Goal: Information Seeking & Learning: Check status

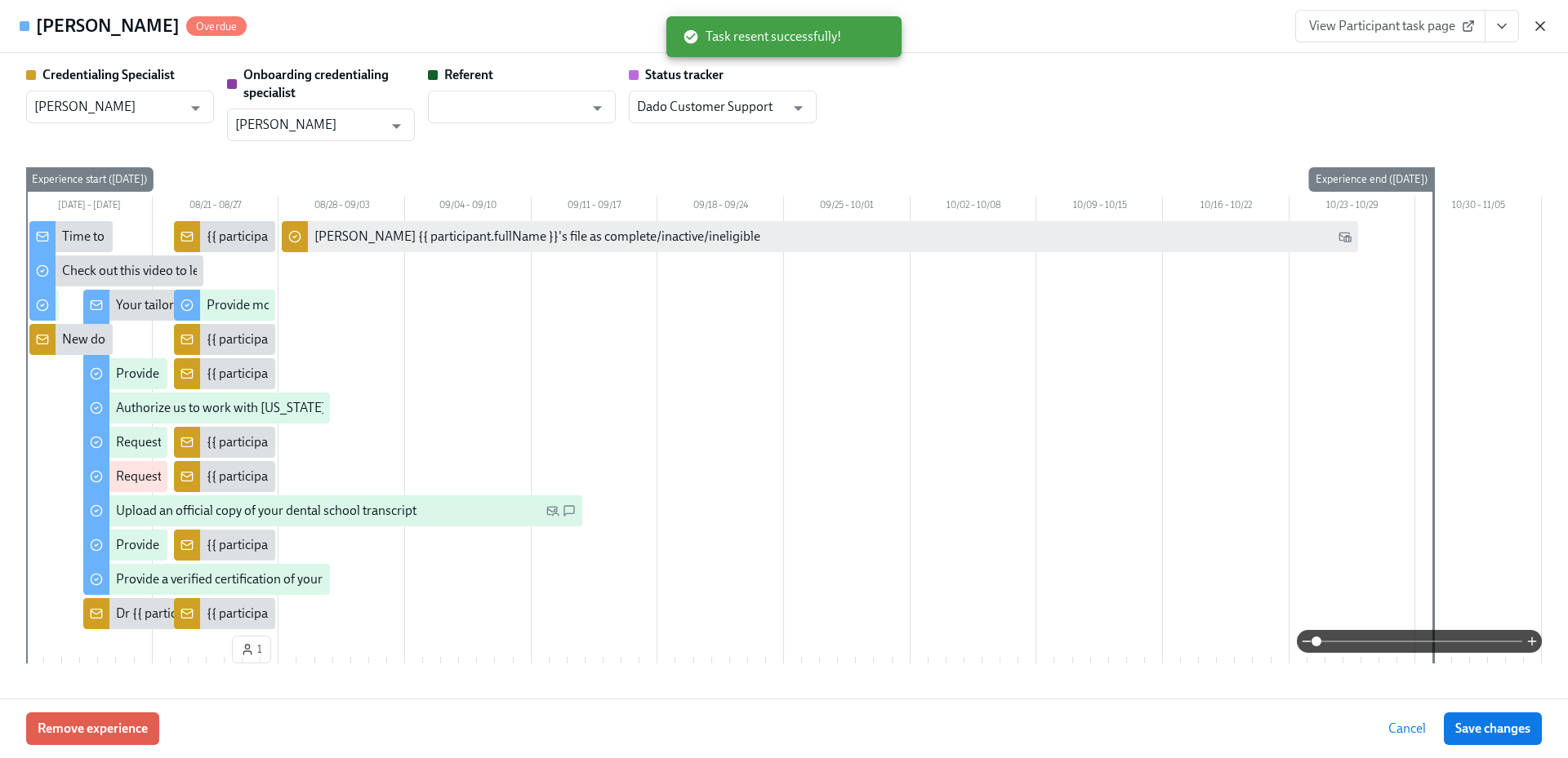
click at [1544, 30] on icon "button" at bounding box center [1539, 25] width 8 height 8
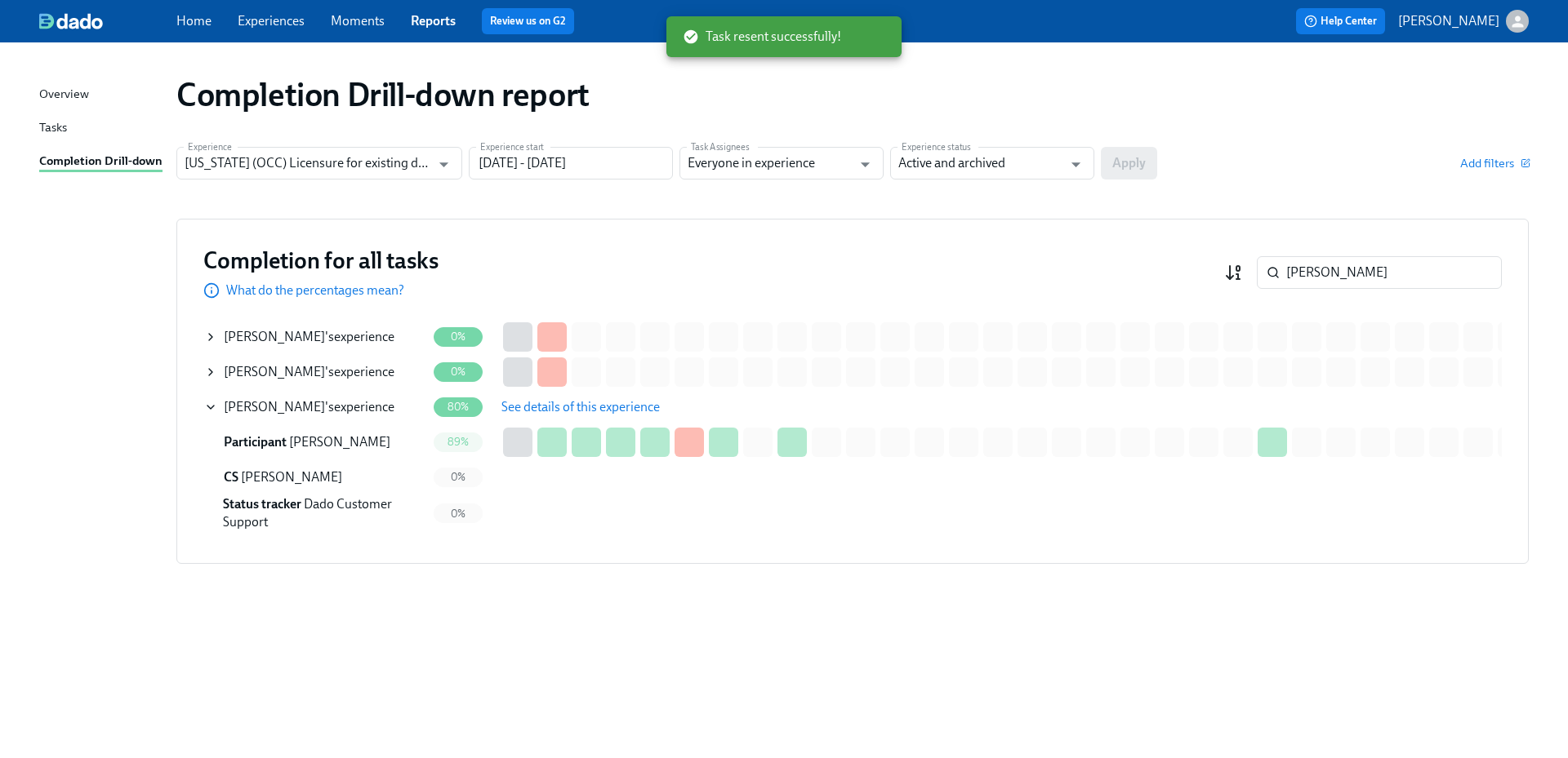
drag, startPoint x: 1321, startPoint y: 273, endPoint x: 1236, endPoint y: 274, distance: 85.0
click at [1236, 274] on div "allison ​" at bounding box center [1363, 272] width 278 height 33
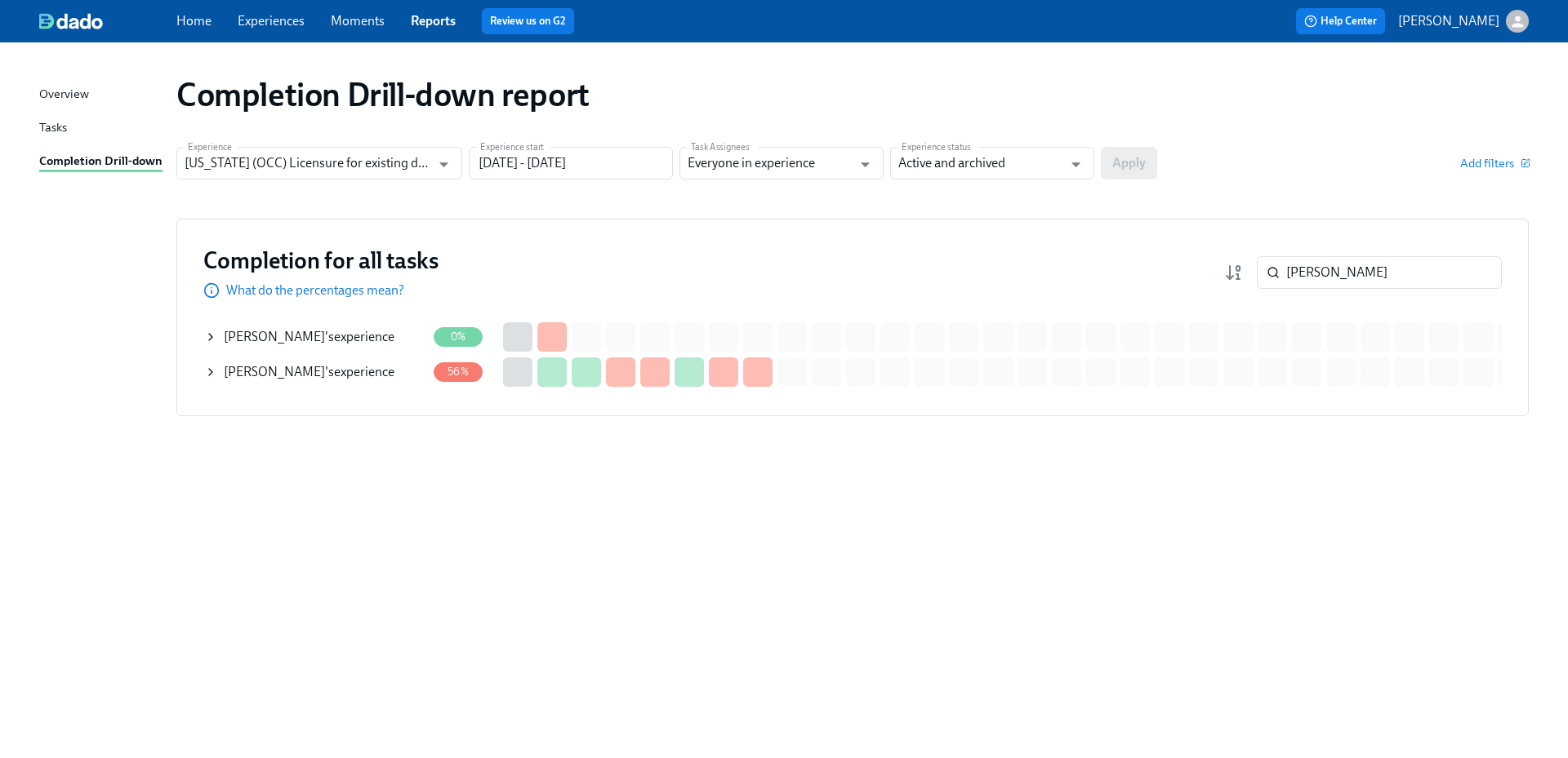
click at [310, 366] on div "Sandra Turner 's experience" at bounding box center [309, 372] width 171 height 18
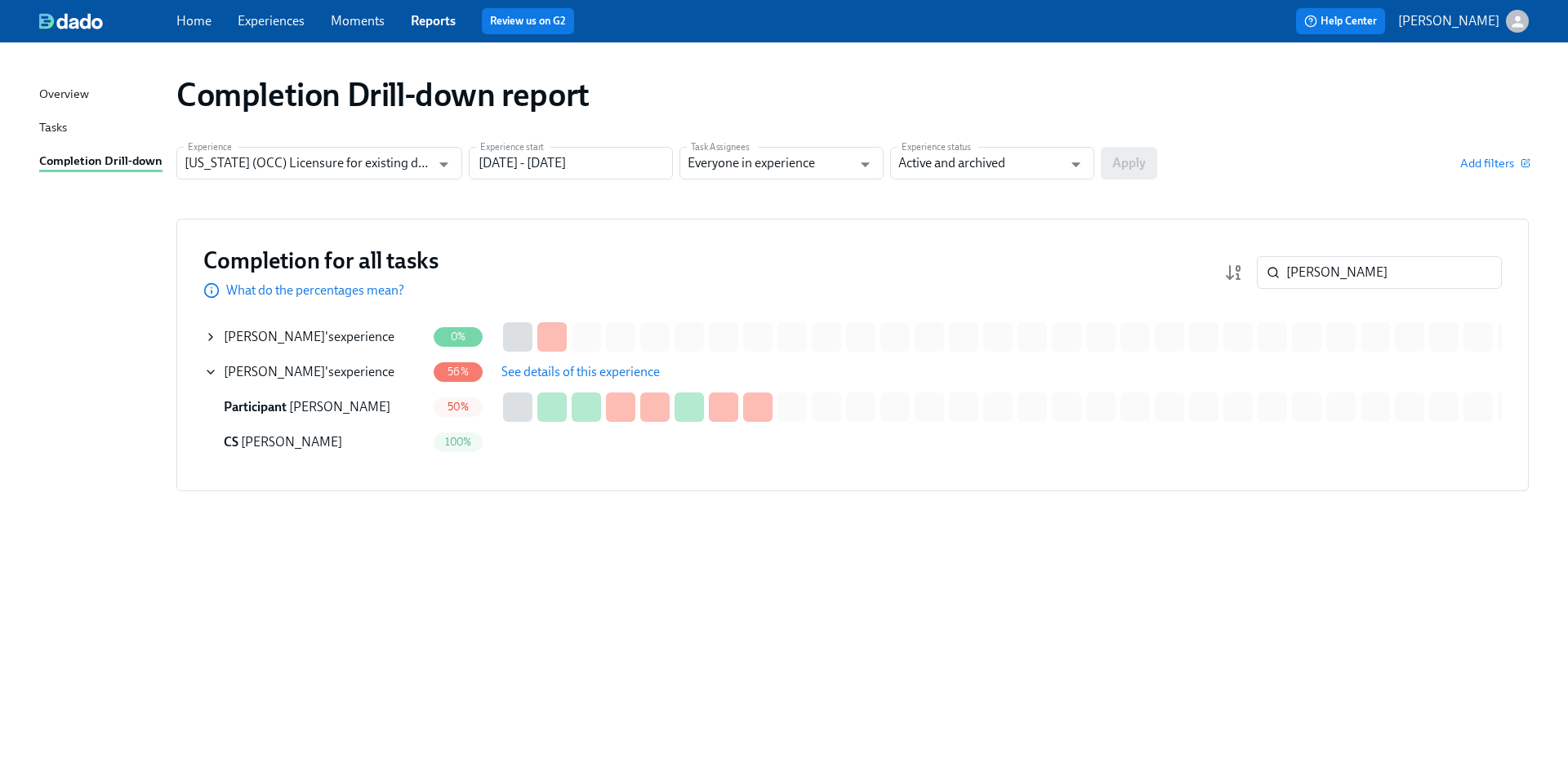
click at [550, 387] on button "See details of this experience" at bounding box center [581, 372] width 181 height 33
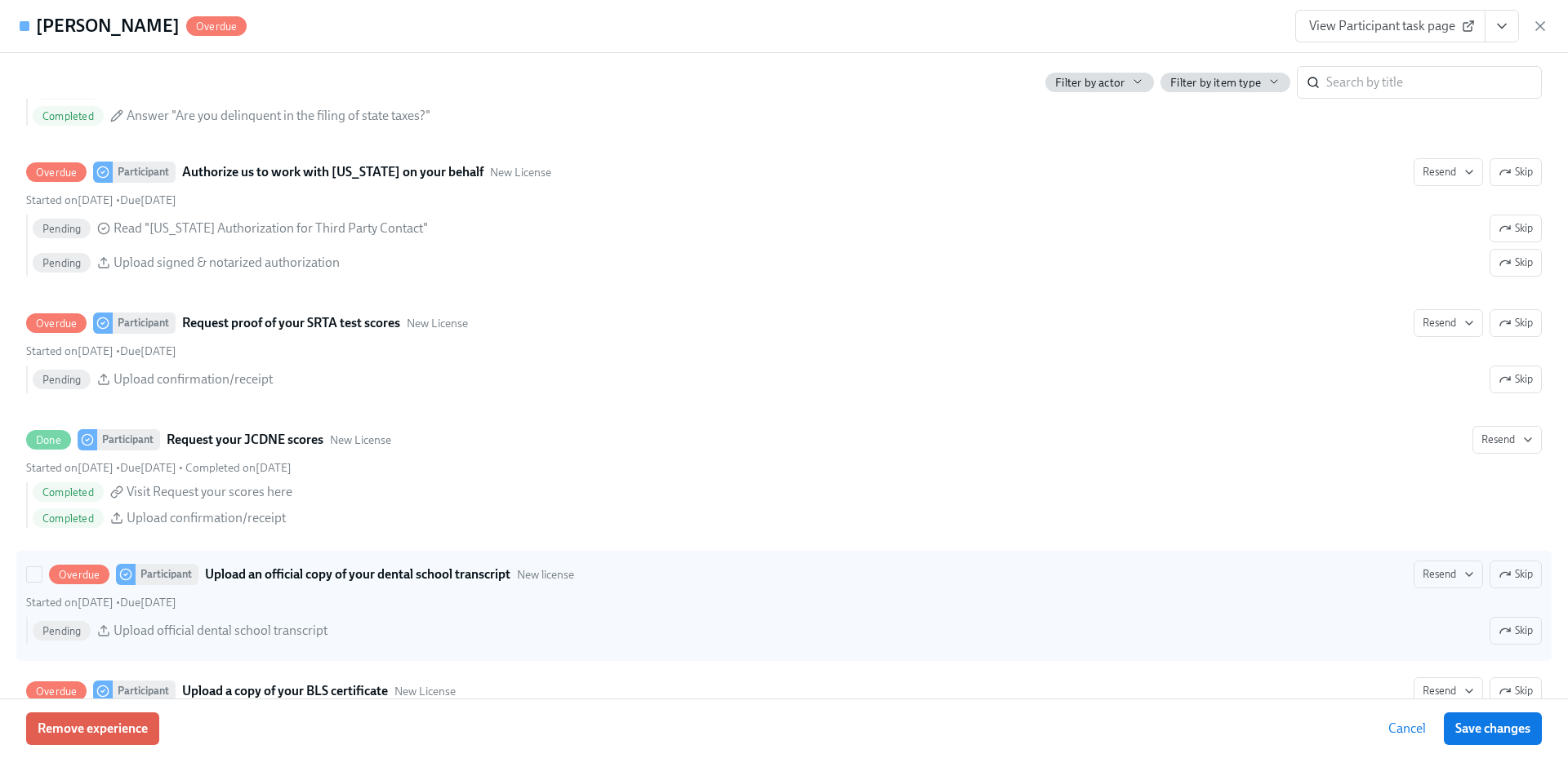
scroll to position [2367, 0]
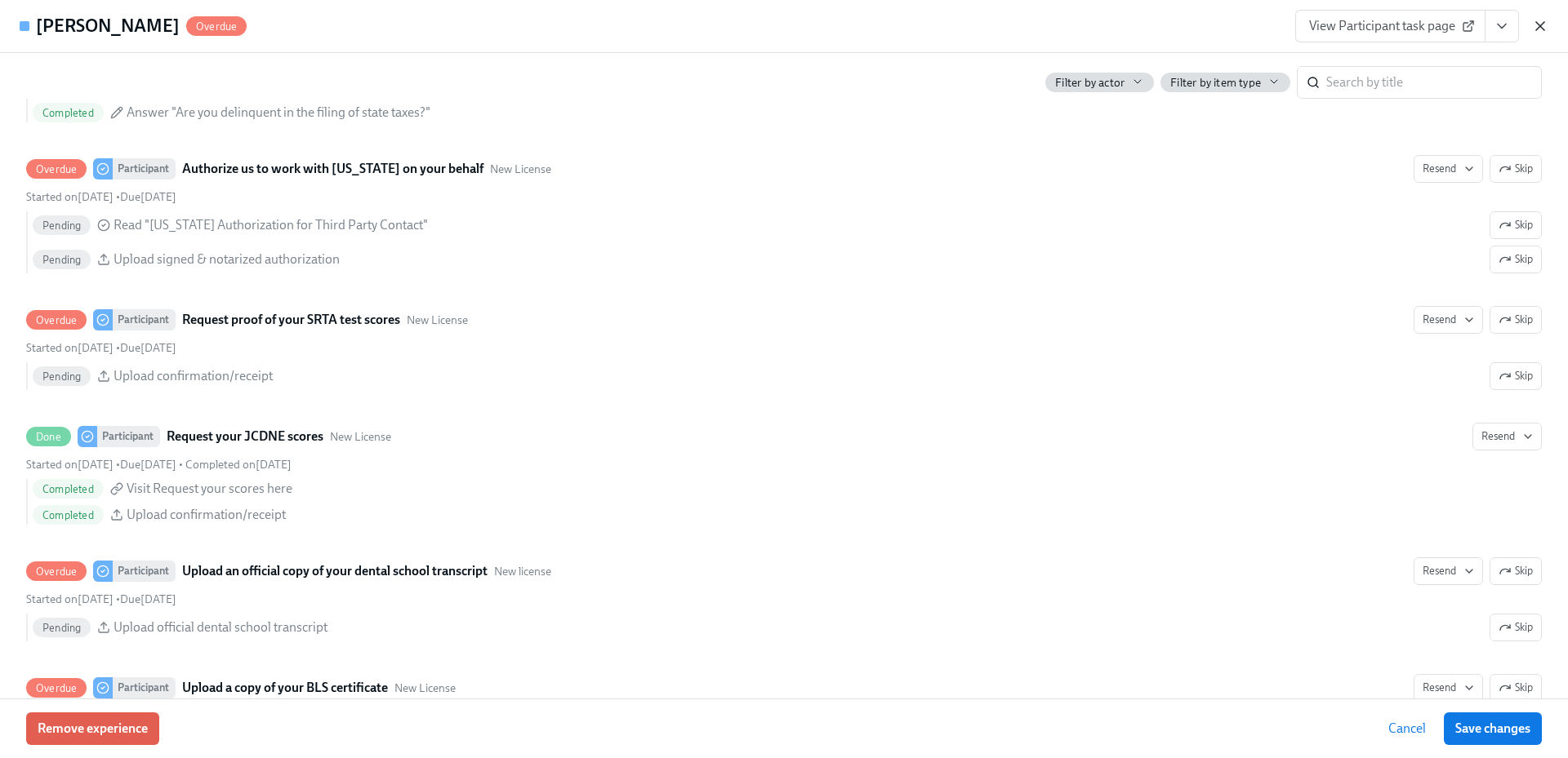
click at [1541, 26] on icon "button" at bounding box center [1539, 25] width 8 height 8
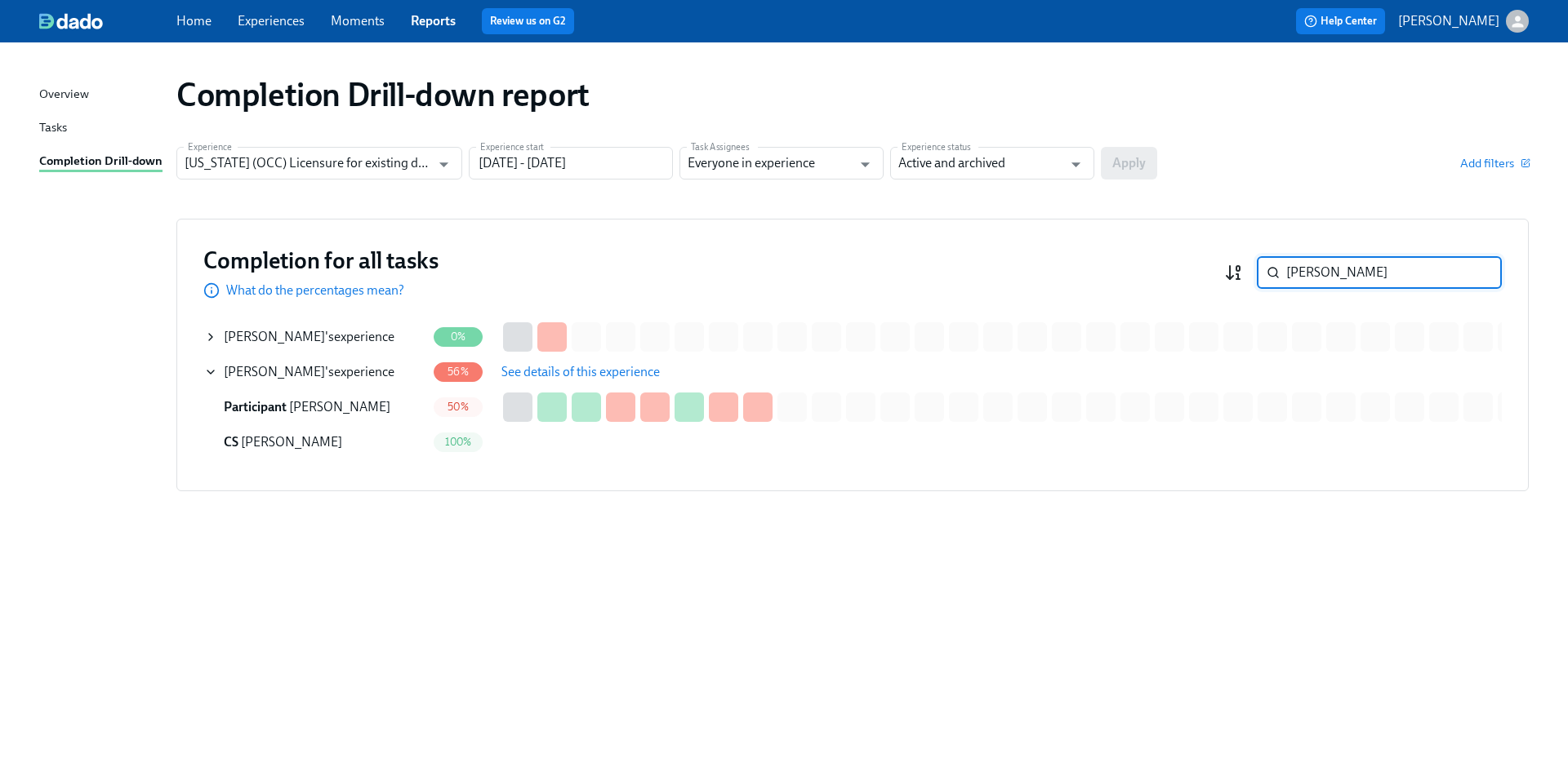
drag, startPoint x: 1352, startPoint y: 277, endPoint x: 1237, endPoint y: 271, distance: 115.2
click at [1241, 274] on div "sandra ​" at bounding box center [1363, 272] width 278 height 33
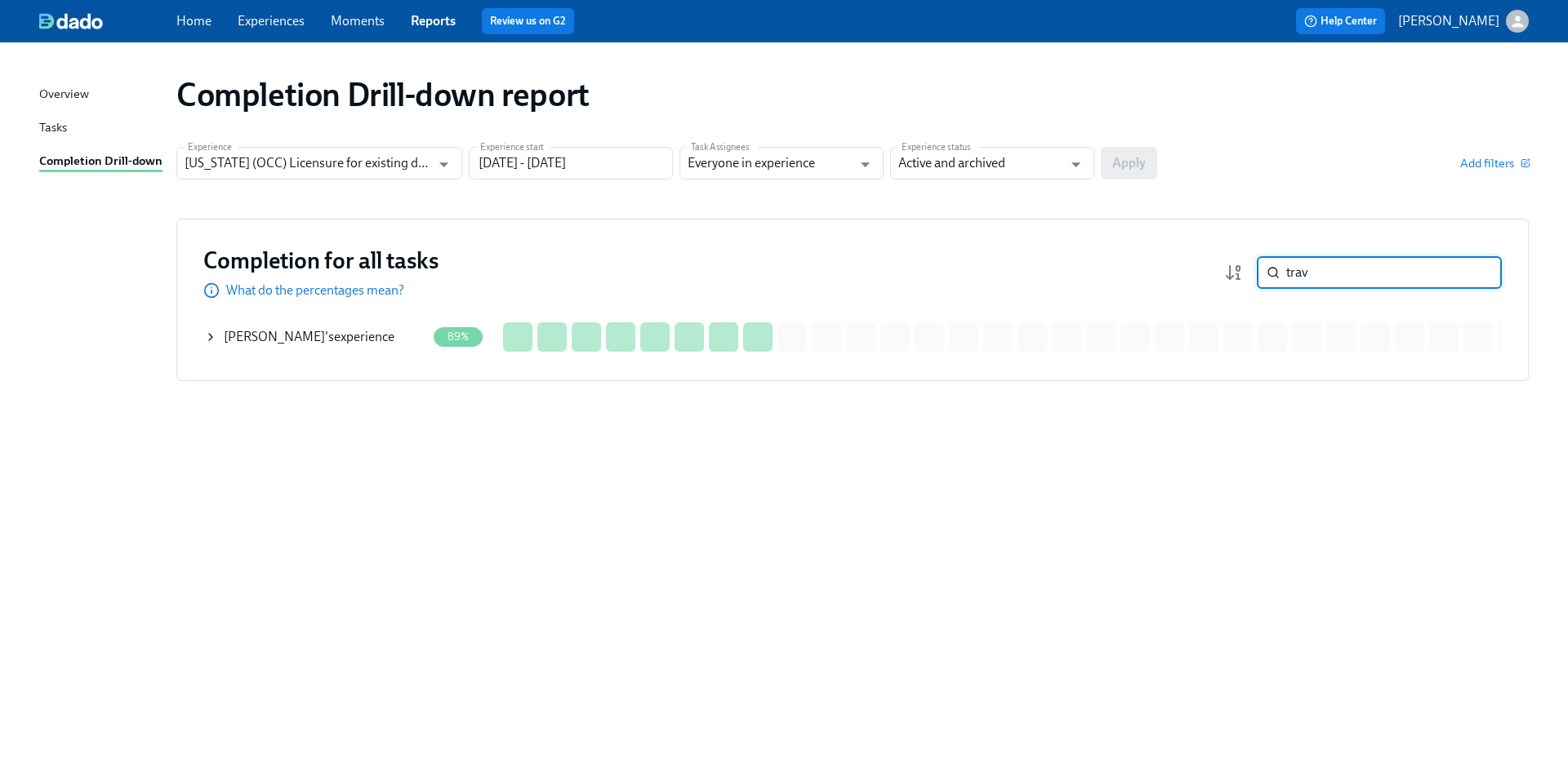
type input "trav"
click at [316, 343] on div "Travon Terrell 's experience" at bounding box center [309, 337] width 171 height 18
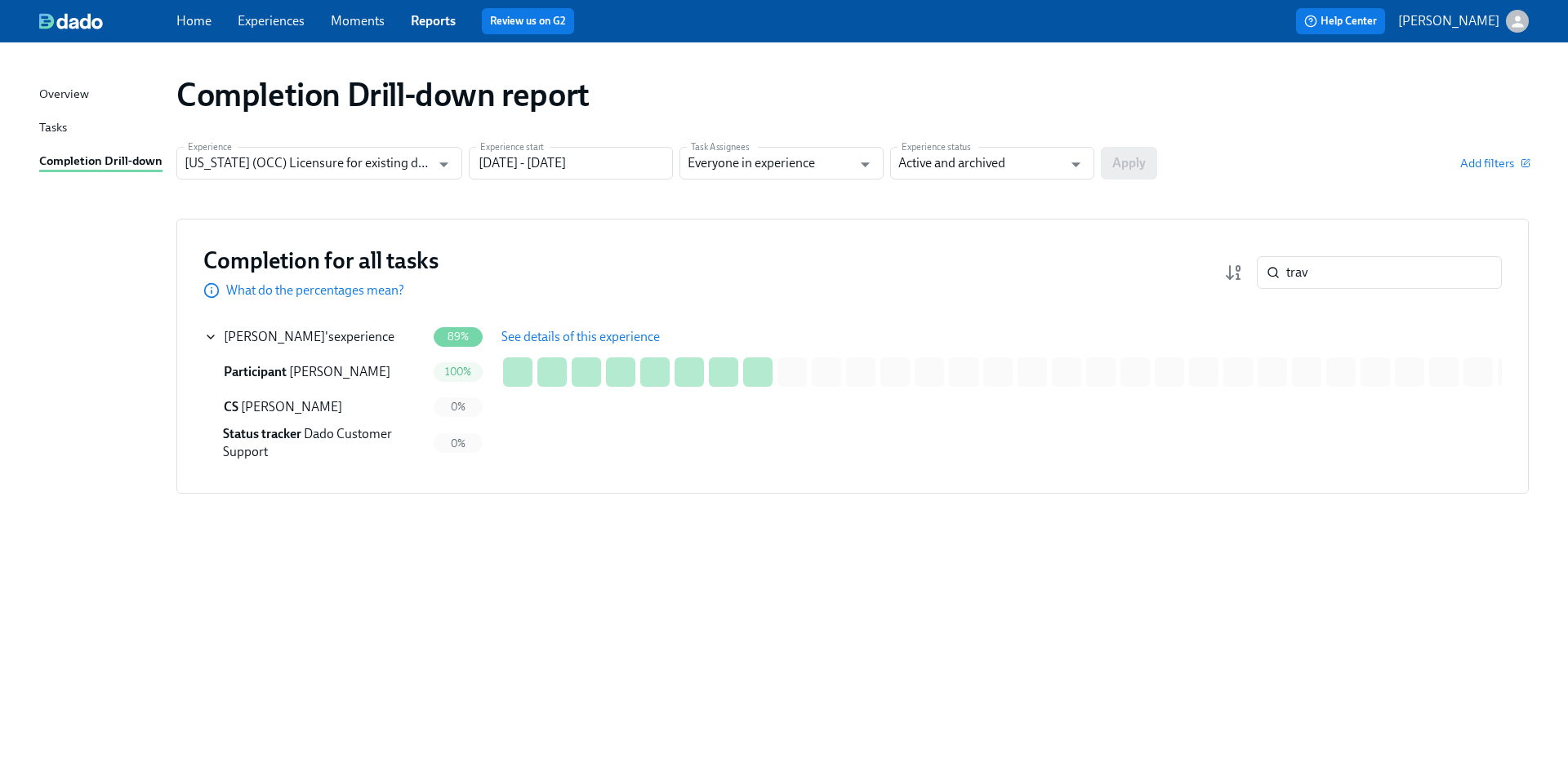
click at [546, 334] on span "See details of this experience" at bounding box center [581, 337] width 158 height 17
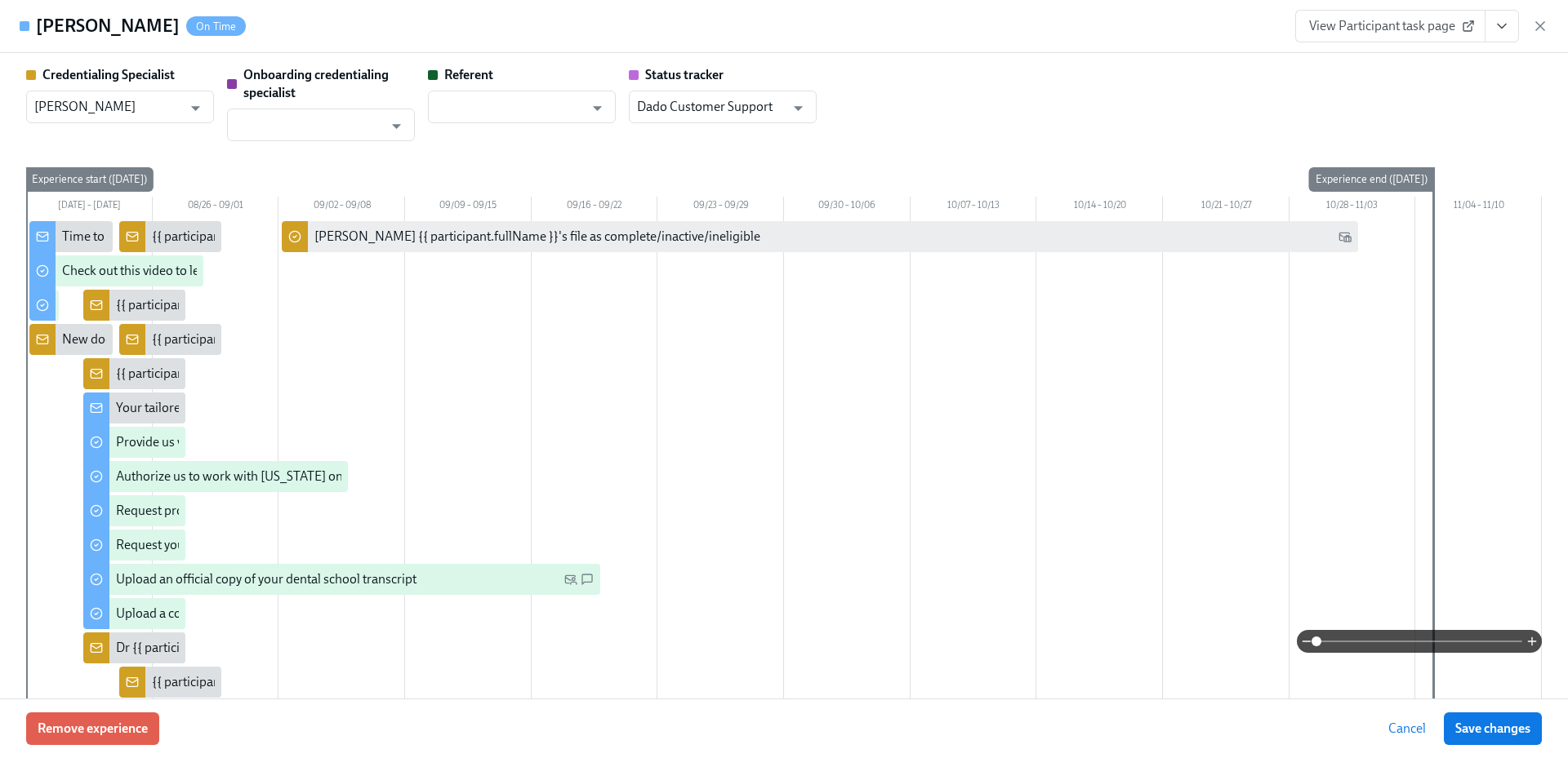
click at [1387, 22] on span "View Participant task page" at bounding box center [1390, 26] width 163 height 17
click at [1425, 20] on span "View Participant task page" at bounding box center [1390, 26] width 163 height 17
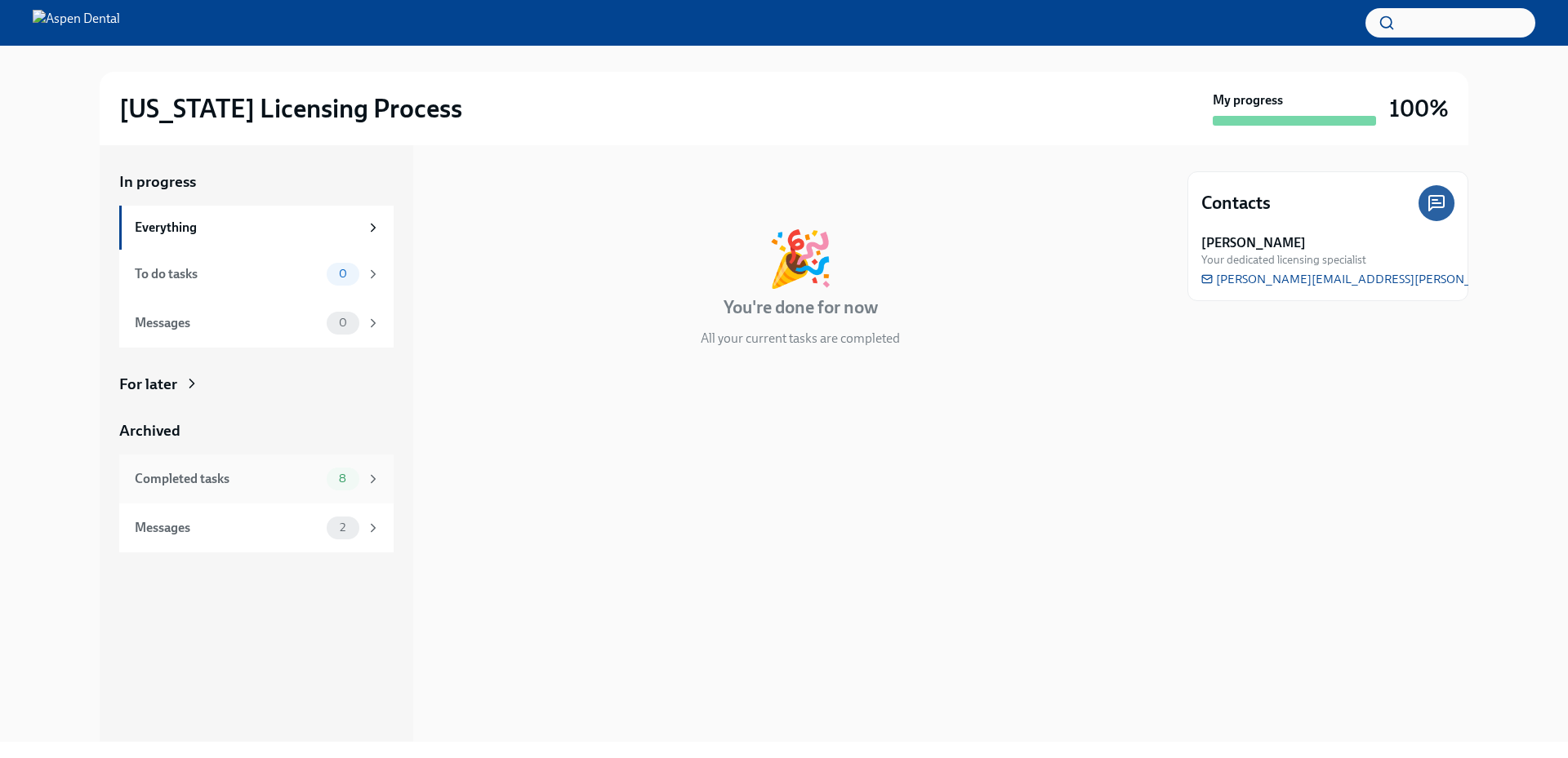
click at [246, 468] on div "Completed tasks 8" at bounding box center [258, 479] width 246 height 23
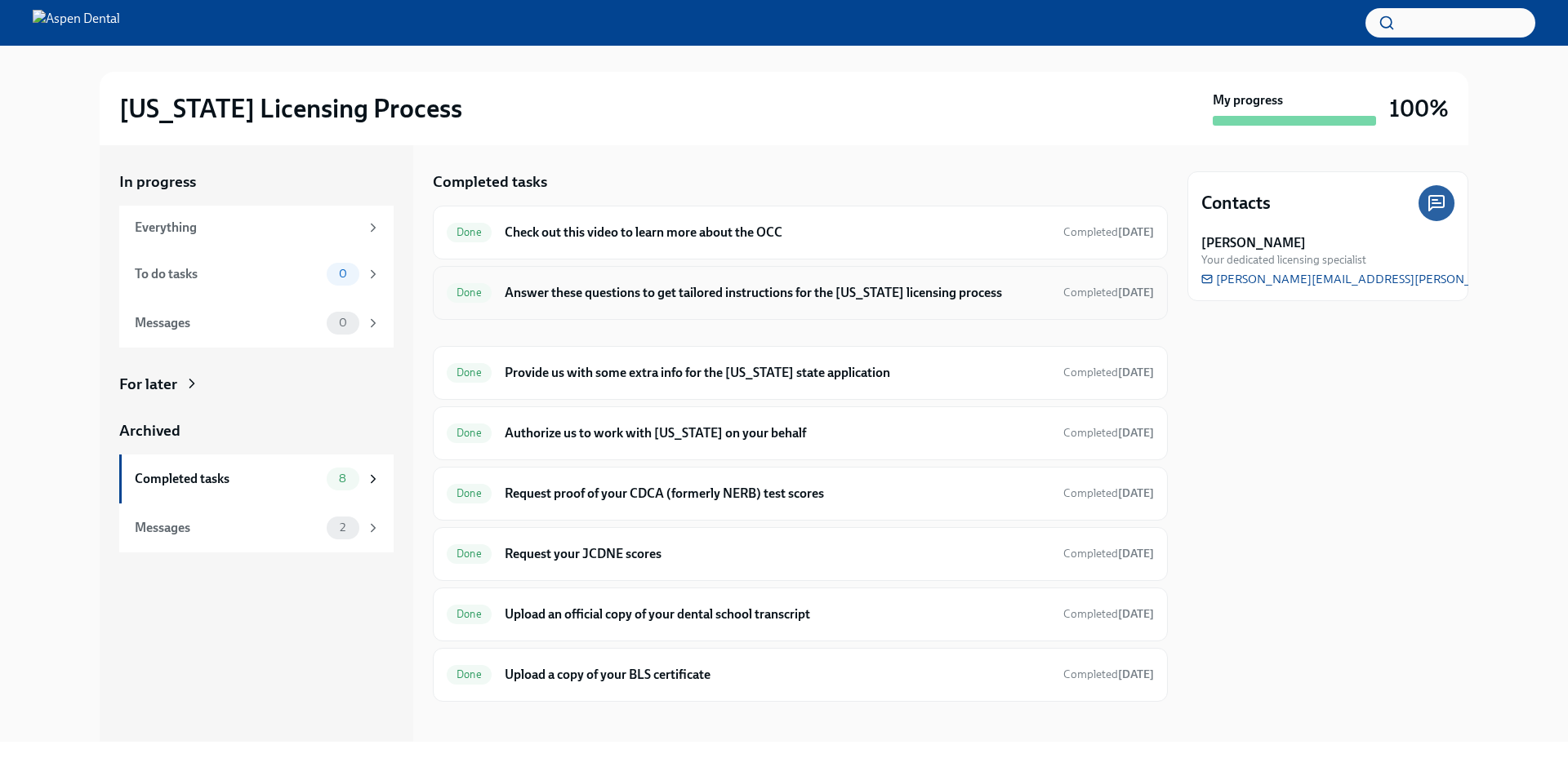
click at [825, 297] on h6 "Answer these questions to get tailored instructions for the [US_STATE] licensin…" at bounding box center [777, 292] width 546 height 18
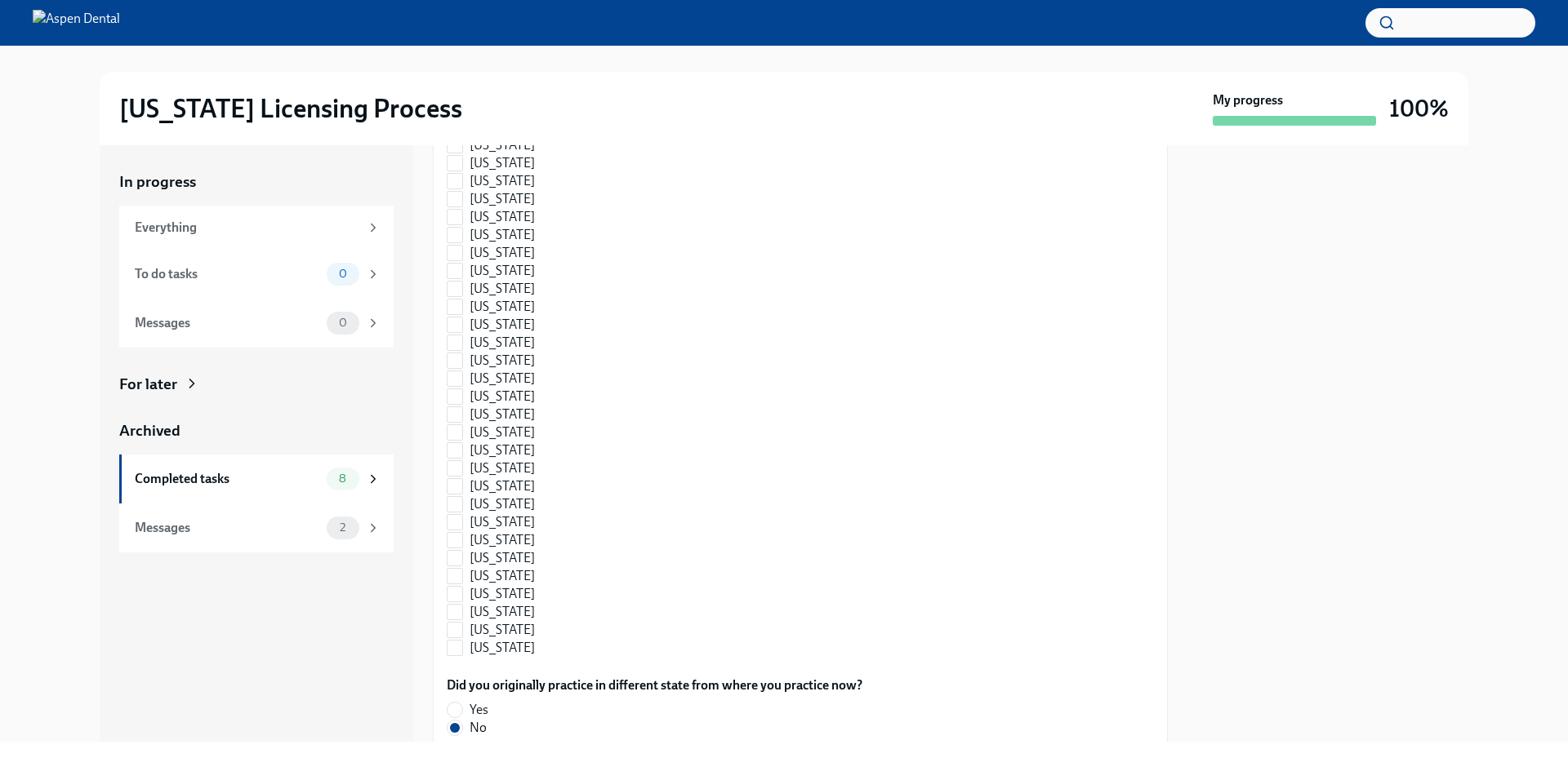
scroll to position [1716, 0]
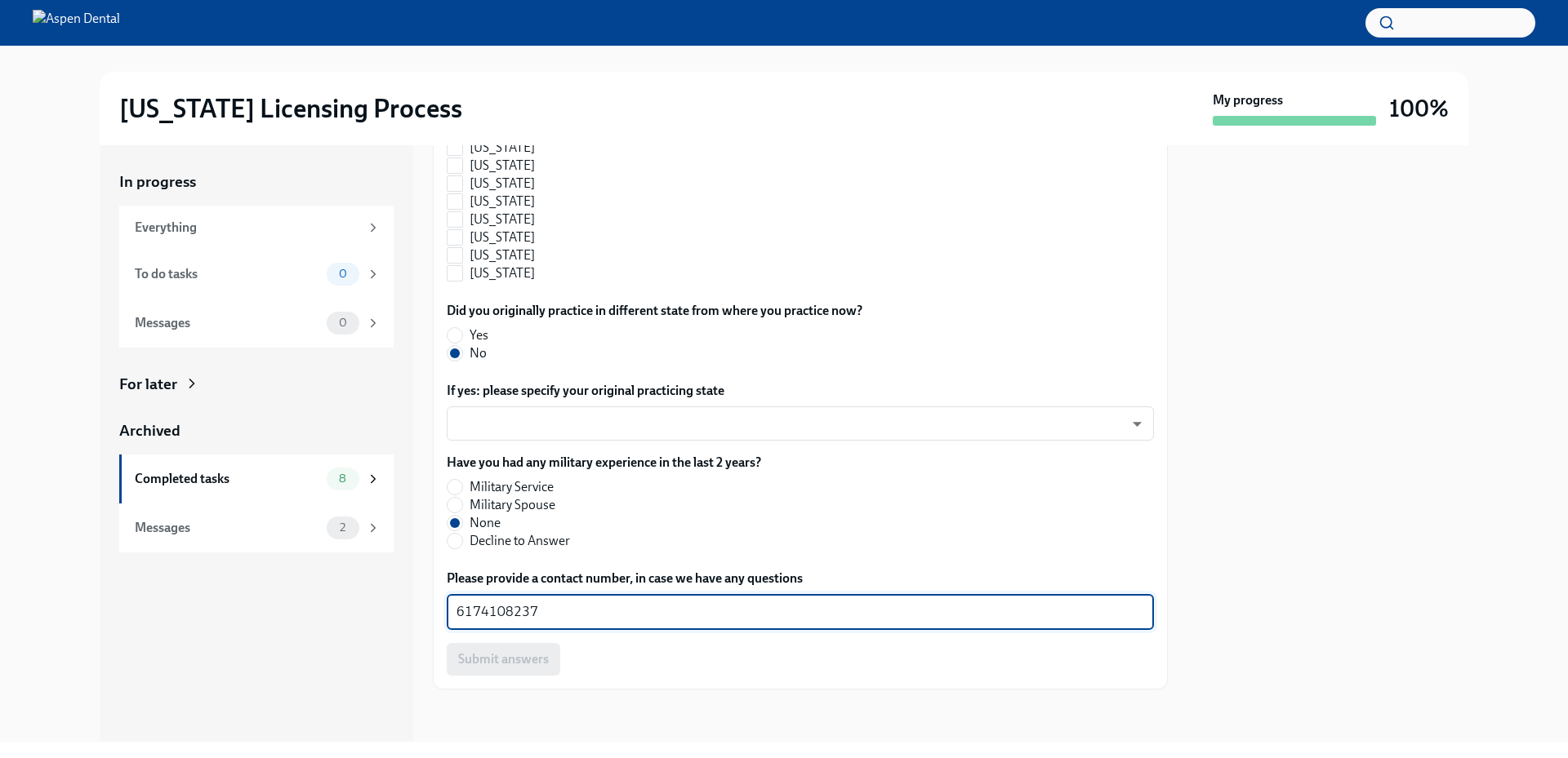
click at [496, 608] on textarea "6174108237" at bounding box center [800, 612] width 688 height 20
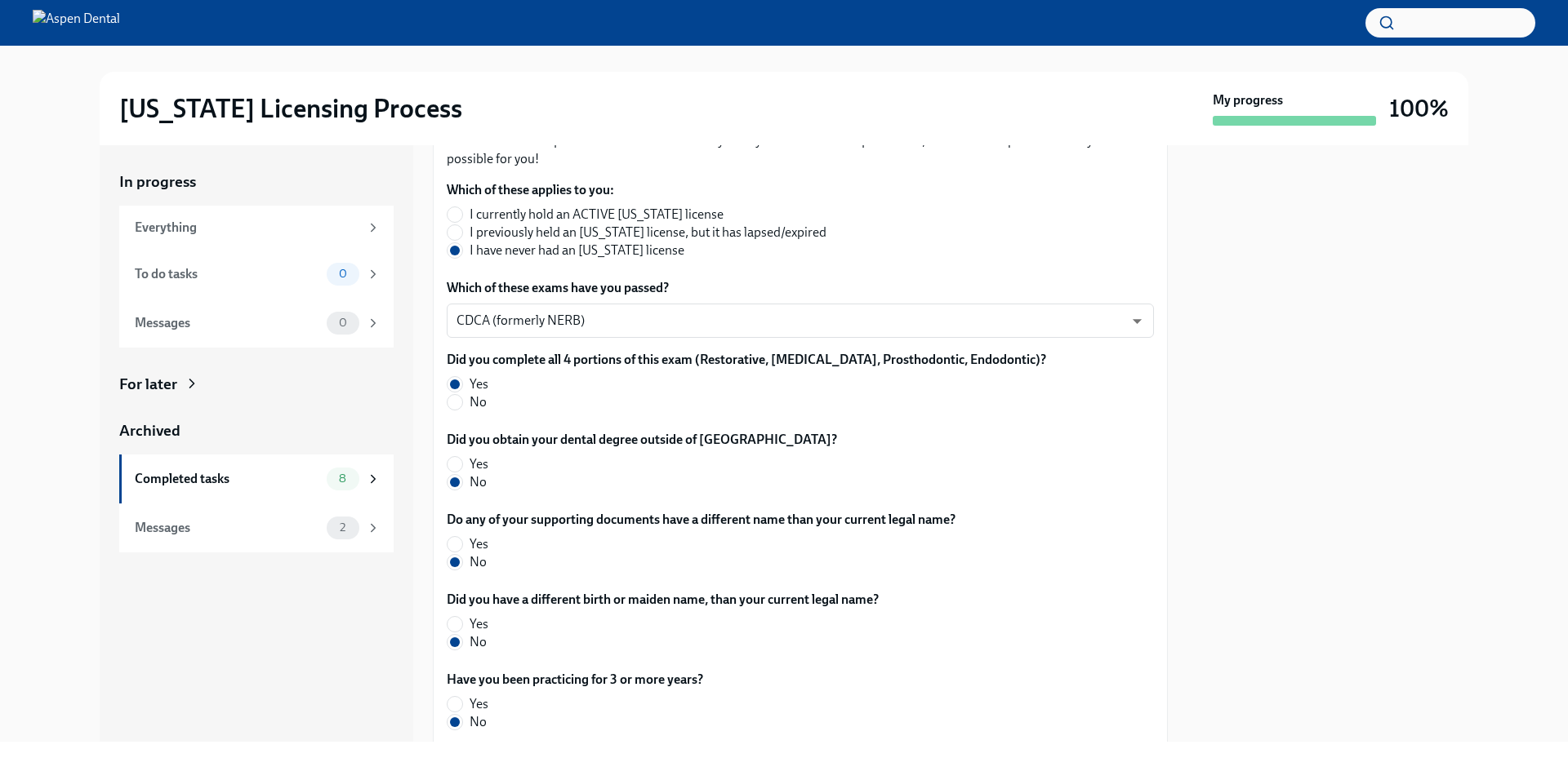
scroll to position [247, 0]
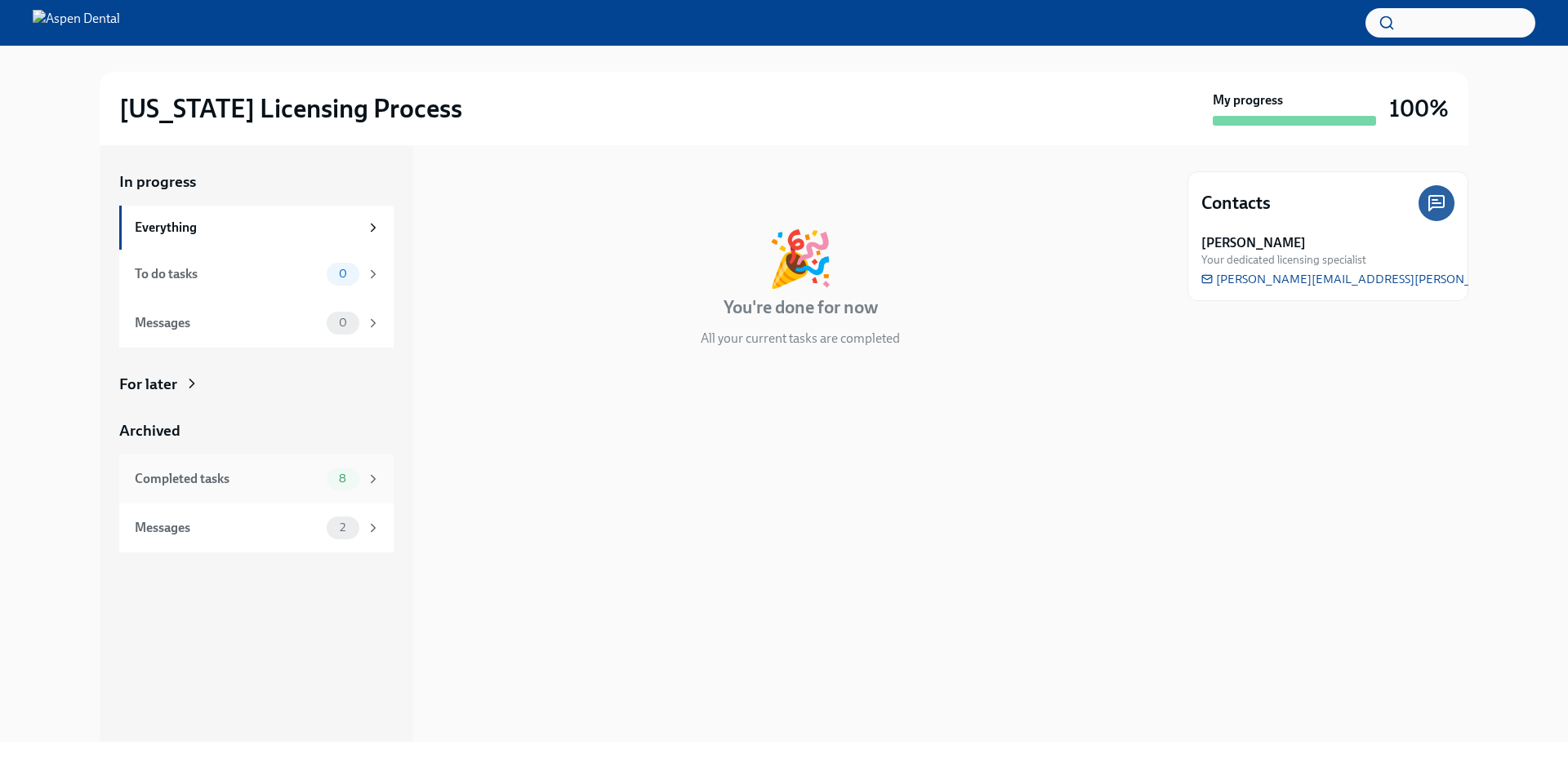
click at [277, 486] on div "Completed tasks" at bounding box center [227, 479] width 185 height 18
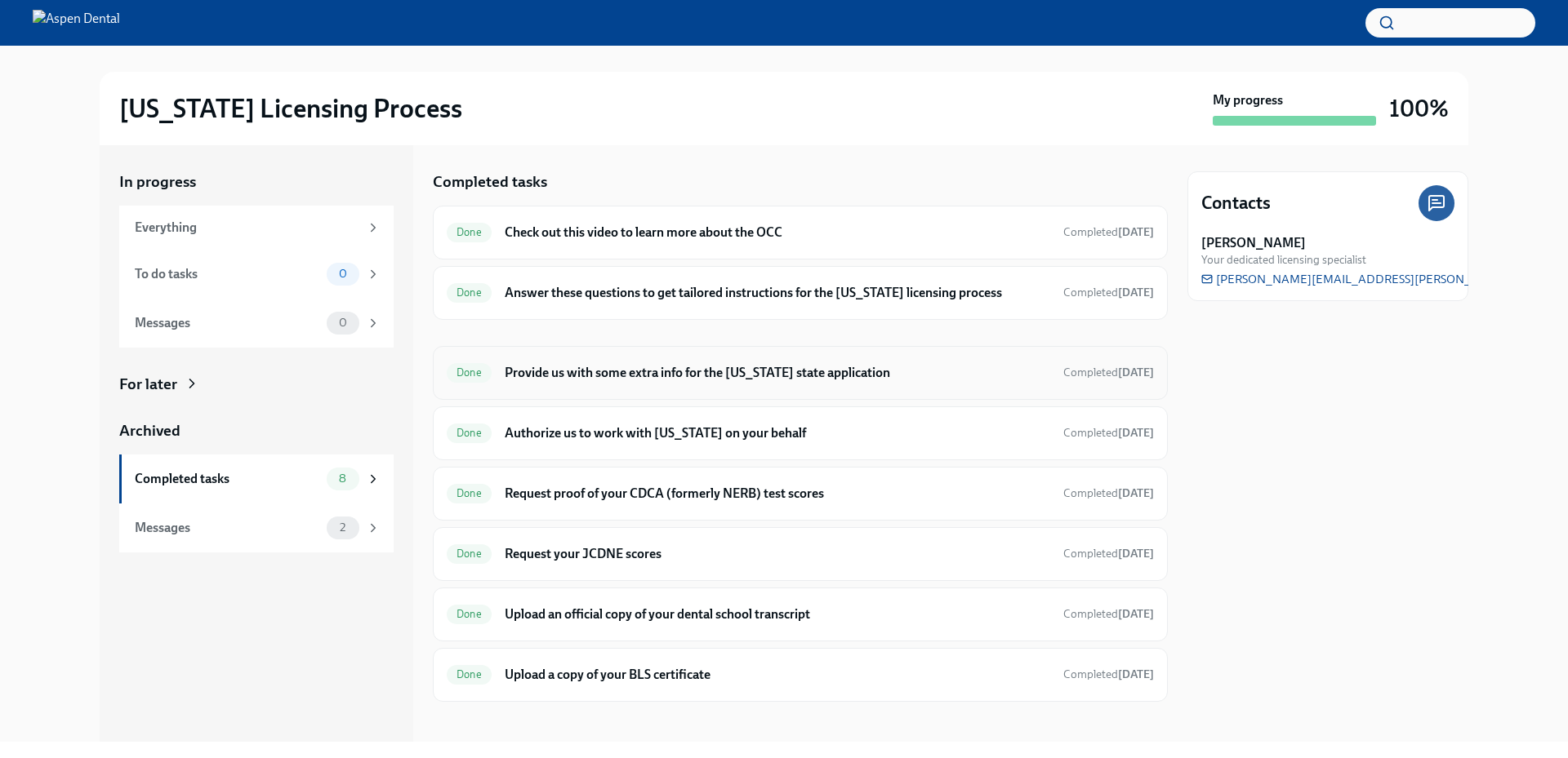
click at [733, 373] on h6 "Provide us with some extra info for the [US_STATE] state application" at bounding box center [777, 372] width 546 height 18
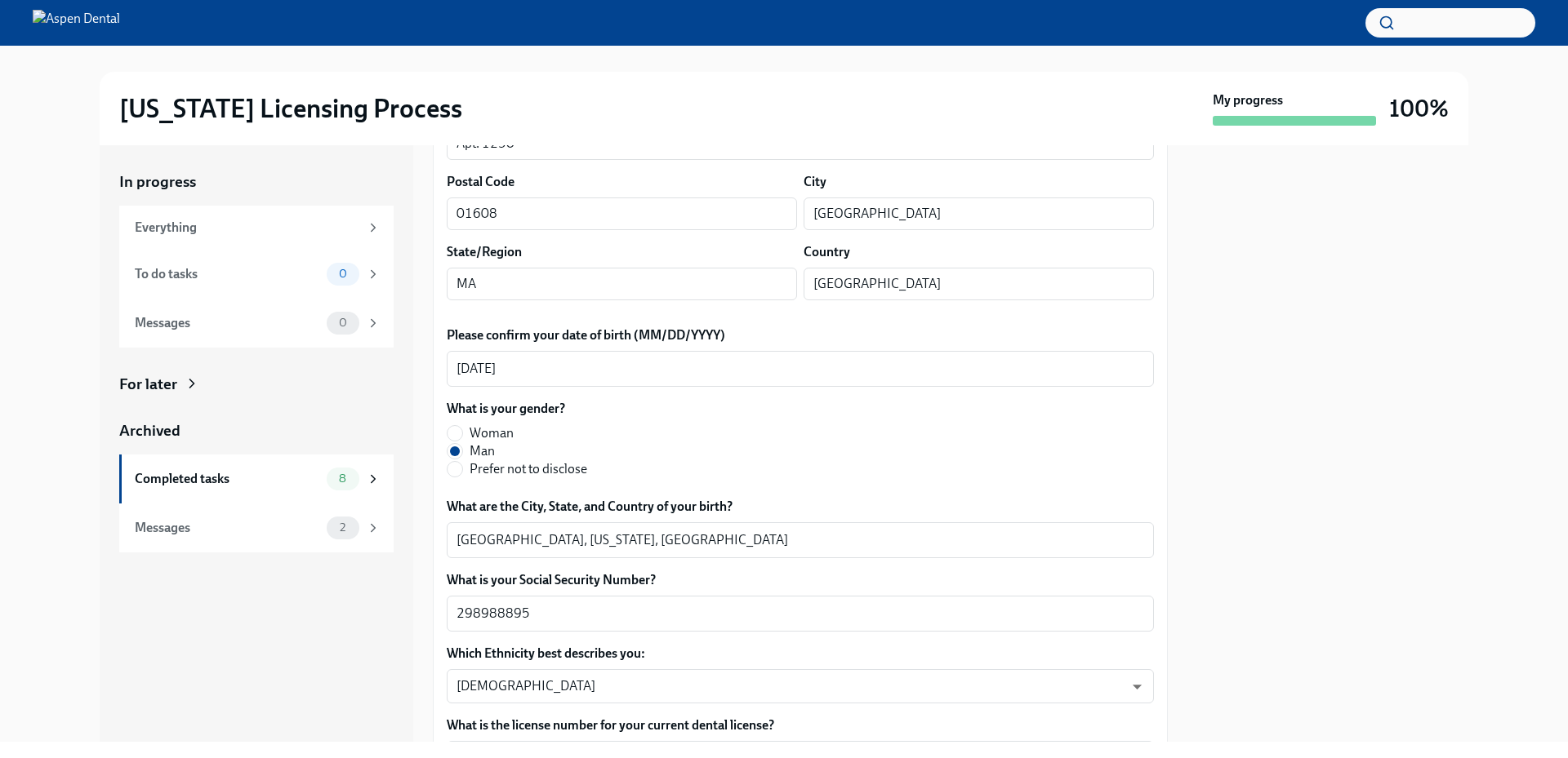
scroll to position [490, 0]
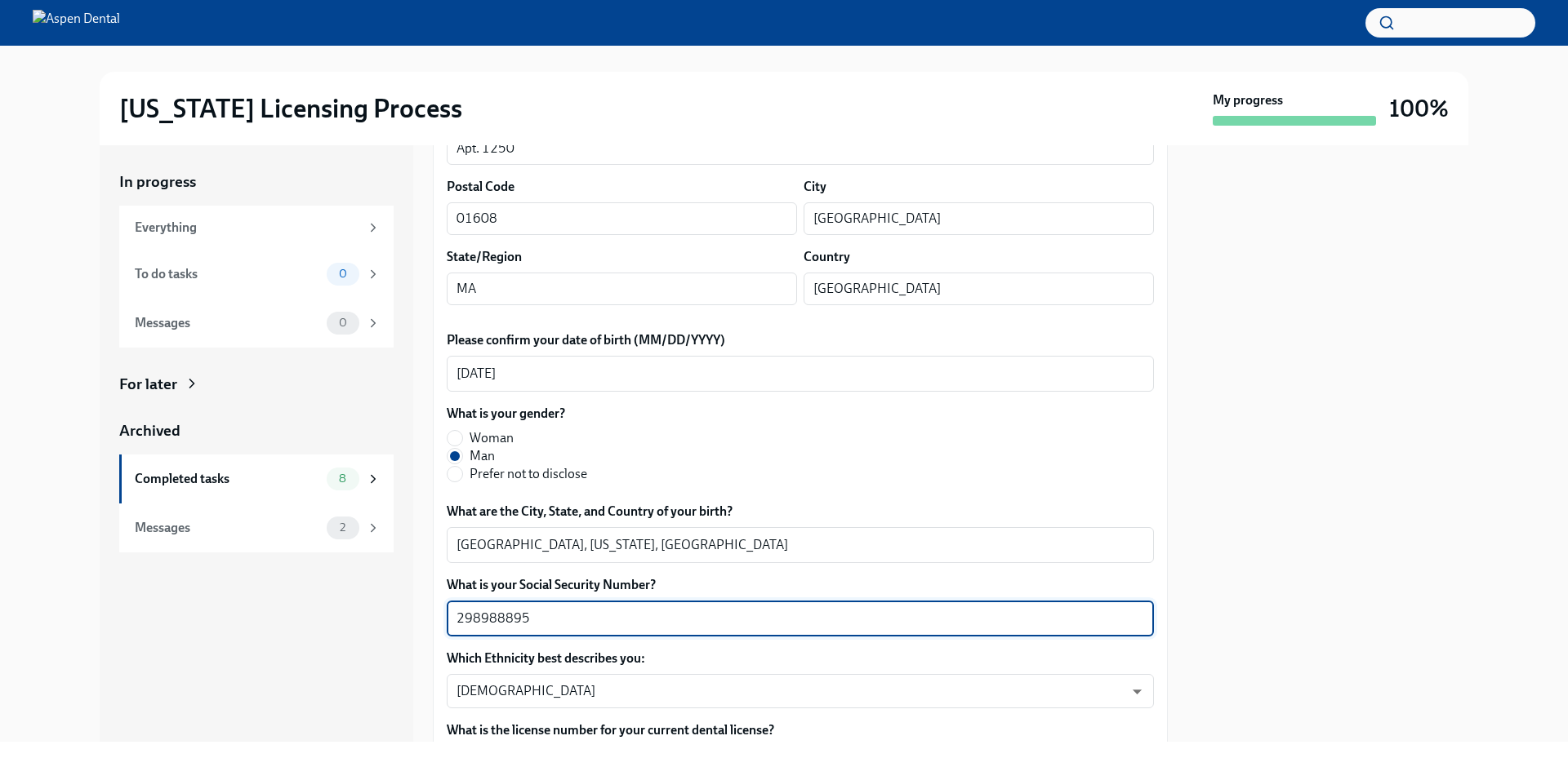
drag, startPoint x: 602, startPoint y: 626, endPoint x: 407, endPoint y: 629, distance: 195.0
click at [411, 629] on div "In progress Everything To do tasks 0 Messages 0 For later Archived Completed ta…" at bounding box center [784, 444] width 1369 height 597
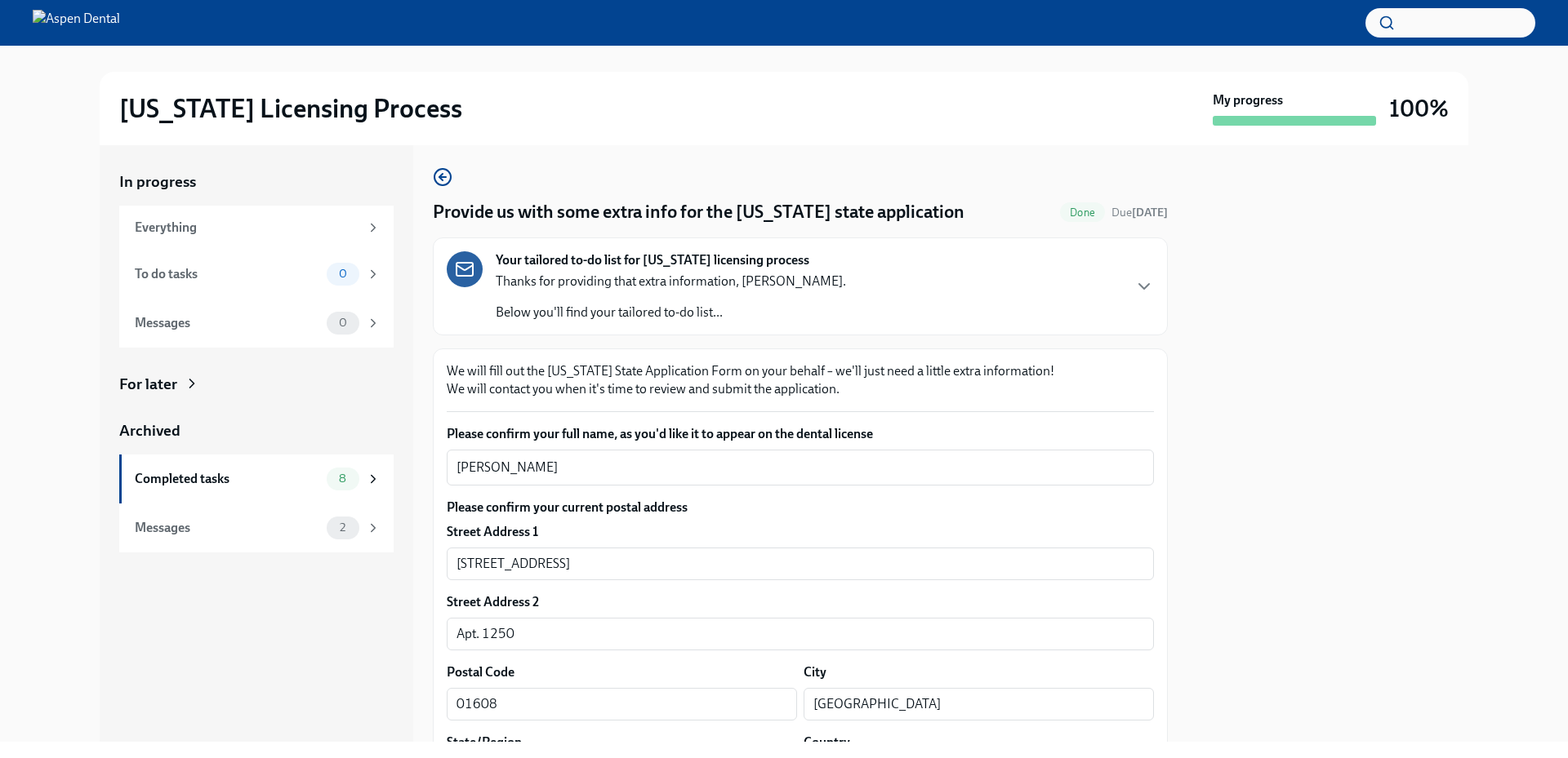
scroll to position [0, 0]
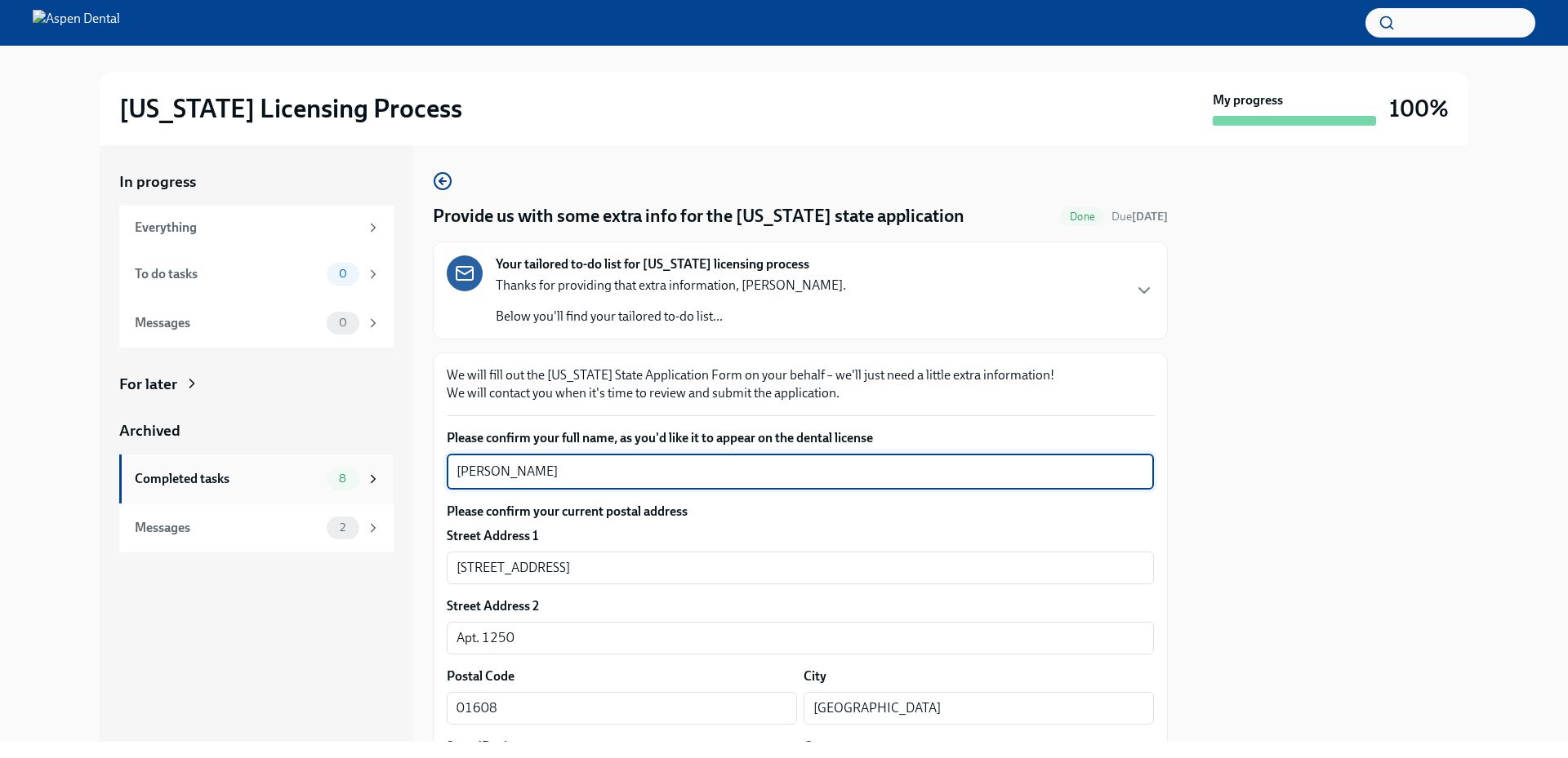
drag, startPoint x: 606, startPoint y: 478, endPoint x: 376, endPoint y: 464, distance: 230.4
click at [376, 464] on div "In progress Everything To do tasks 0 Messages 0 For later Archived Completed ta…" at bounding box center [784, 444] width 1369 height 597
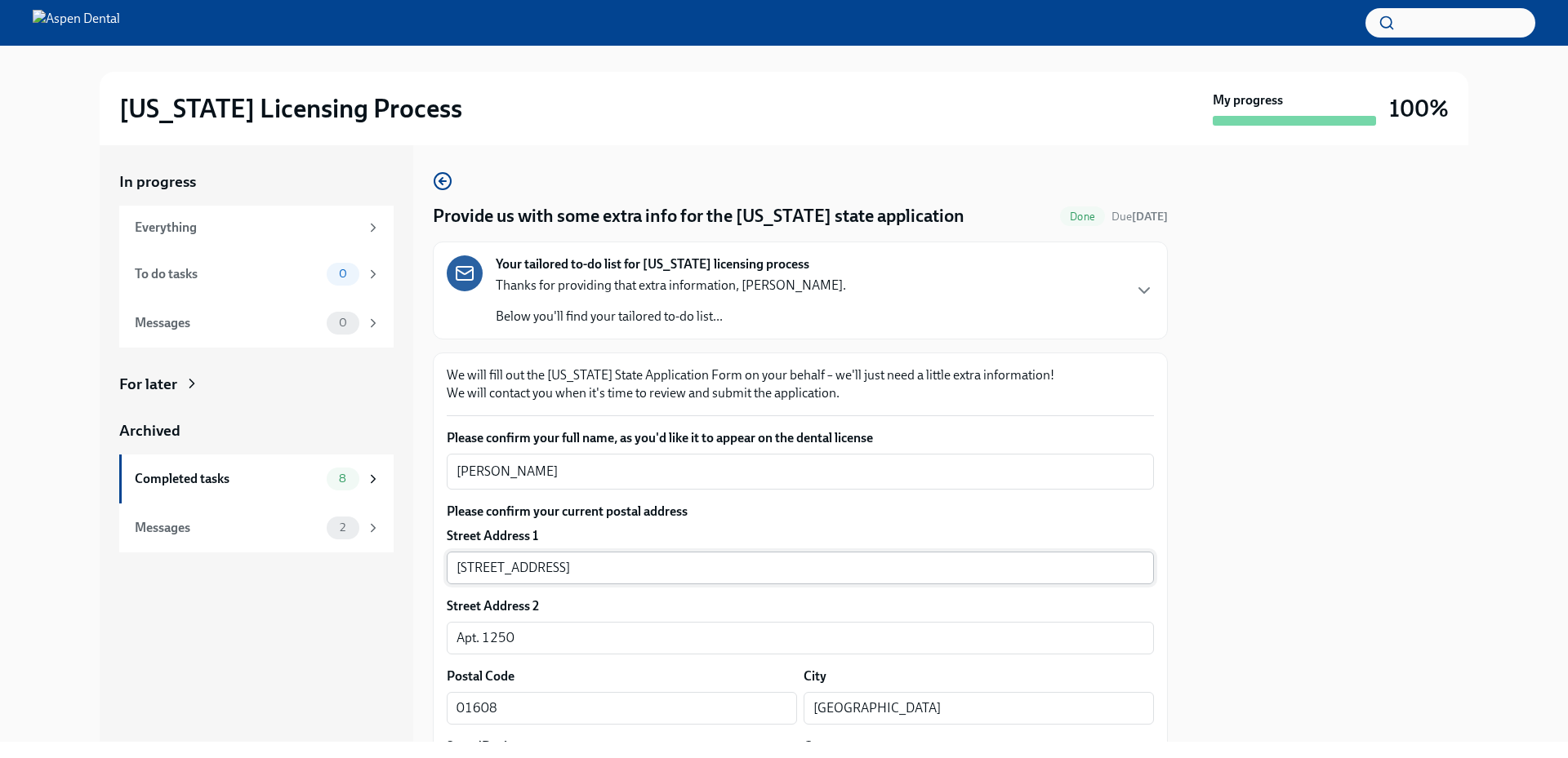
click at [542, 554] on input "145 Front St" at bounding box center [800, 568] width 707 height 33
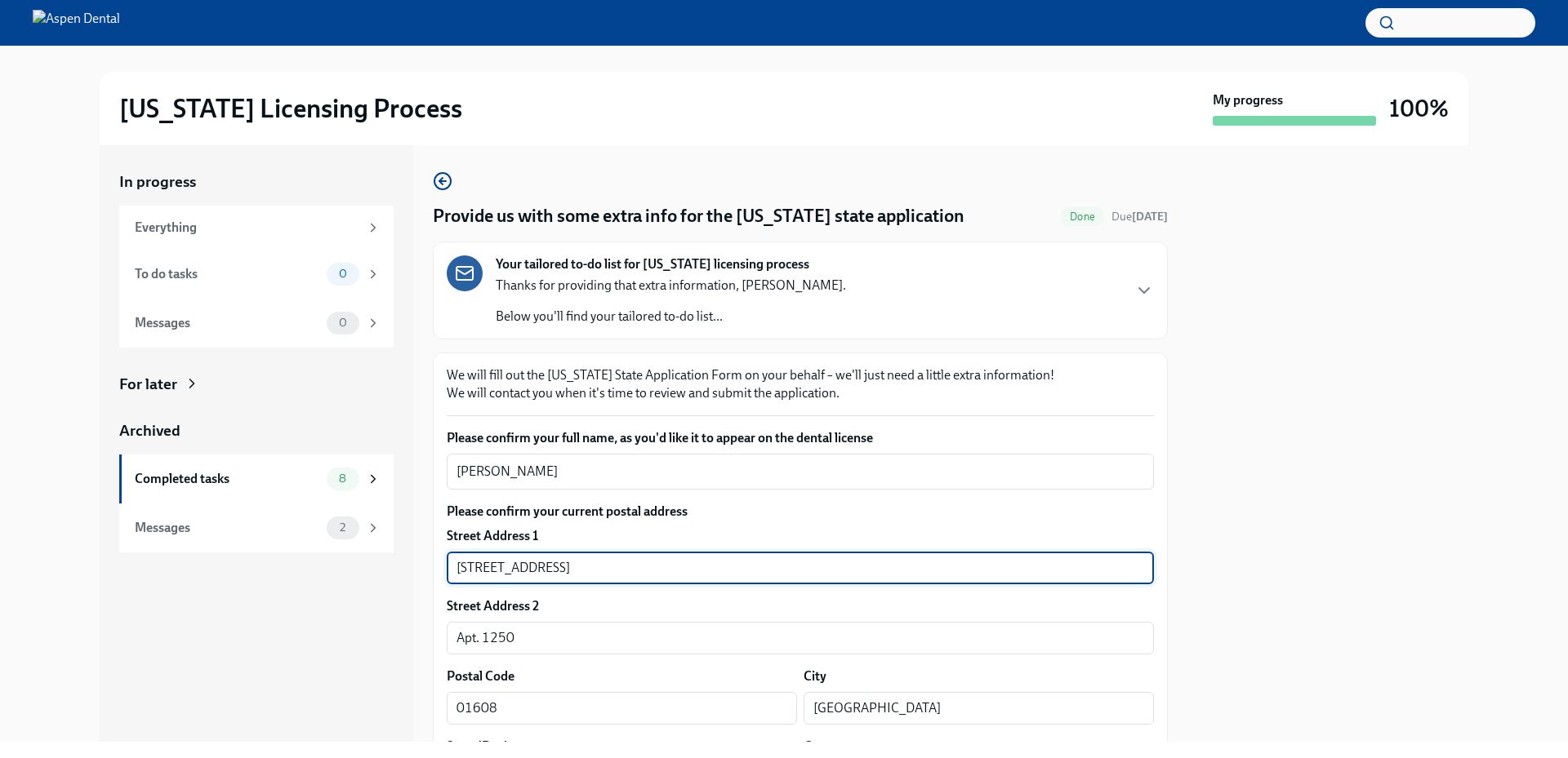
drag, startPoint x: 488, startPoint y: 562, endPoint x: 419, endPoint y: 558, distance: 69.1
click at [421, 558] on div "In progress Everything To do tasks 0 Messages 0 For later Archived Completed ta…" at bounding box center [784, 444] width 1369 height 597
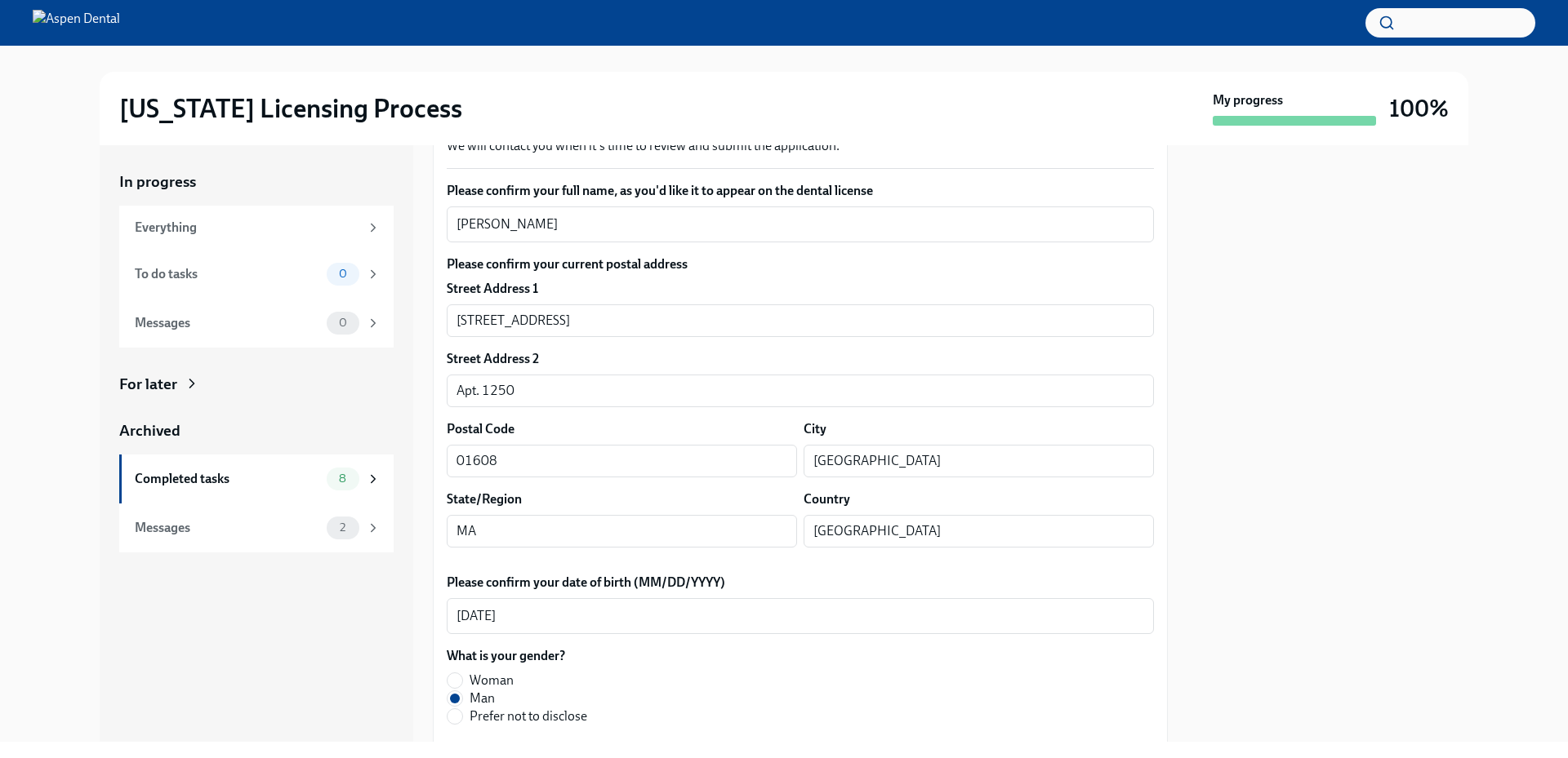
scroll to position [326, 0]
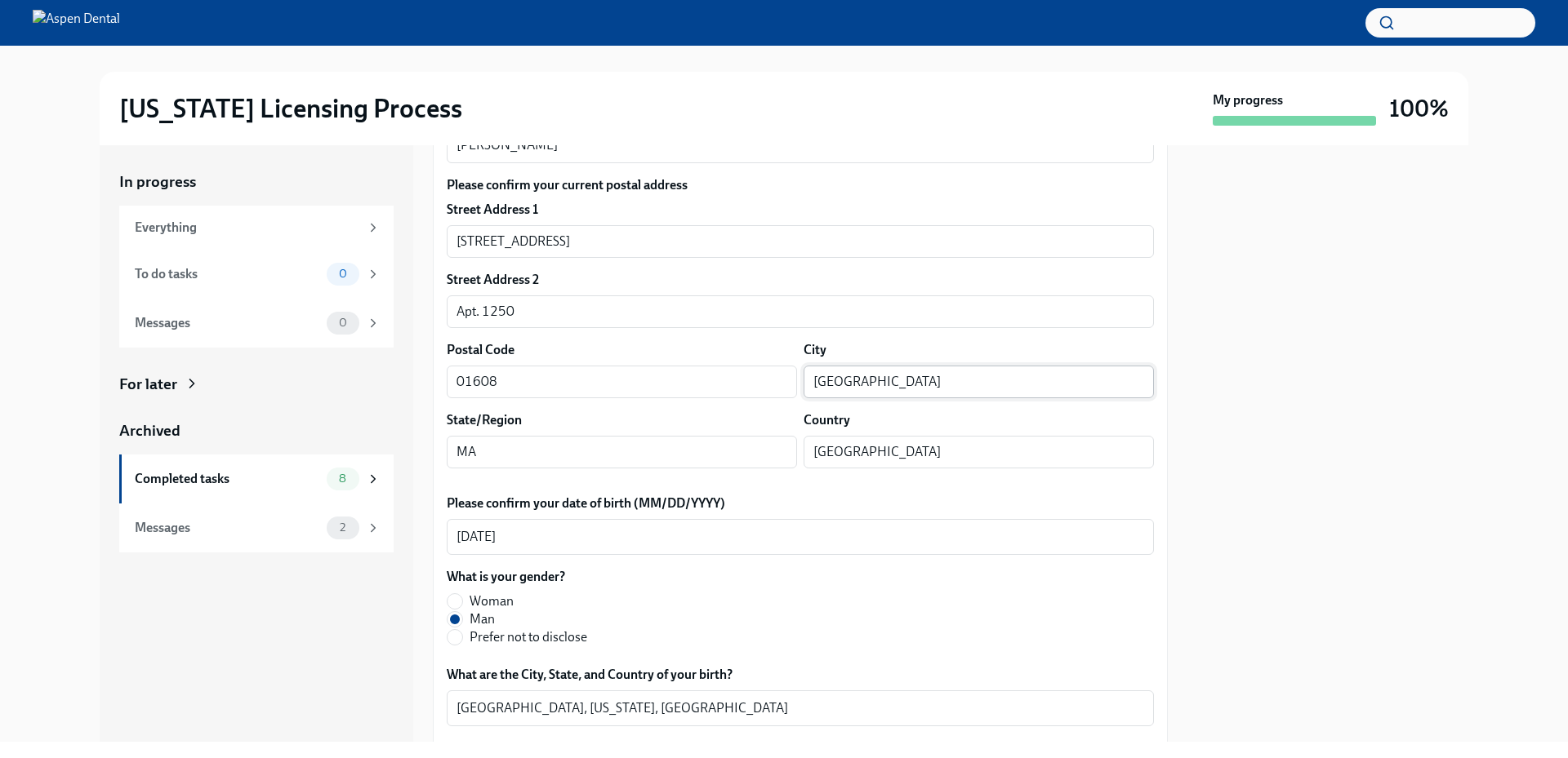
click at [832, 385] on input "Worcester" at bounding box center [979, 382] width 350 height 33
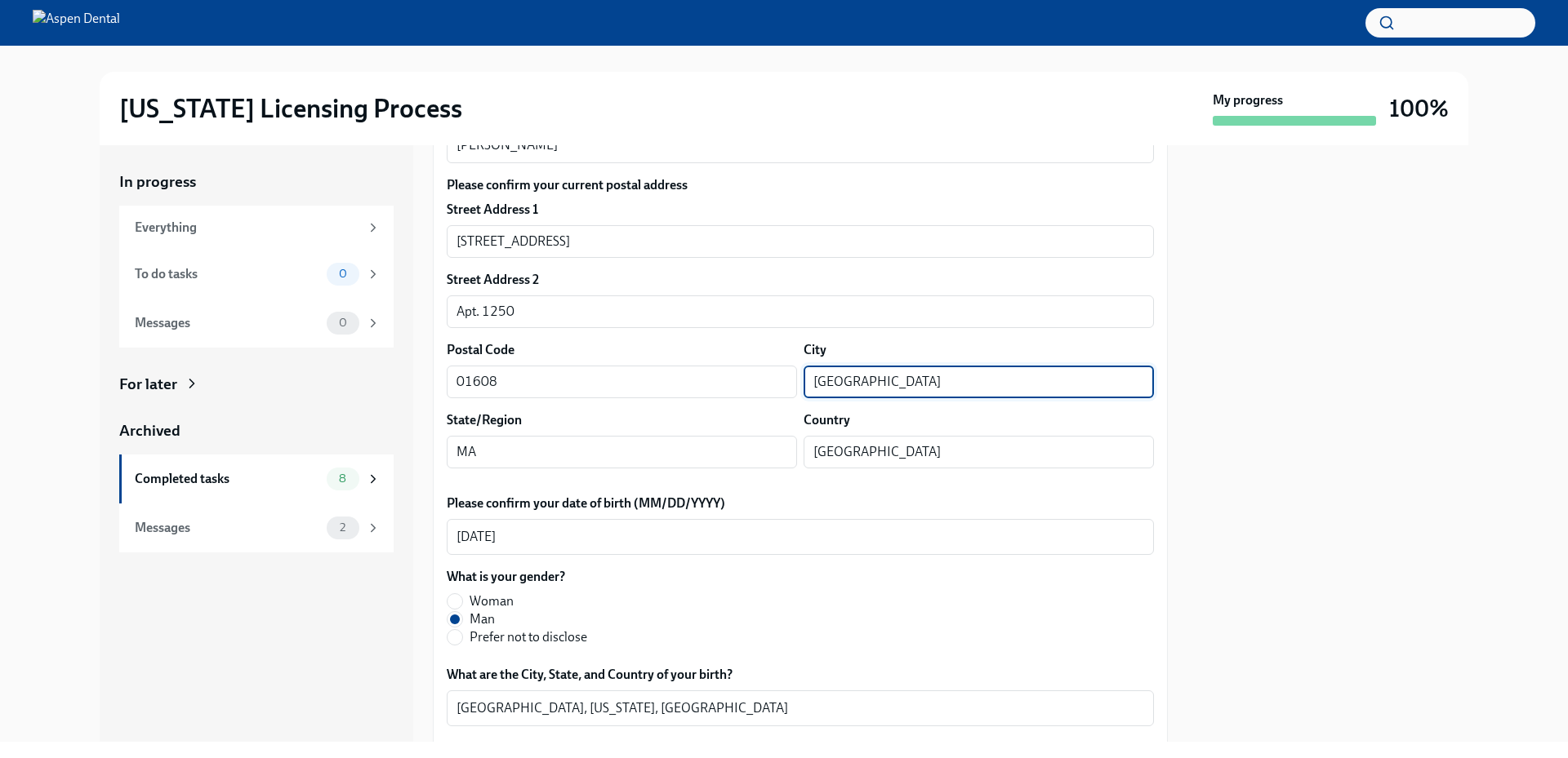
click at [832, 385] on input "Worcester" at bounding box center [979, 382] width 350 height 33
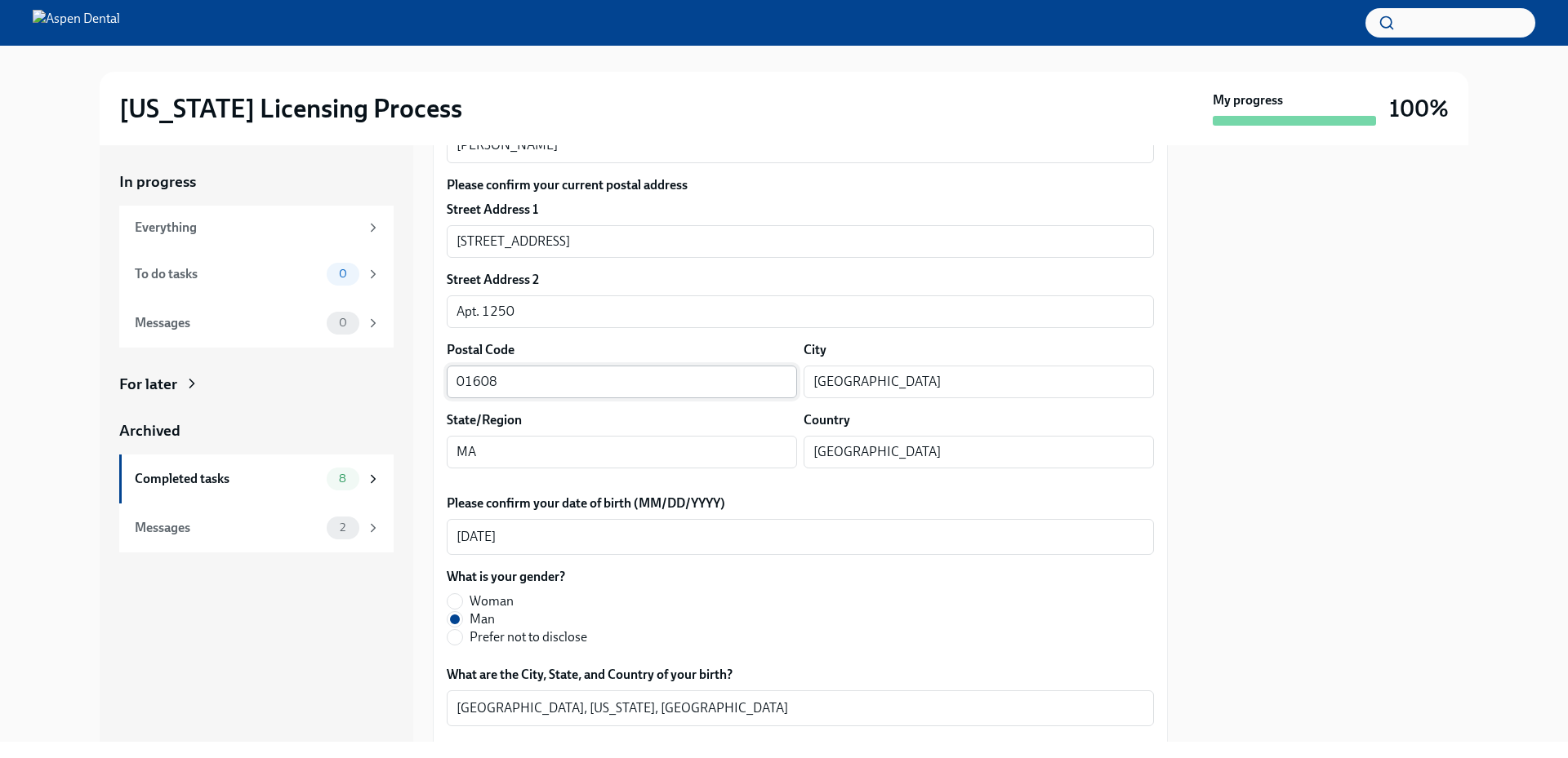
click at [476, 381] on input "01608" at bounding box center [622, 382] width 350 height 33
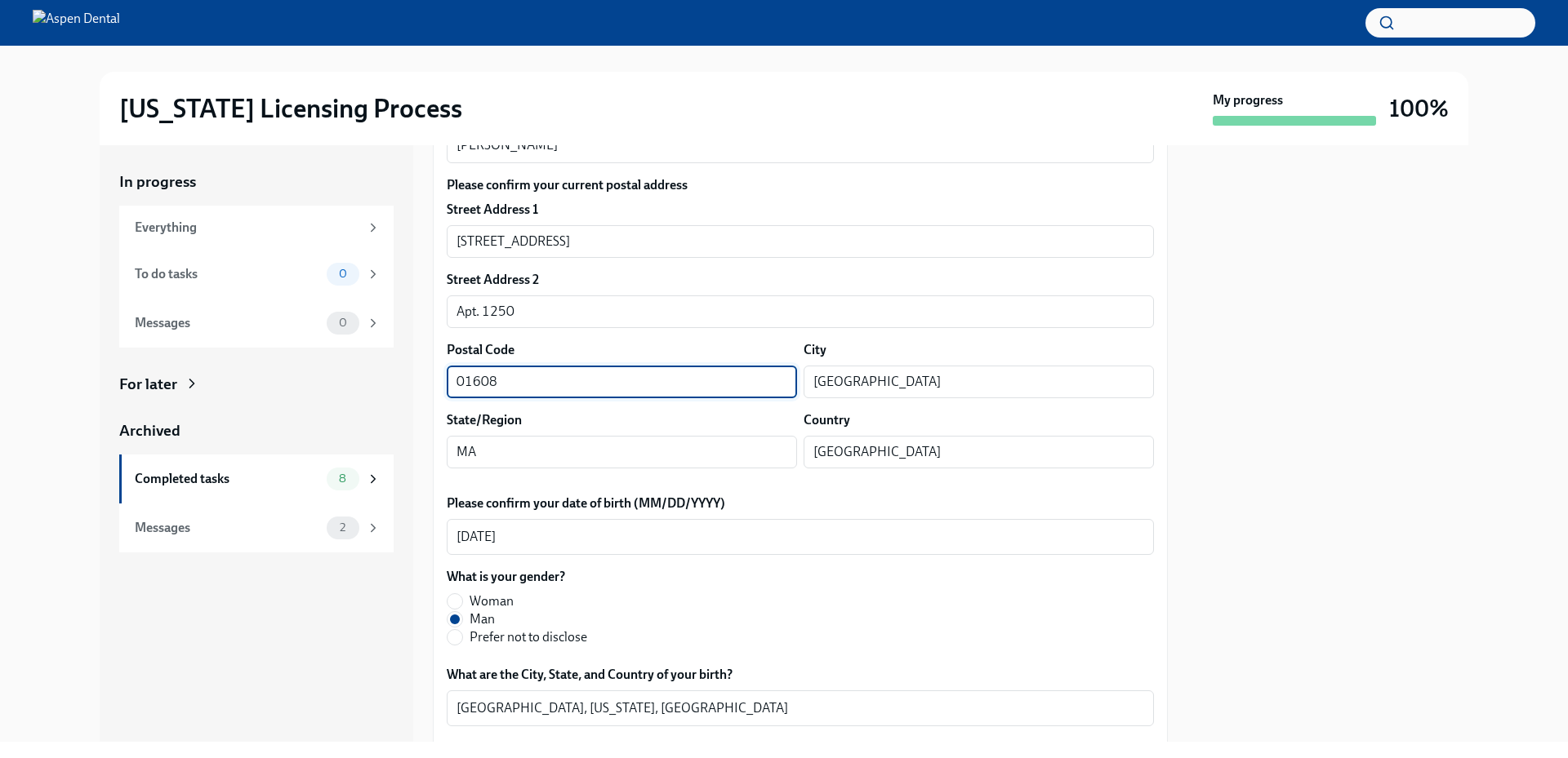
click at [476, 381] on input "01608" at bounding box center [622, 382] width 350 height 33
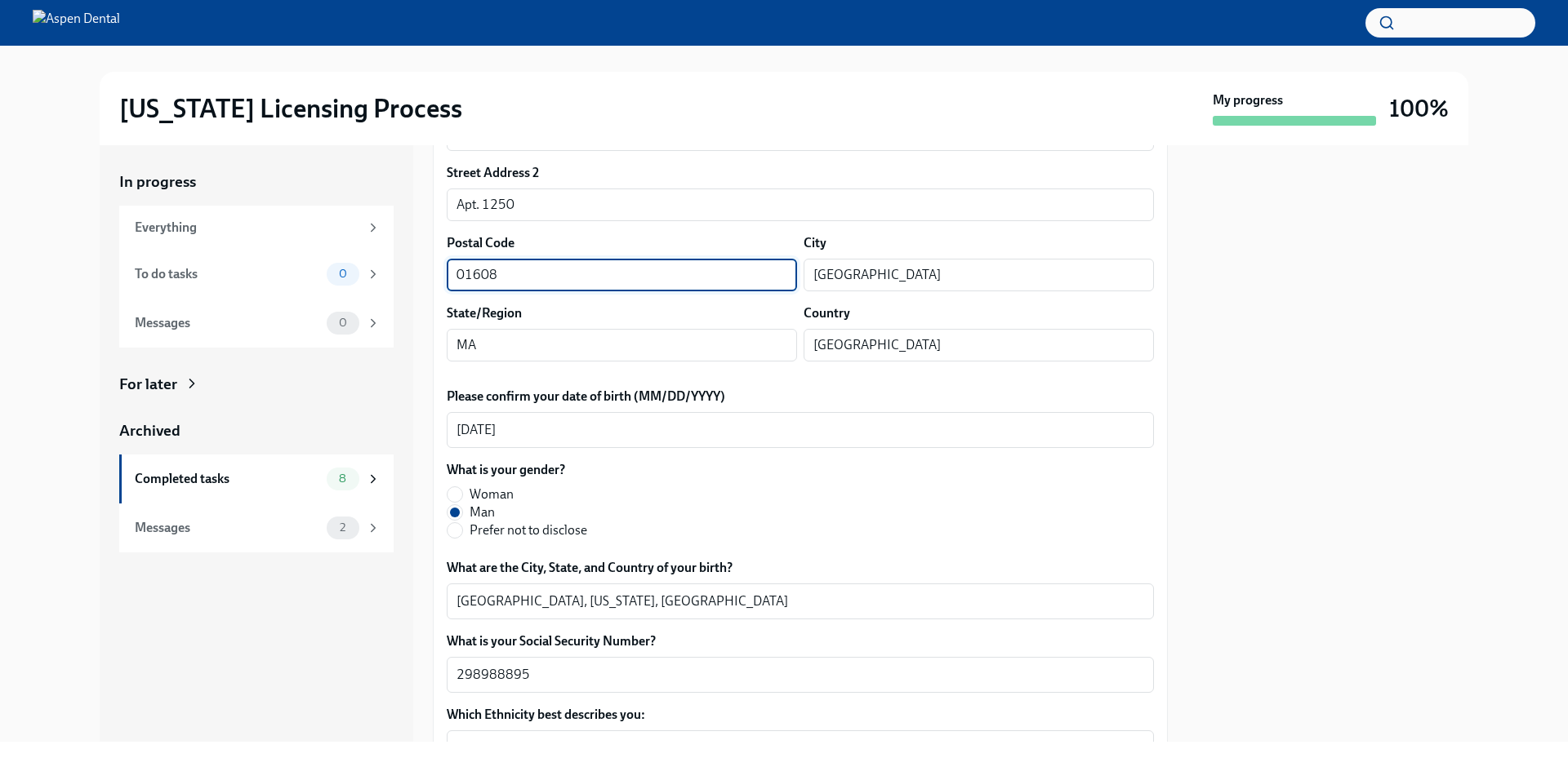
scroll to position [408, 0]
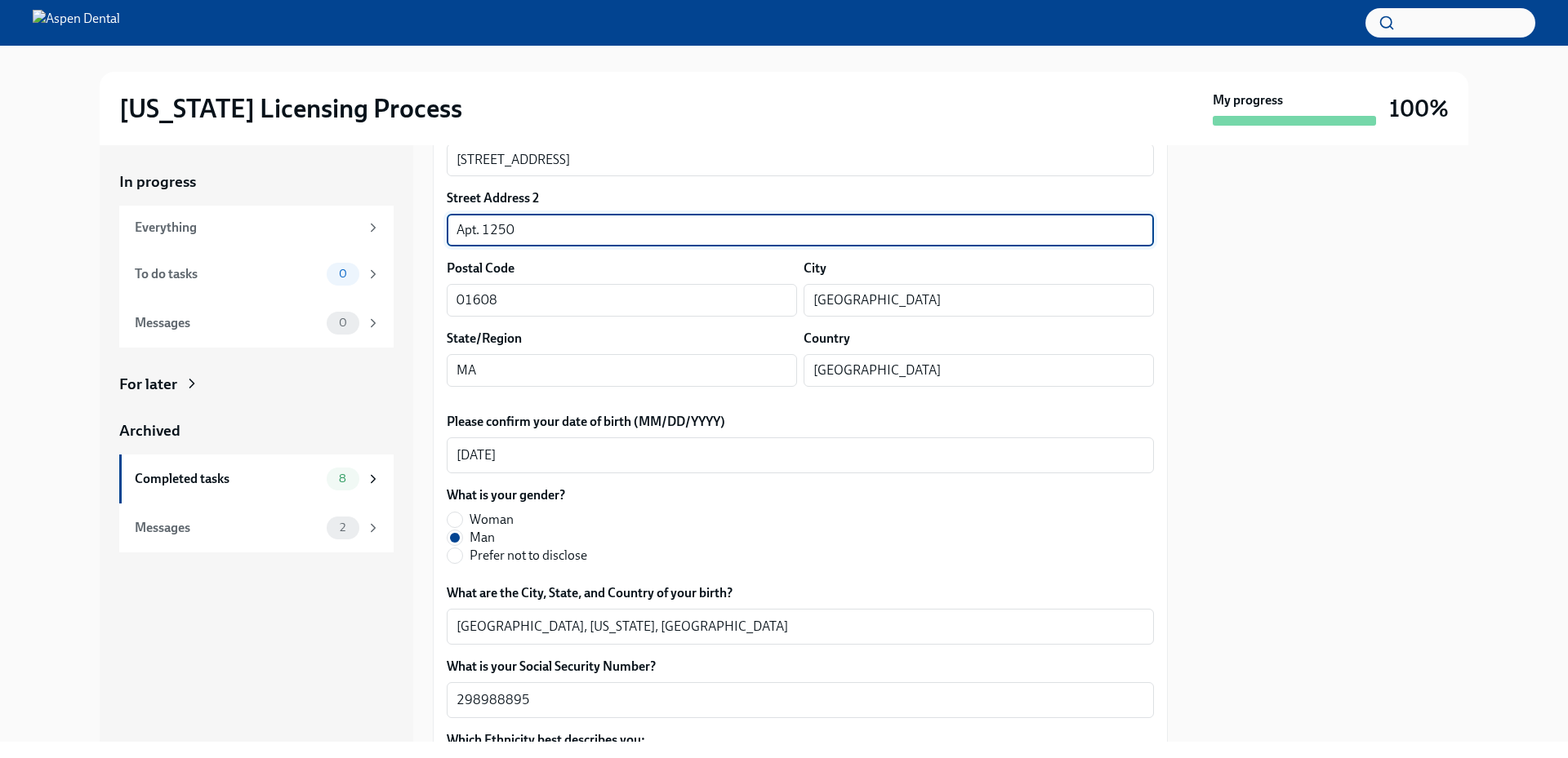
drag, startPoint x: 534, startPoint y: 229, endPoint x: 435, endPoint y: 224, distance: 99.1
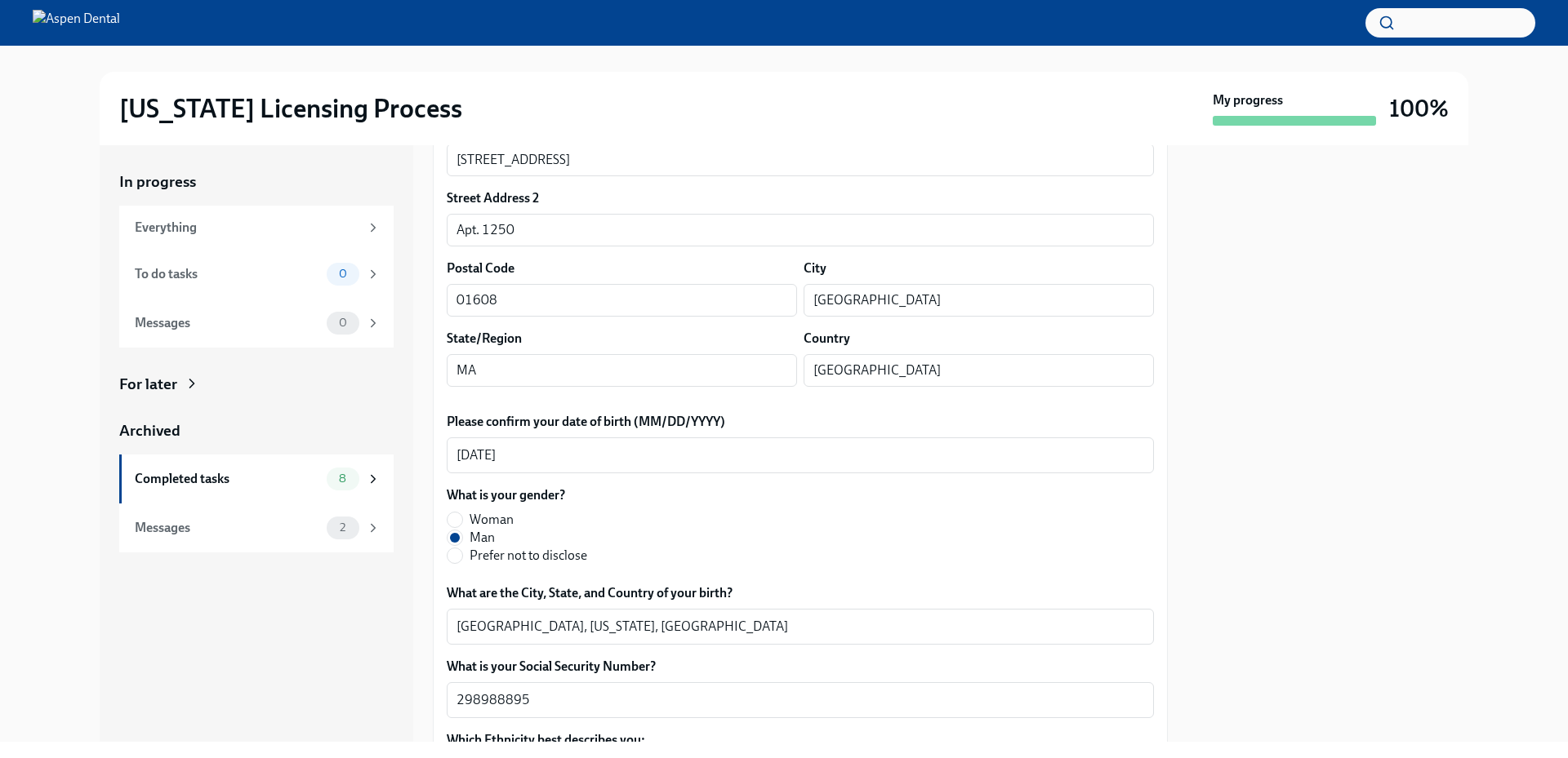
click at [858, 514] on div "What is your gender? Woman Man Prefer not to disclose" at bounding box center [800, 526] width 707 height 78
click at [467, 627] on textarea "Akron, Ohio, United States" at bounding box center [800, 627] width 688 height 20
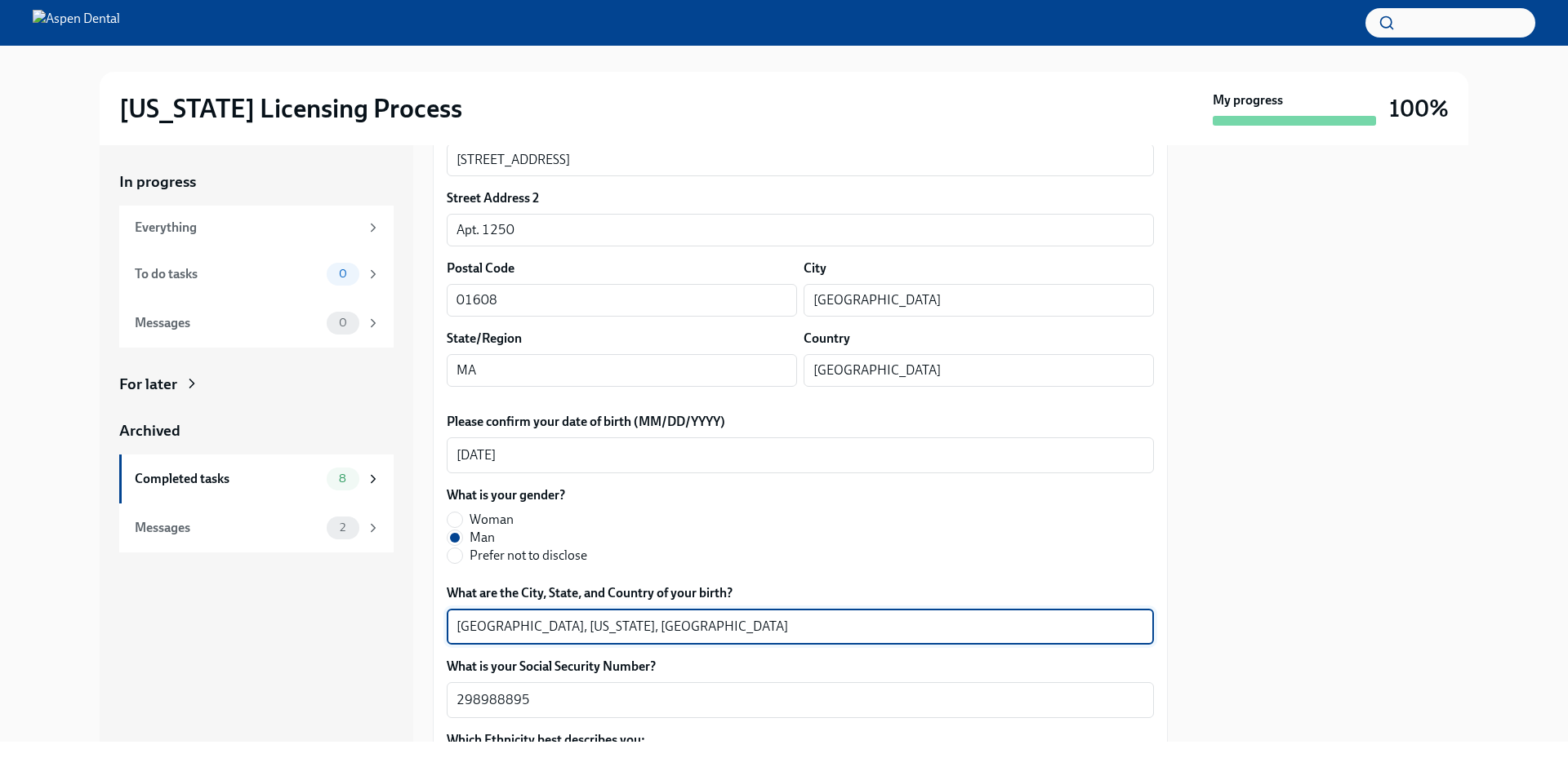
click at [467, 627] on textarea "Akron, Ohio, United States" at bounding box center [800, 627] width 688 height 20
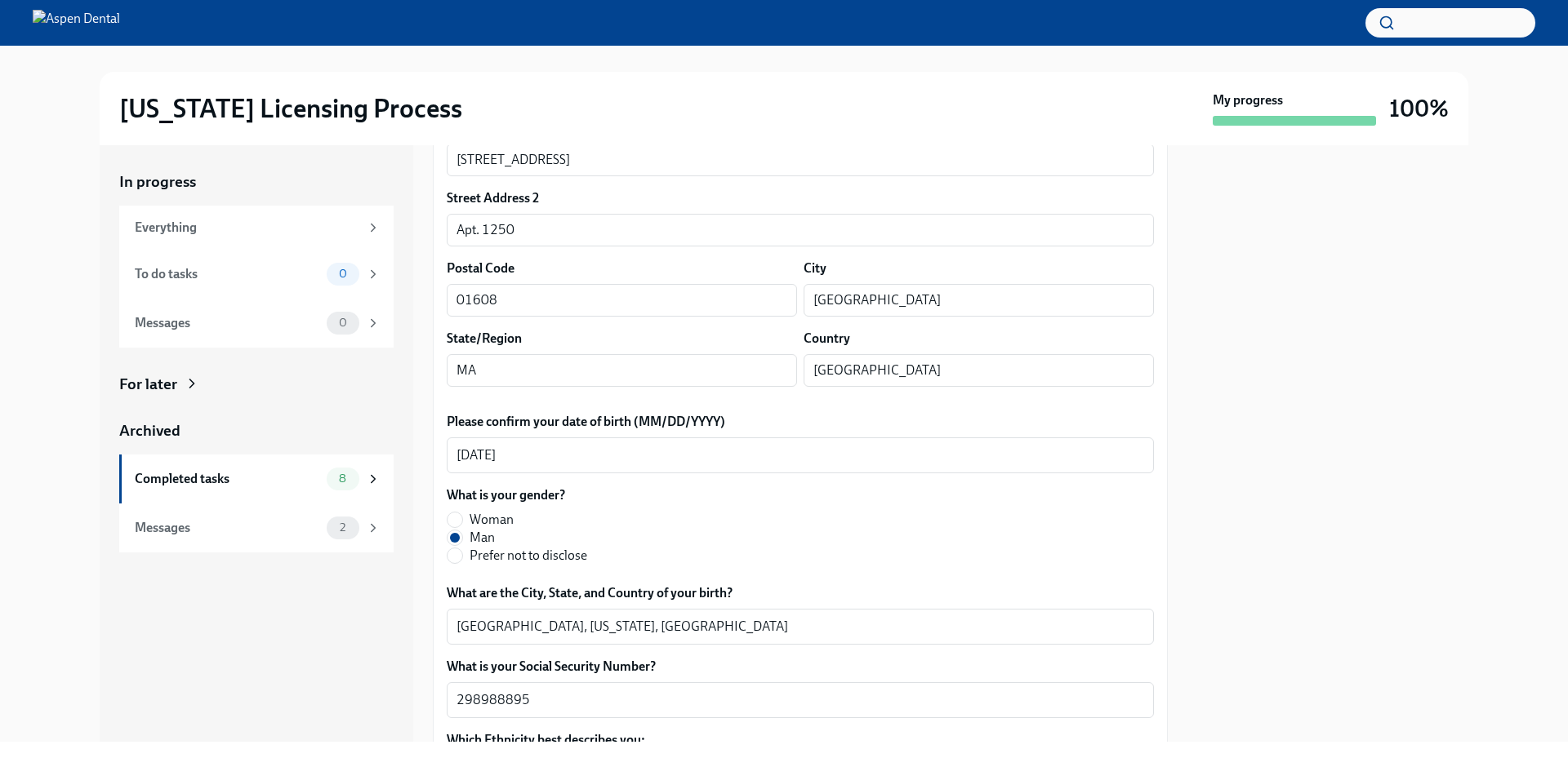
click at [1134, 480] on div "Please confirm your full name, as you'd like it to appear on the dental license…" at bounding box center [800, 465] width 707 height 888
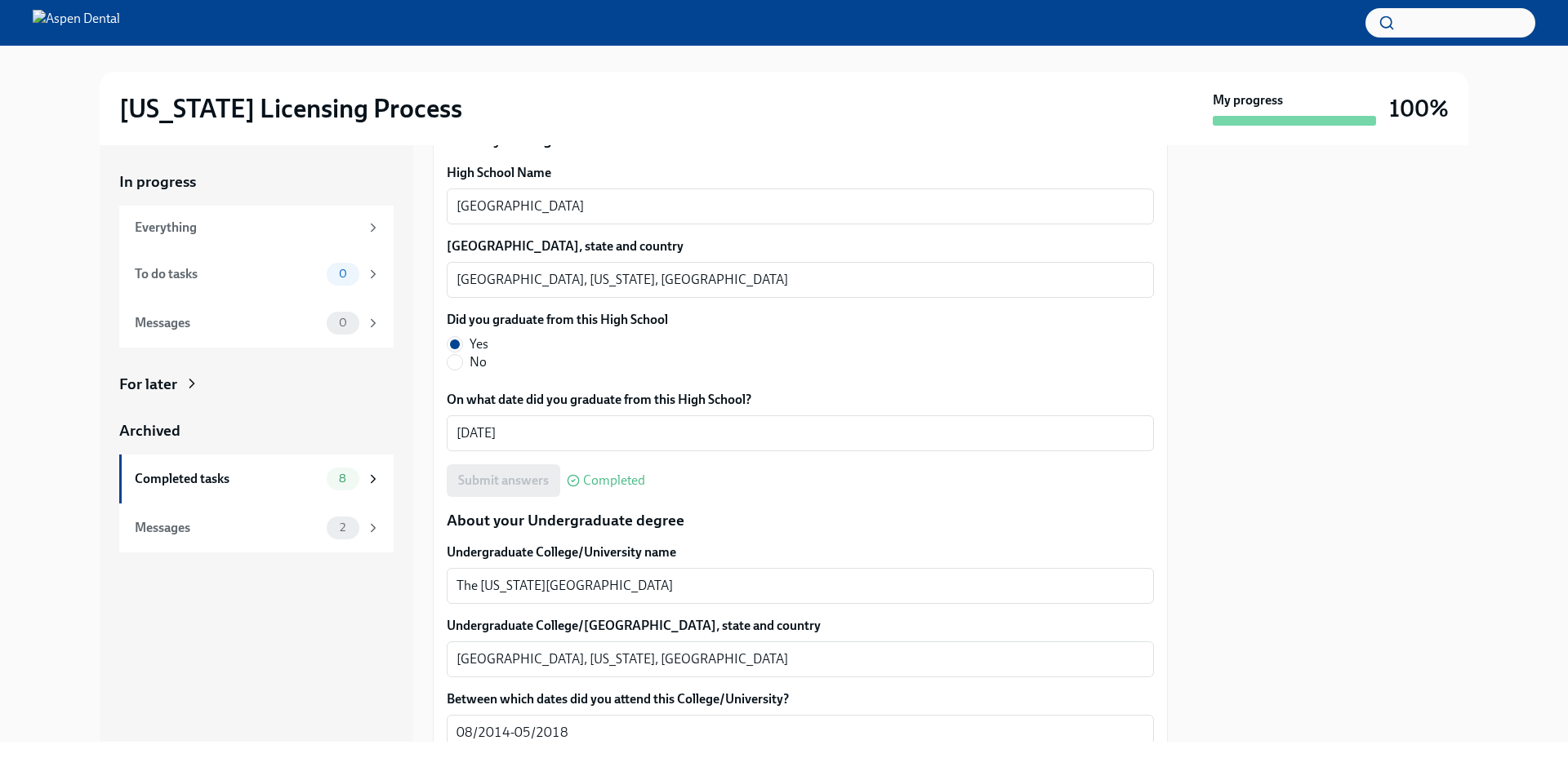
scroll to position [1224, 0]
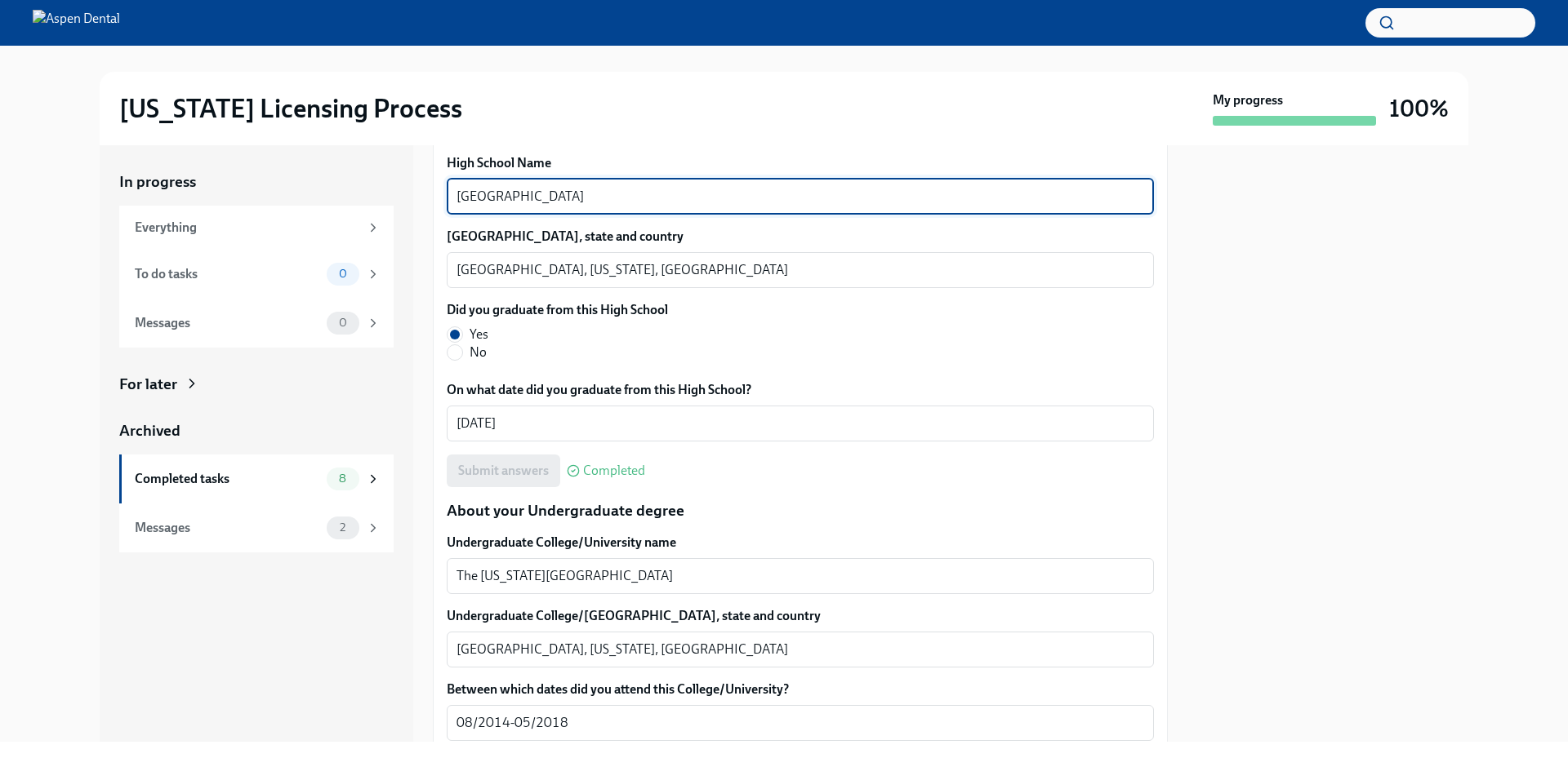
drag, startPoint x: 618, startPoint y: 198, endPoint x: 421, endPoint y: 195, distance: 197.0
click at [421, 195] on div "In progress Everything To do tasks 0 Messages 0 For later Archived Completed ta…" at bounding box center [784, 444] width 1369 height 597
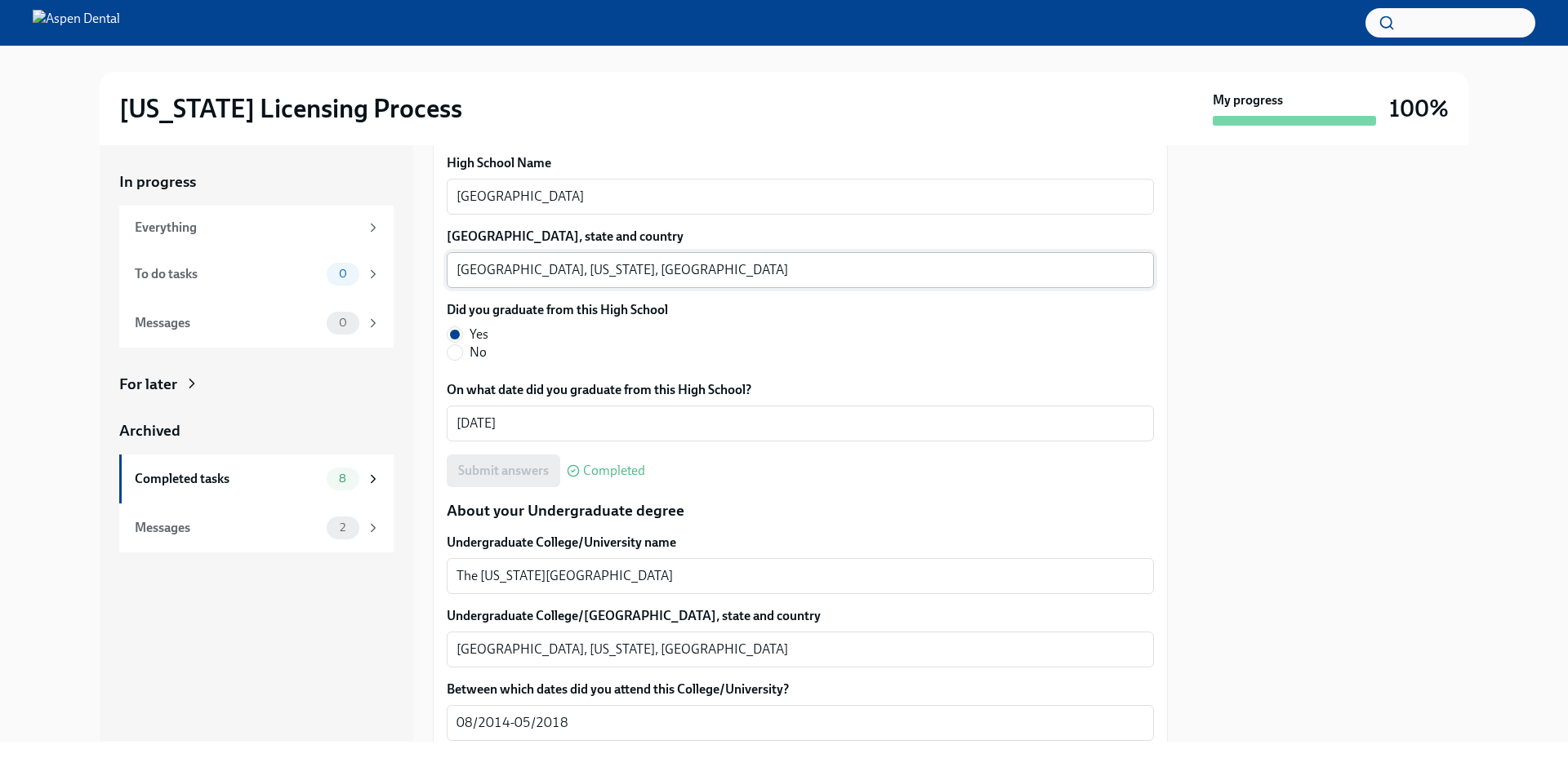
click at [472, 266] on textarea "Akron, Ohio, USA" at bounding box center [800, 270] width 688 height 20
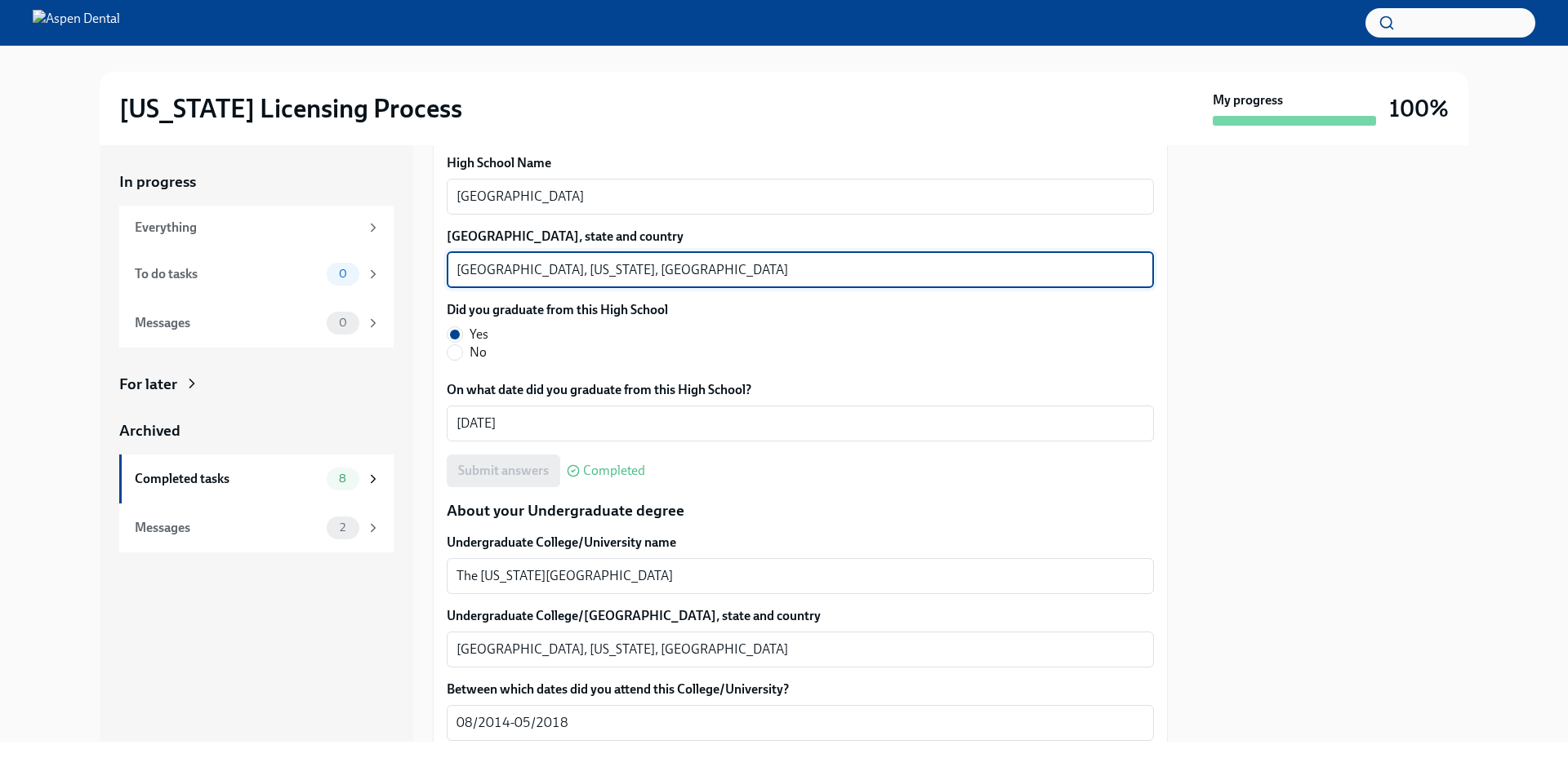
click at [472, 265] on textarea "Akron, Ohio, USA" at bounding box center [800, 270] width 688 height 20
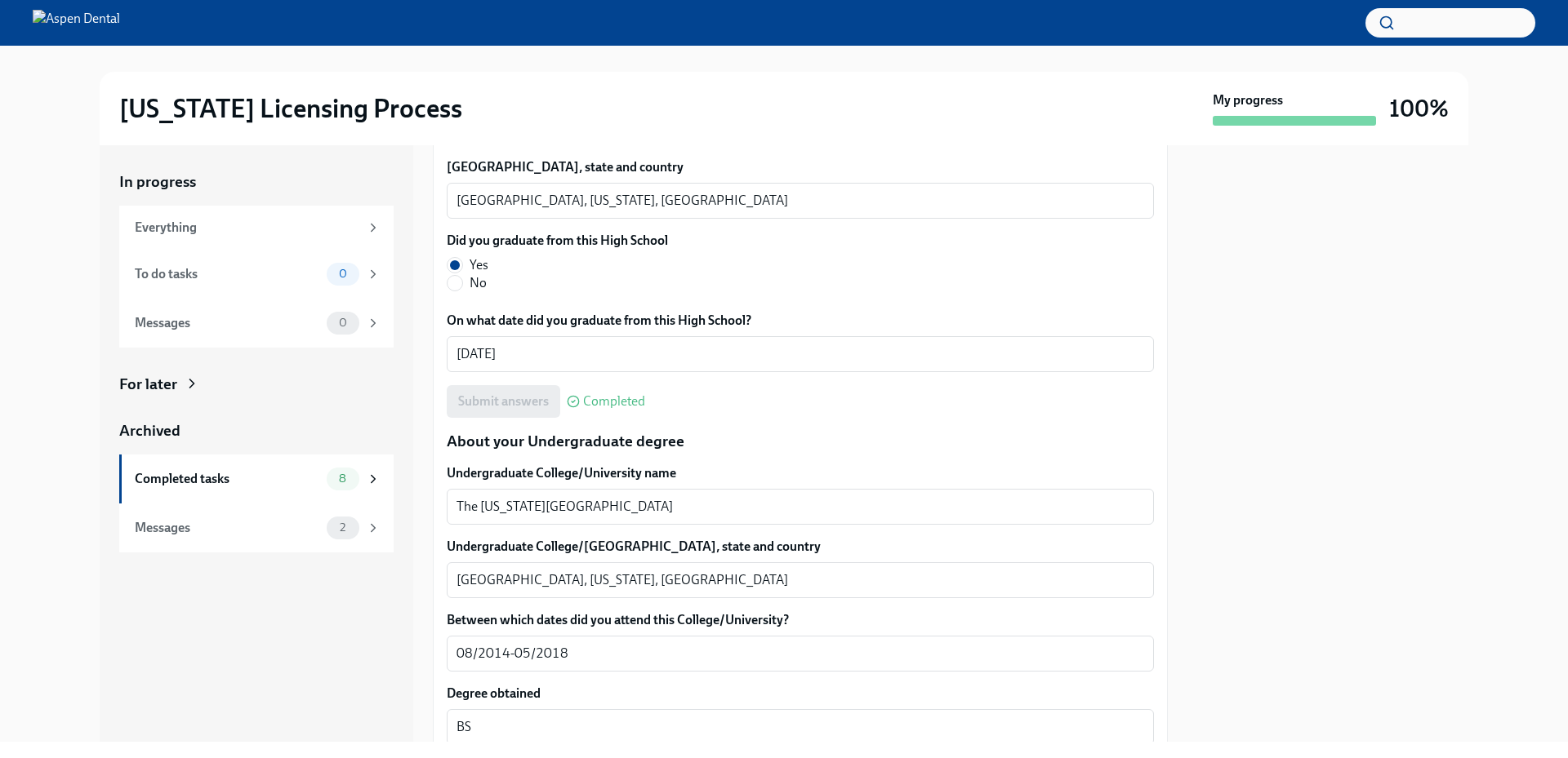
scroll to position [1387, 0]
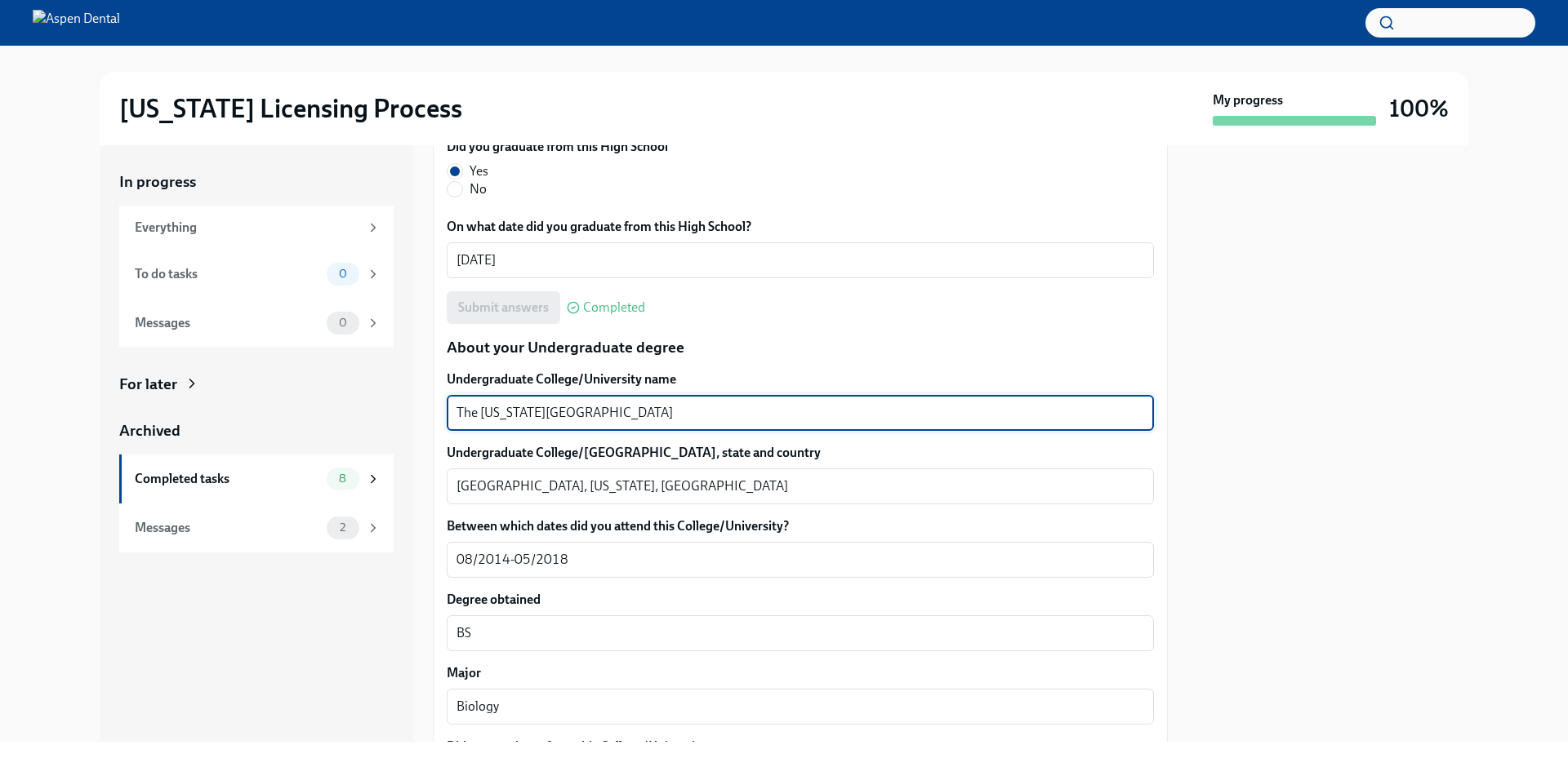
drag, startPoint x: 618, startPoint y: 414, endPoint x: 440, endPoint y: 406, distance: 178.2
click at [440, 406] on div "We will fill out the Illinois State Application Form on your behalf – we'll jus…" at bounding box center [800, 722] width 735 height 3514
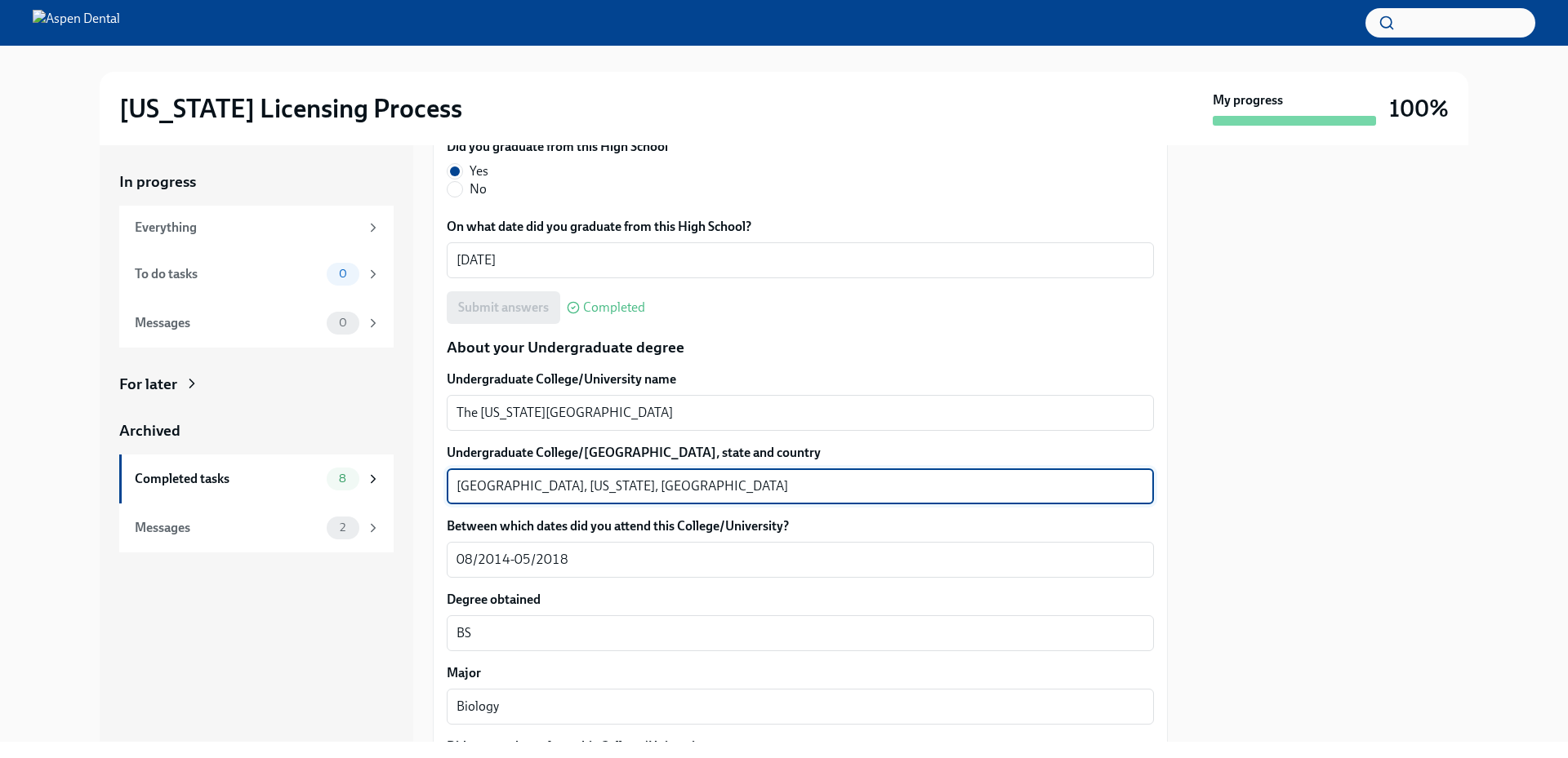
click at [493, 481] on textarea "Columbus, Ohio, USA" at bounding box center [800, 486] width 688 height 20
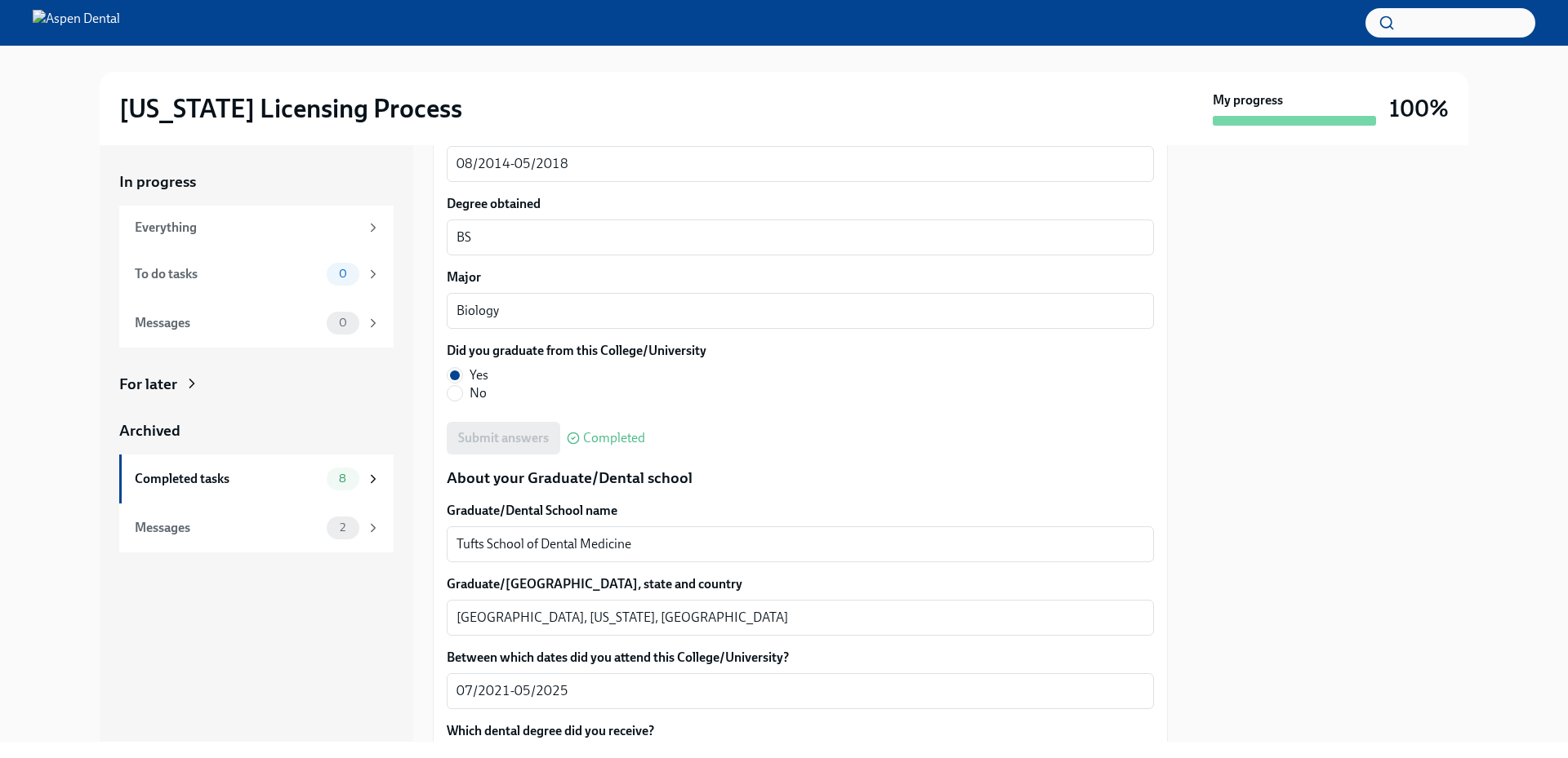
scroll to position [1877, 0]
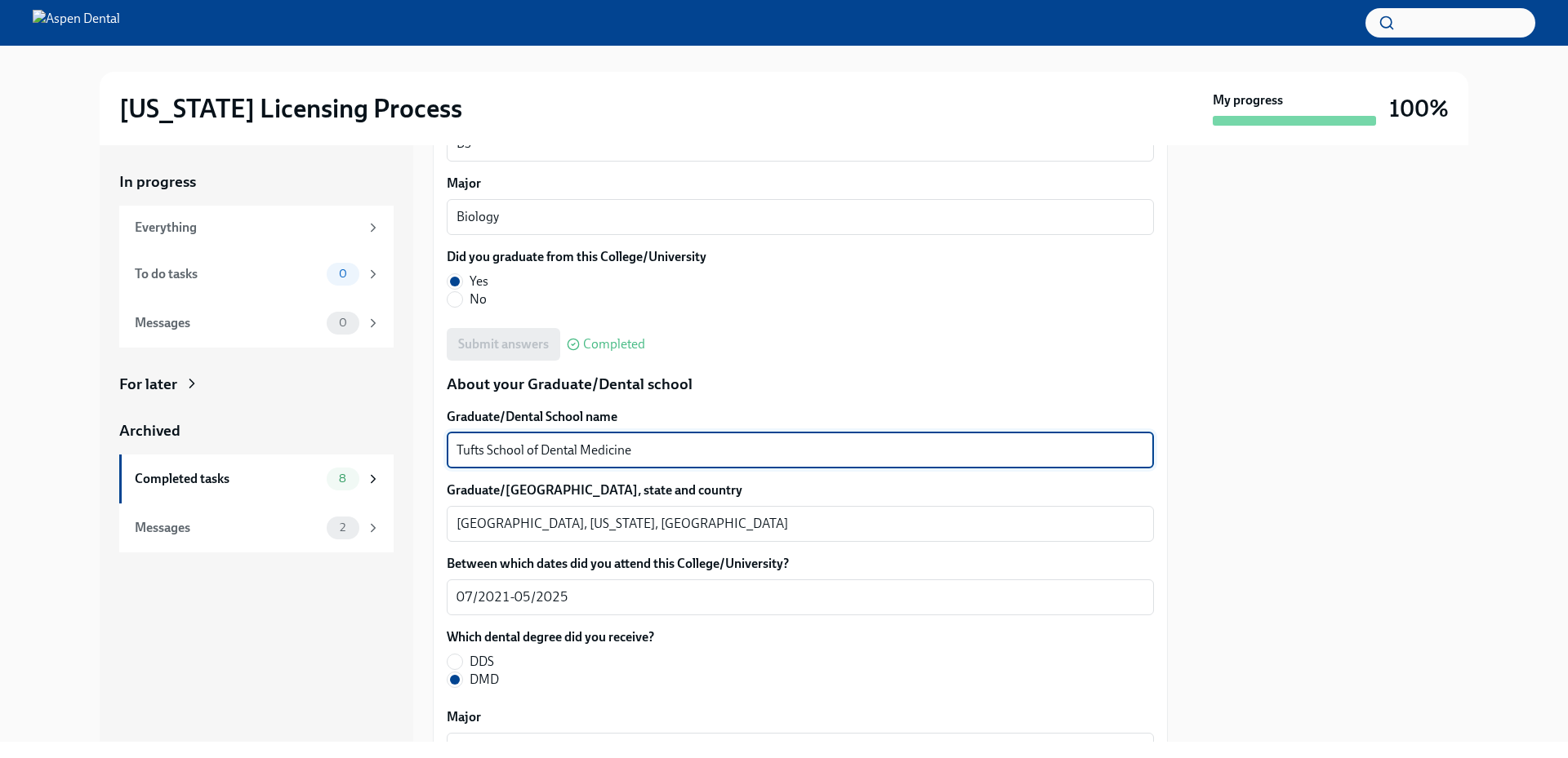
drag, startPoint x: 648, startPoint y: 449, endPoint x: 449, endPoint y: 441, distance: 199.2
click at [449, 441] on div "Tufts School of Dental Medicine x ​" at bounding box center [800, 450] width 707 height 36
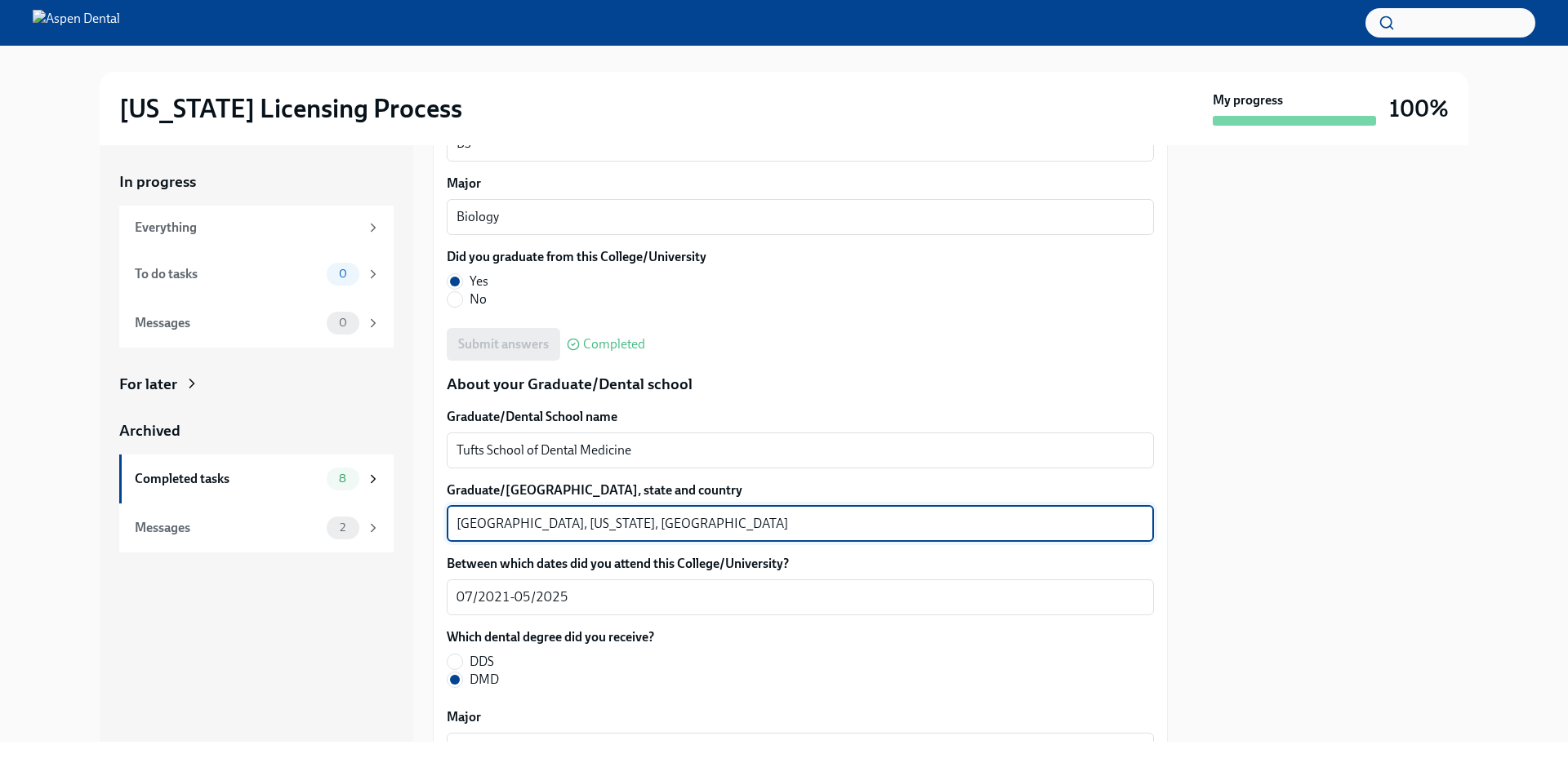
click at [467, 518] on textarea "Boston, Massachusetts, USA" at bounding box center [800, 524] width 688 height 20
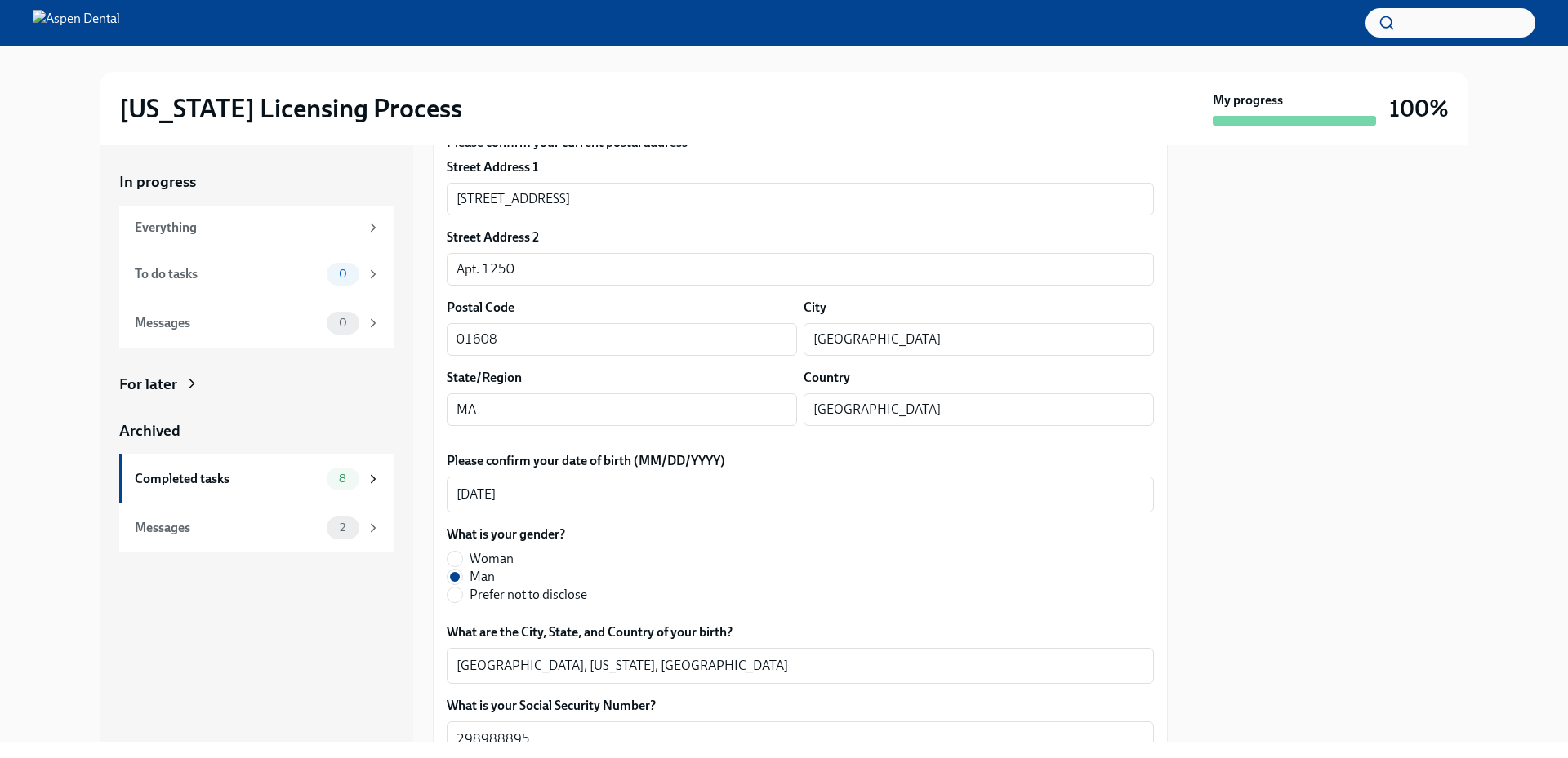
scroll to position [0, 0]
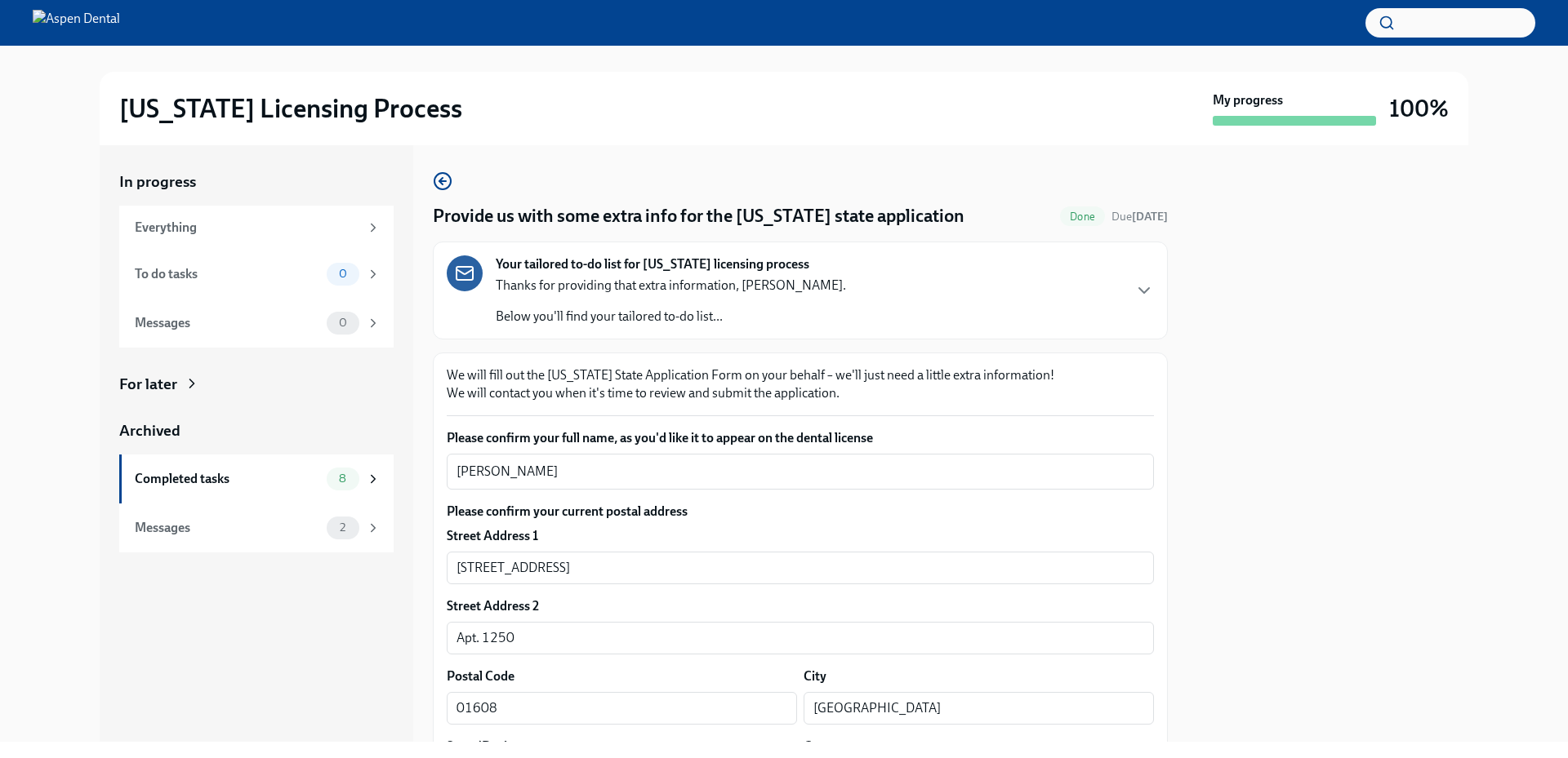
click at [1473, 231] on div "In progress Everything To do tasks 0 Messages 0 For later Archived Completed ta…" at bounding box center [784, 444] width 1516 height 597
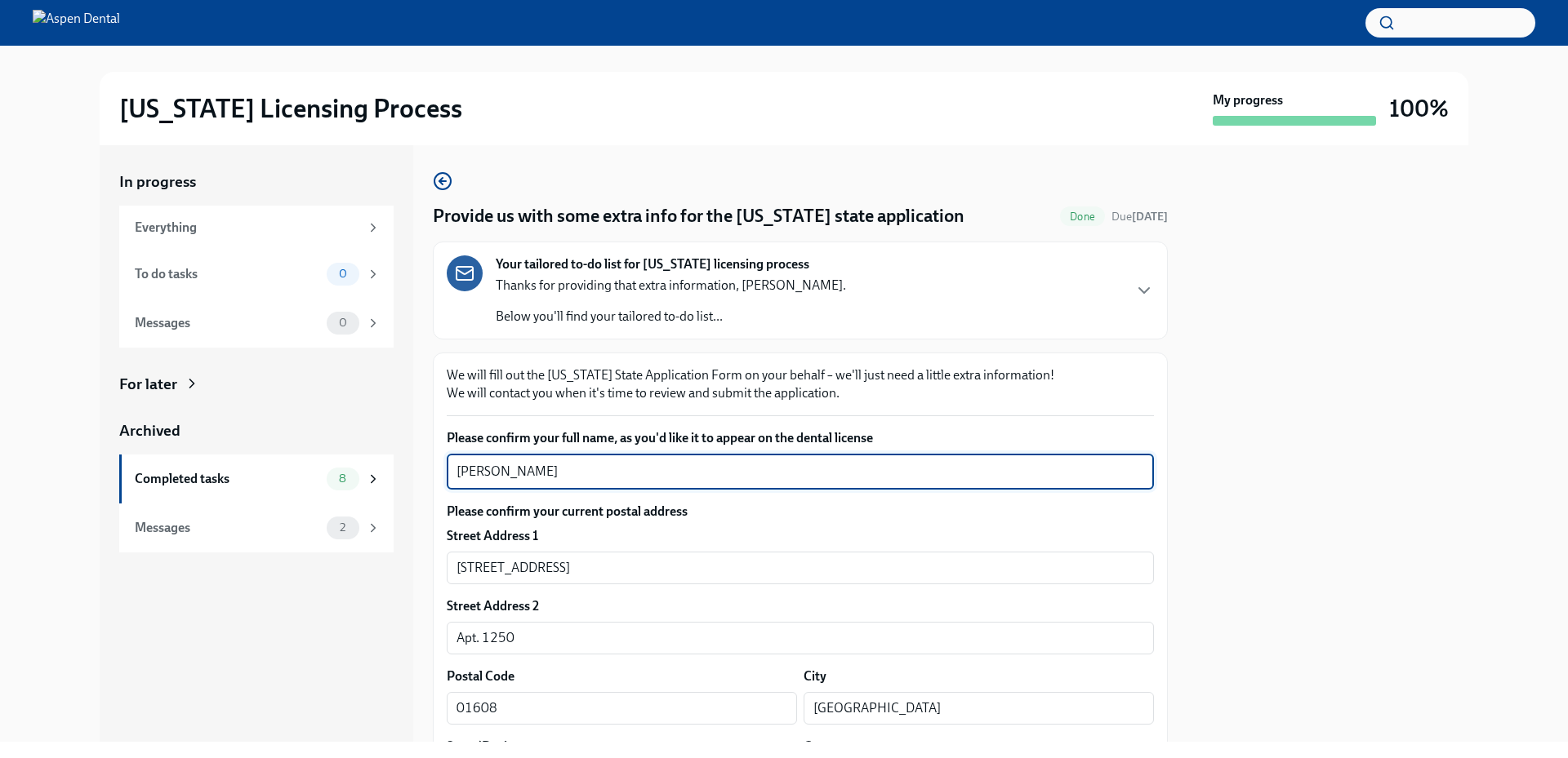
drag, startPoint x: 598, startPoint y: 474, endPoint x: 405, endPoint y: 466, distance: 193.2
click at [406, 465] on div "In progress Everything To do tasks 0 Messages 0 For later Archived Completed ta…" at bounding box center [784, 444] width 1369 height 597
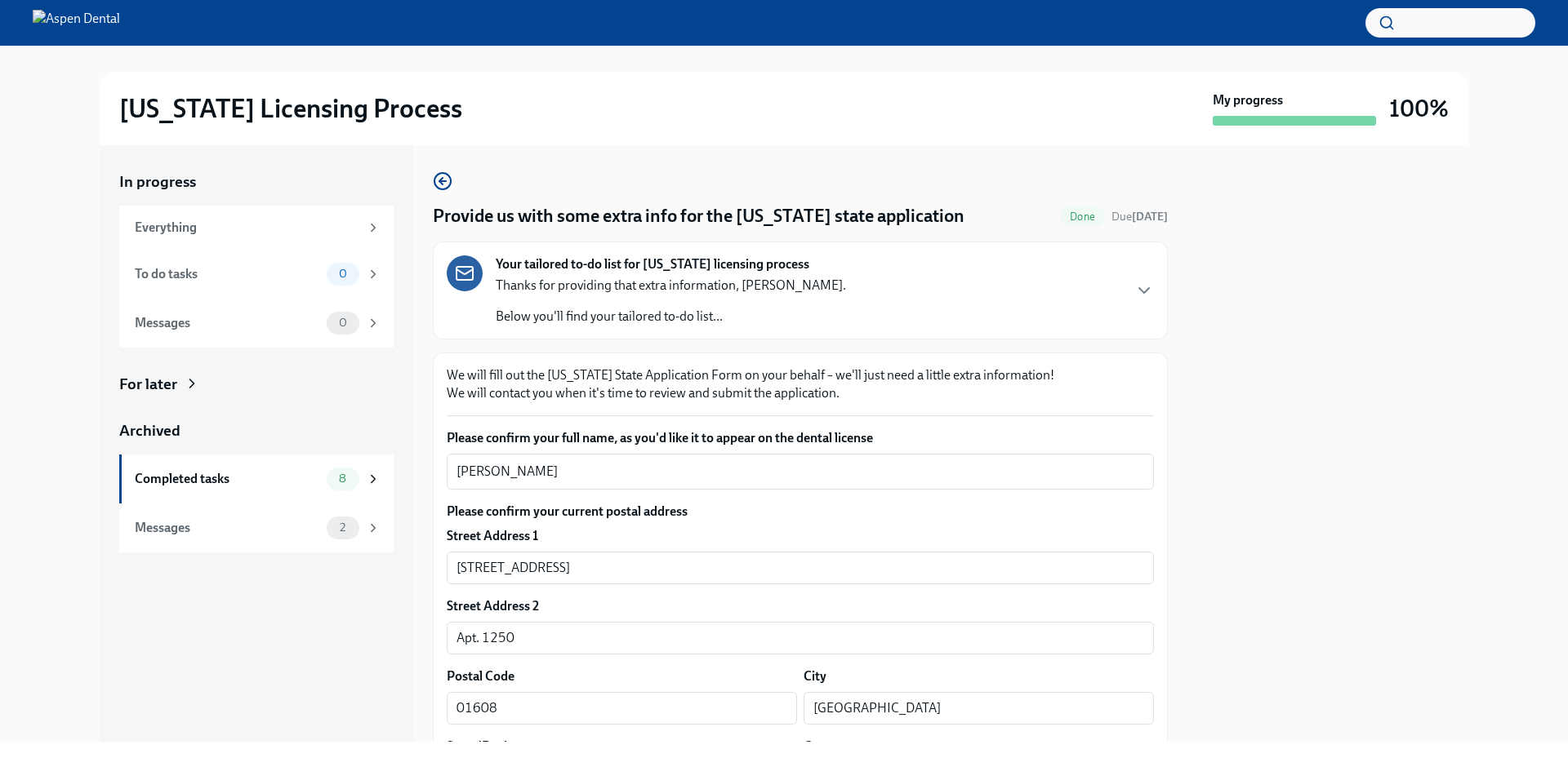
click at [1383, 426] on div at bounding box center [1328, 444] width 281 height 597
click at [1478, 508] on div "In progress Everything To do tasks 0 Messages 0 For later Archived Completed ta…" at bounding box center [784, 444] width 1516 height 597
click at [1504, 506] on div "In progress Everything To do tasks 0 Messages 0 For later Archived Completed ta…" at bounding box center [784, 444] width 1516 height 597
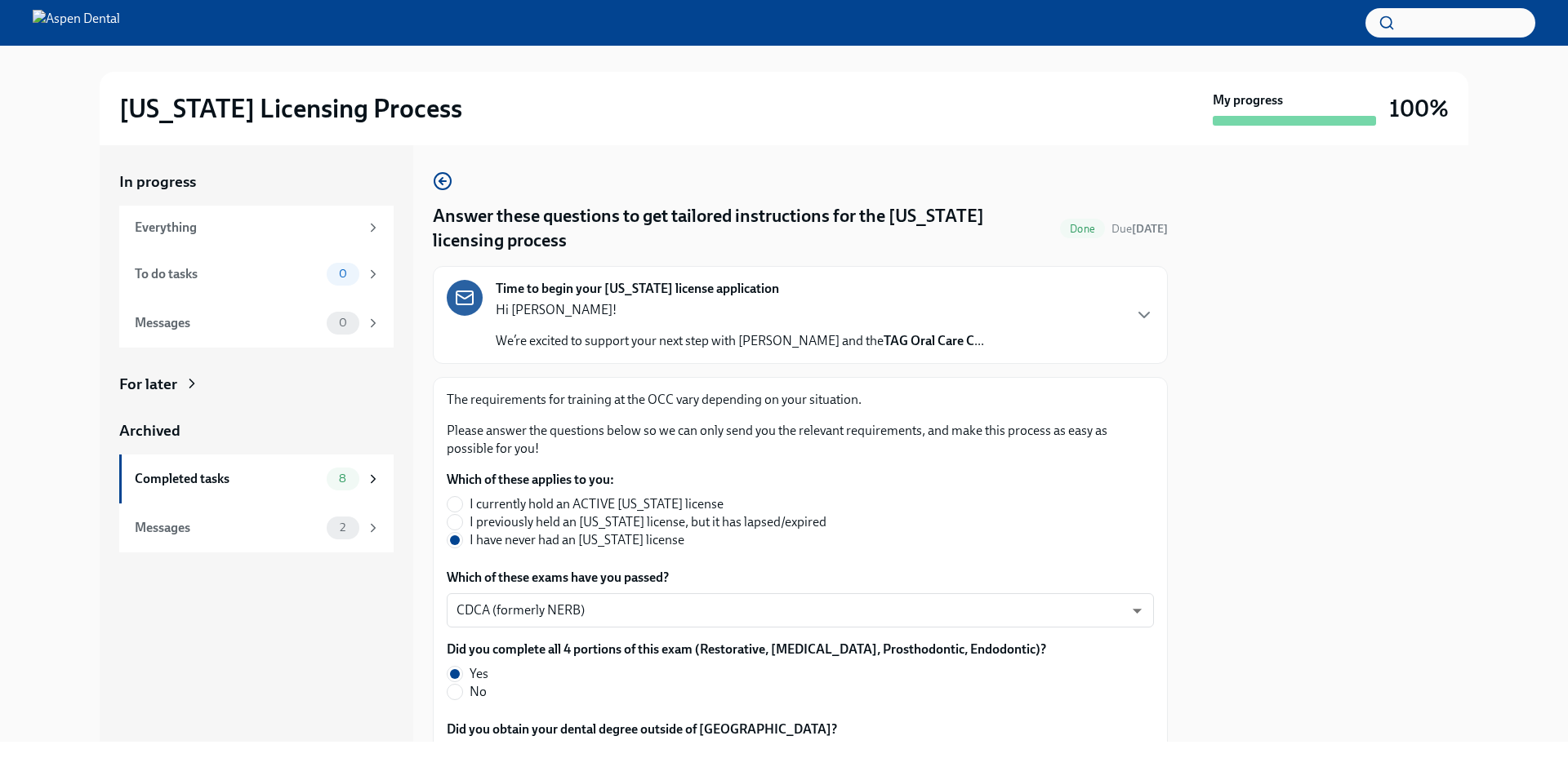
scroll to position [247, 0]
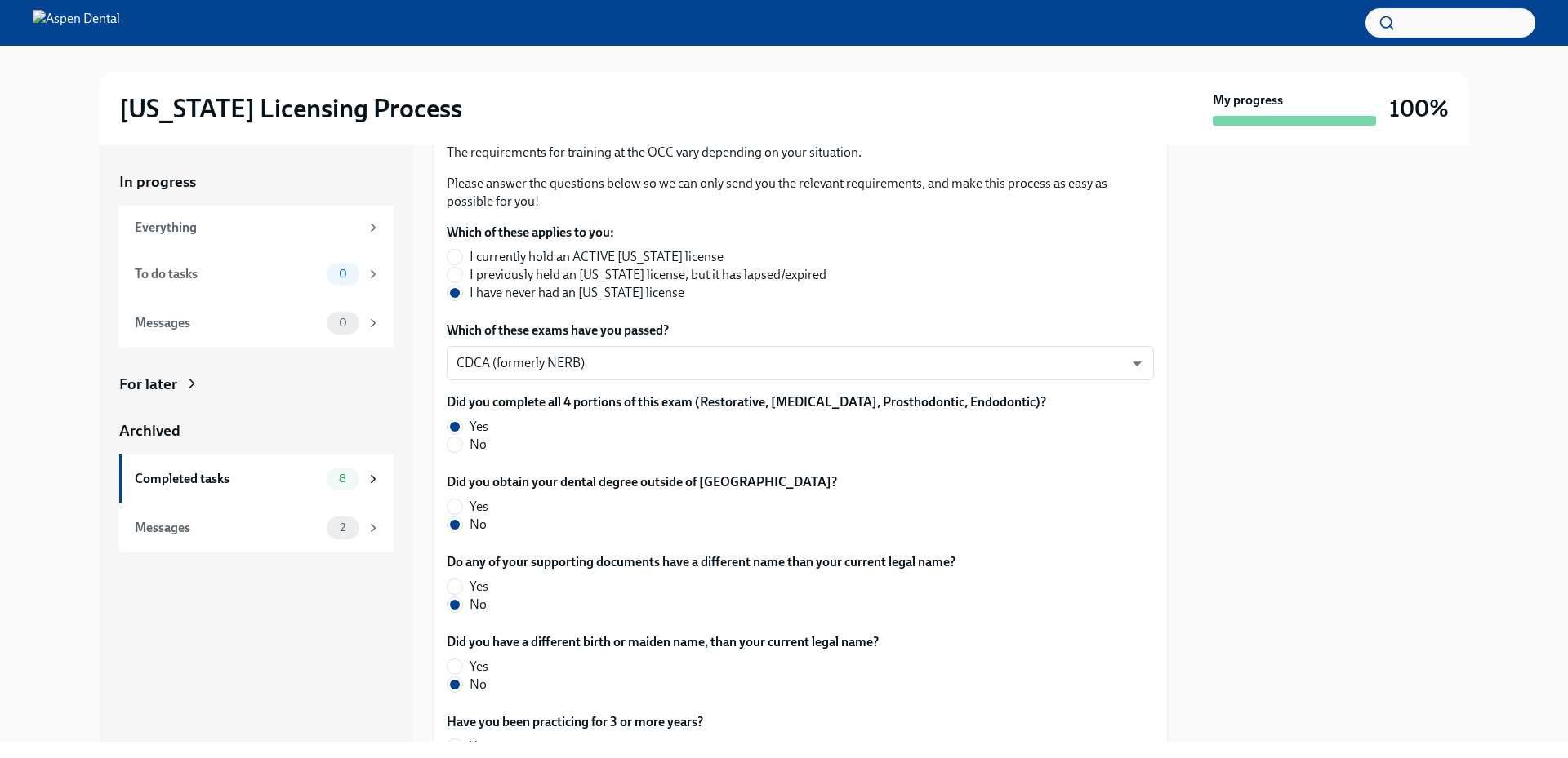
click at [1442, 338] on div at bounding box center [1328, 444] width 281 height 597
click at [1402, 413] on div at bounding box center [1328, 444] width 281 height 597
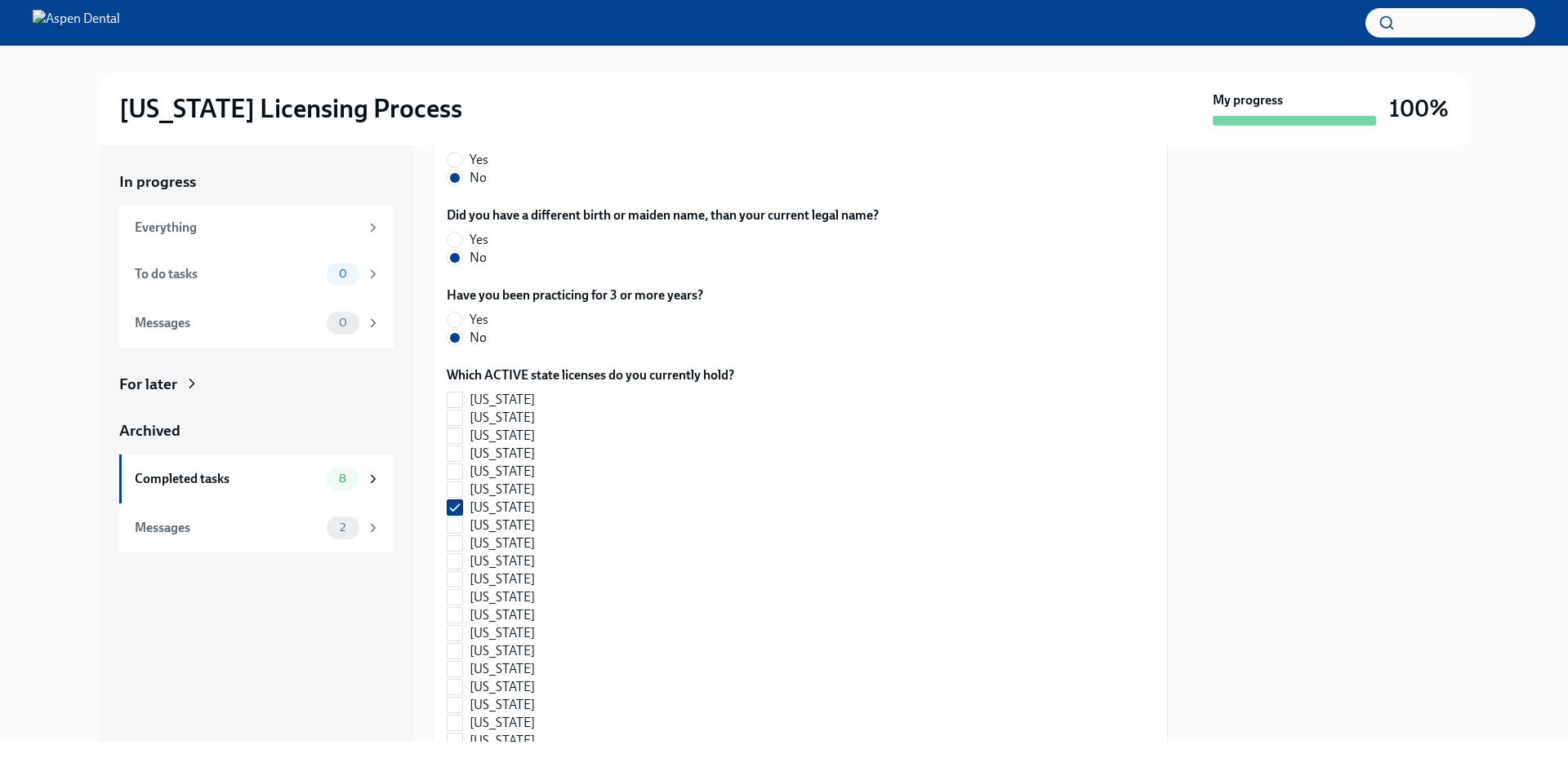
scroll to position [1716, 0]
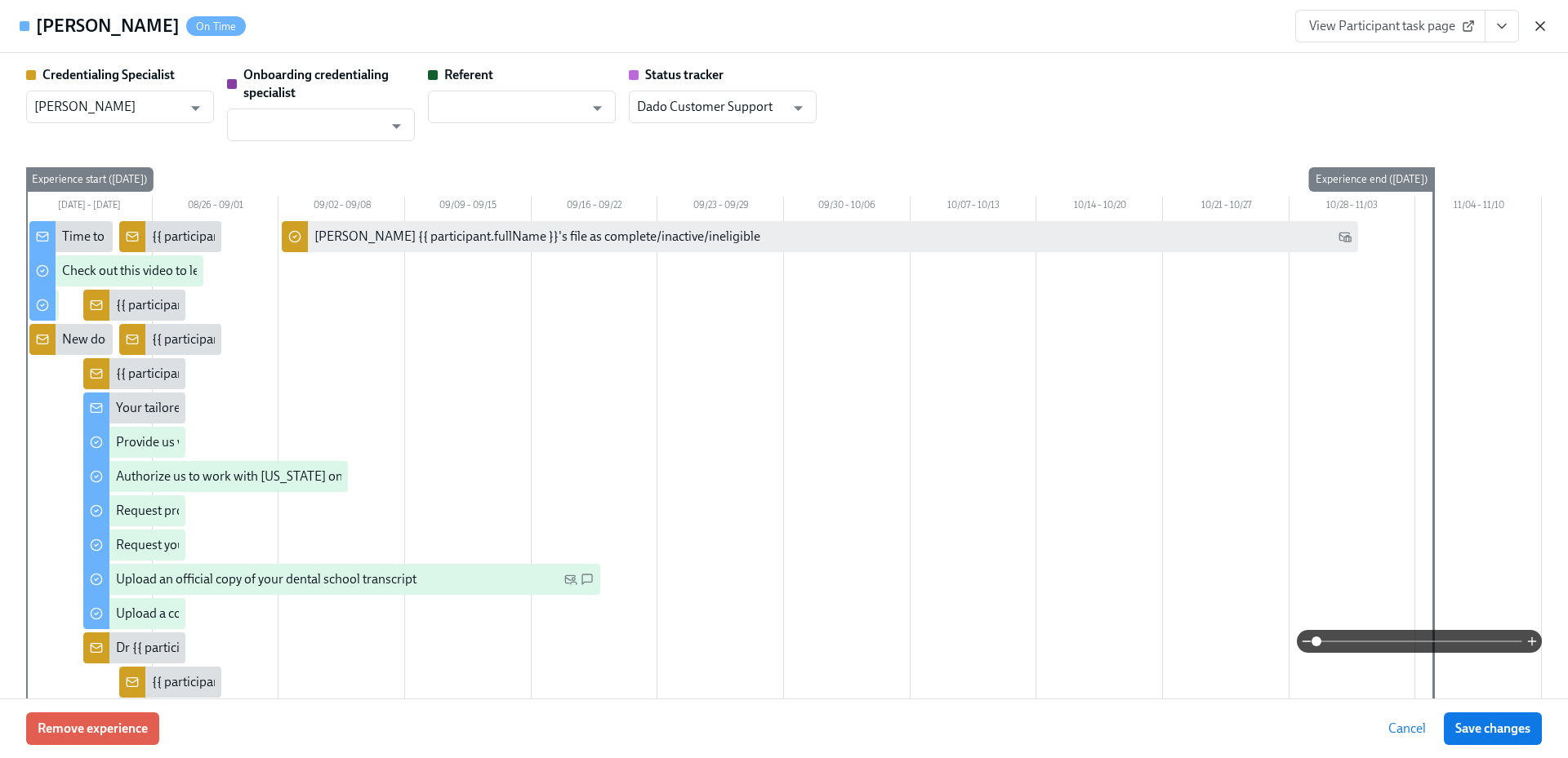
click at [1544, 29] on icon "button" at bounding box center [1539, 26] width 17 height 17
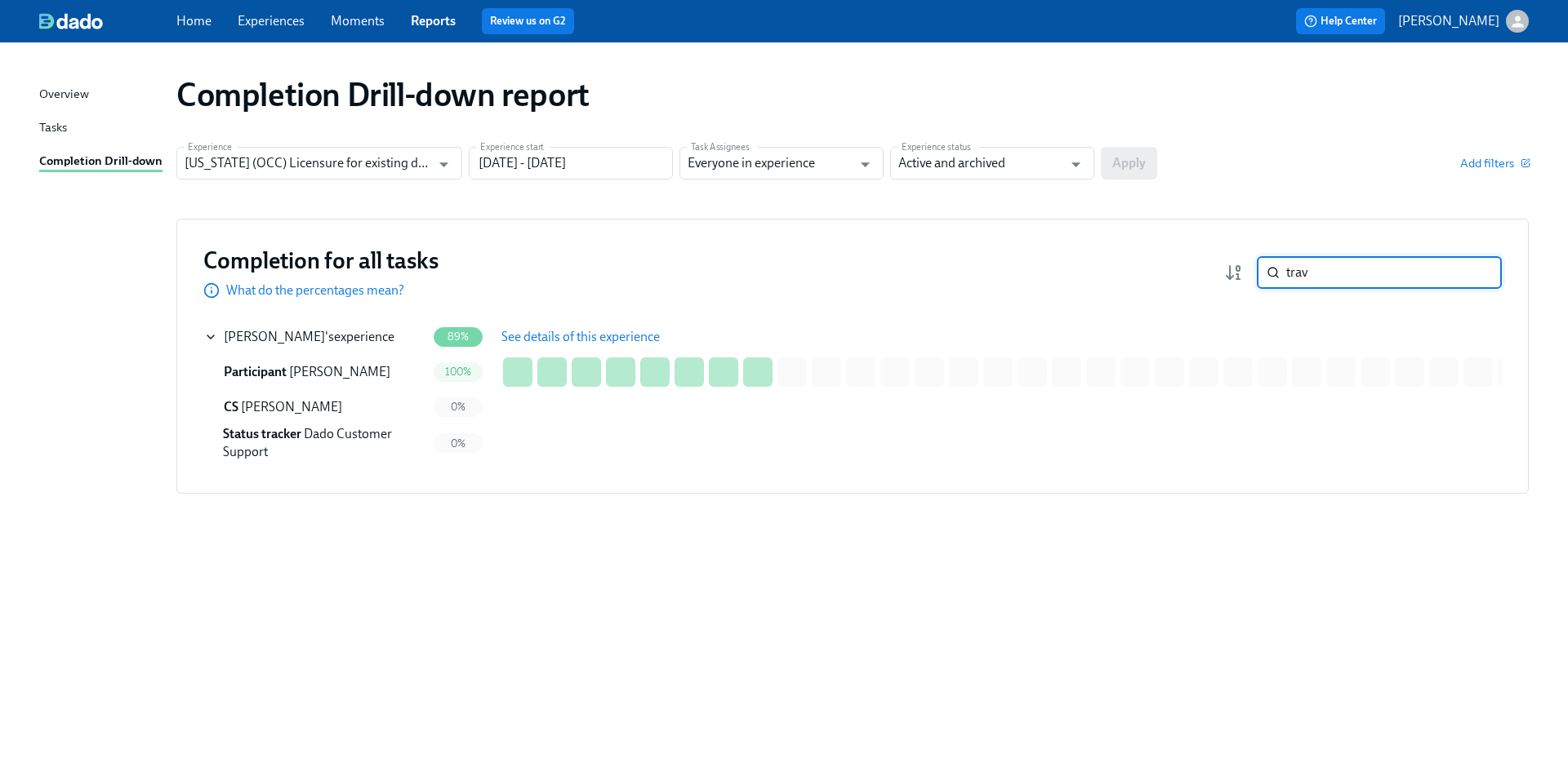
drag, startPoint x: 1374, startPoint y: 285, endPoint x: 1258, endPoint y: 280, distance: 116.1
click at [1258, 280] on div "trav ​" at bounding box center [1378, 272] width 245 height 33
click at [547, 336] on span "See details of this experience" at bounding box center [581, 337] width 158 height 17
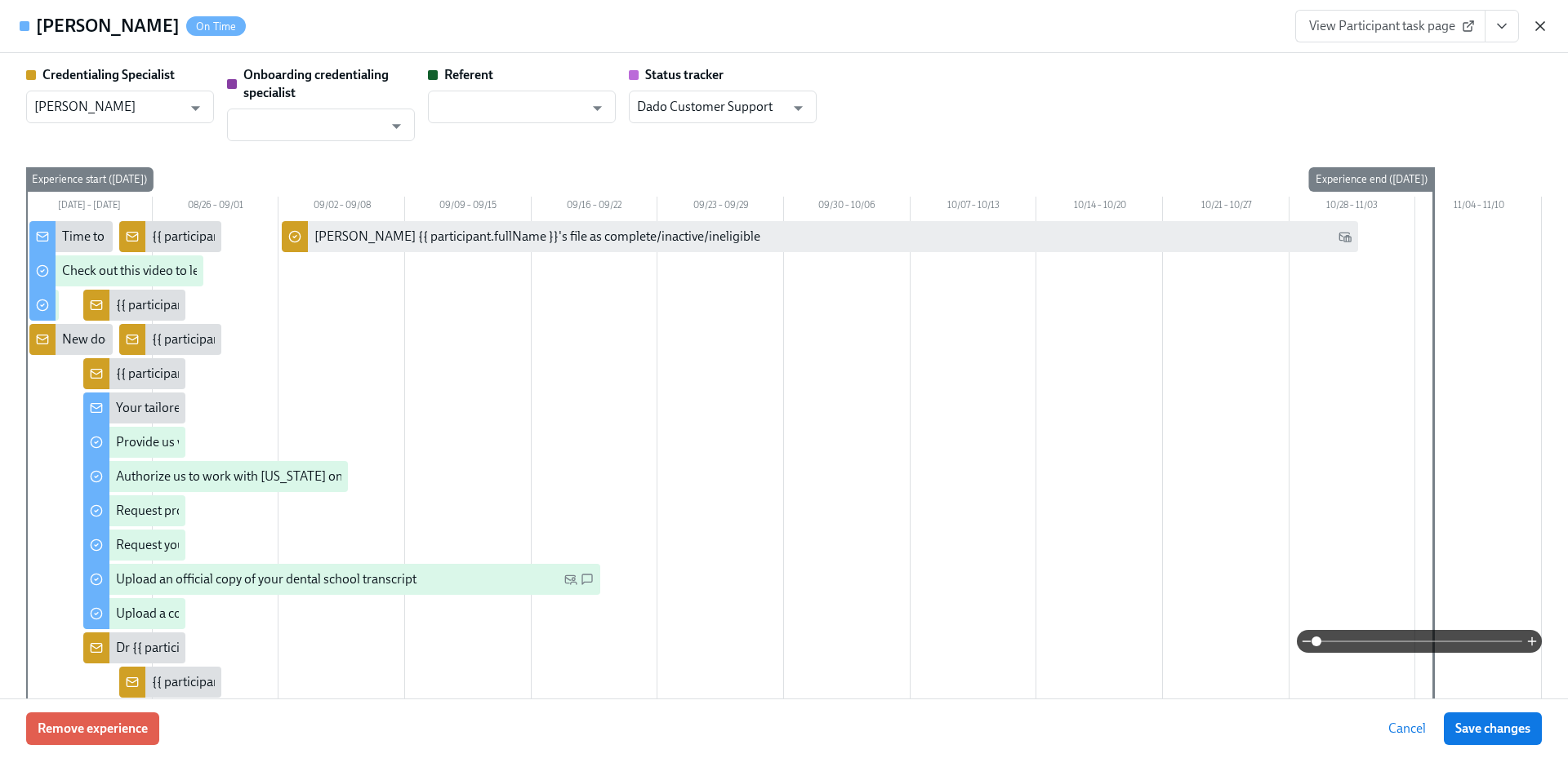
click at [1544, 26] on icon "button" at bounding box center [1539, 26] width 17 height 17
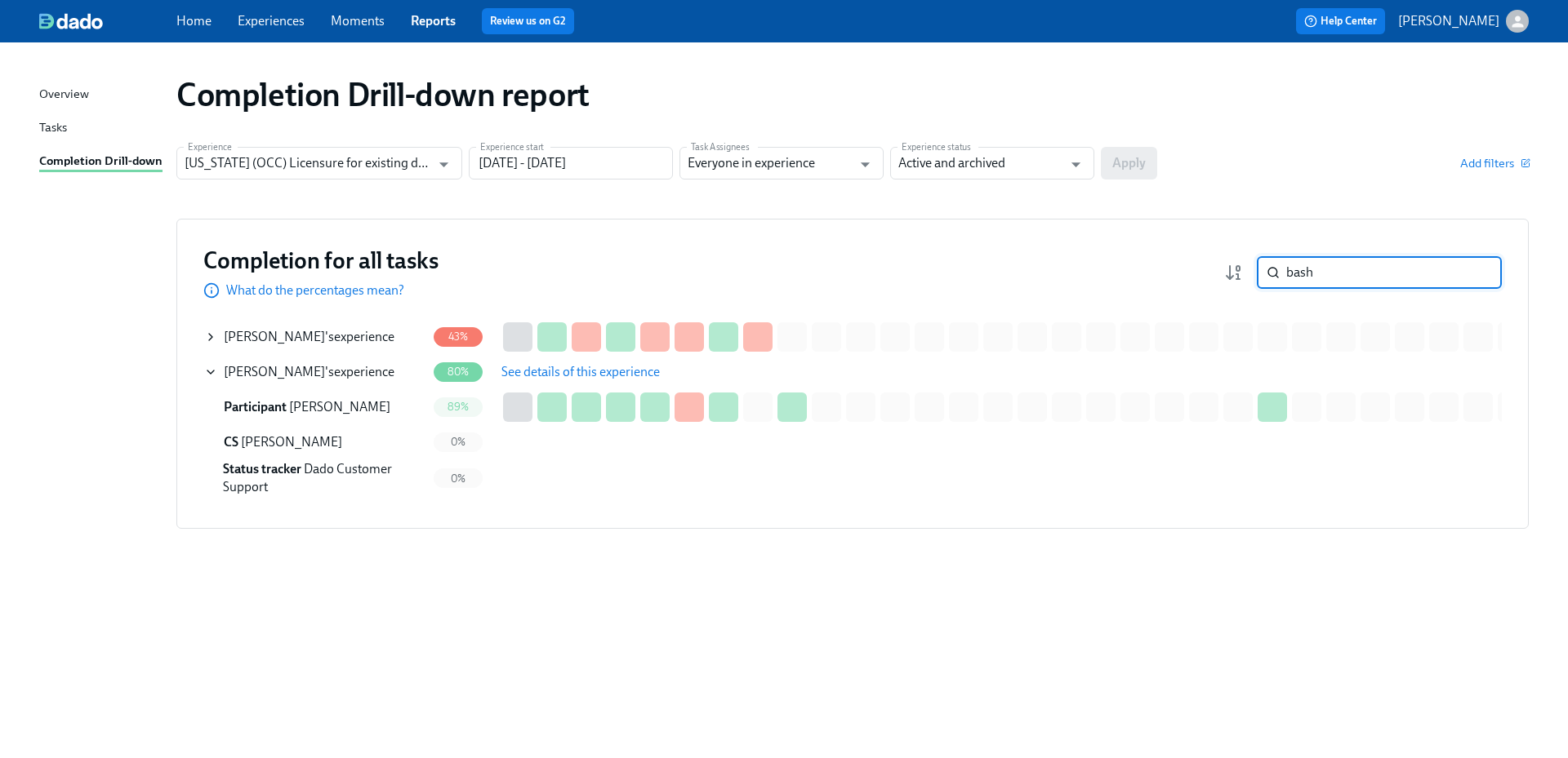
click at [558, 370] on span "See details of this experience" at bounding box center [581, 372] width 158 height 17
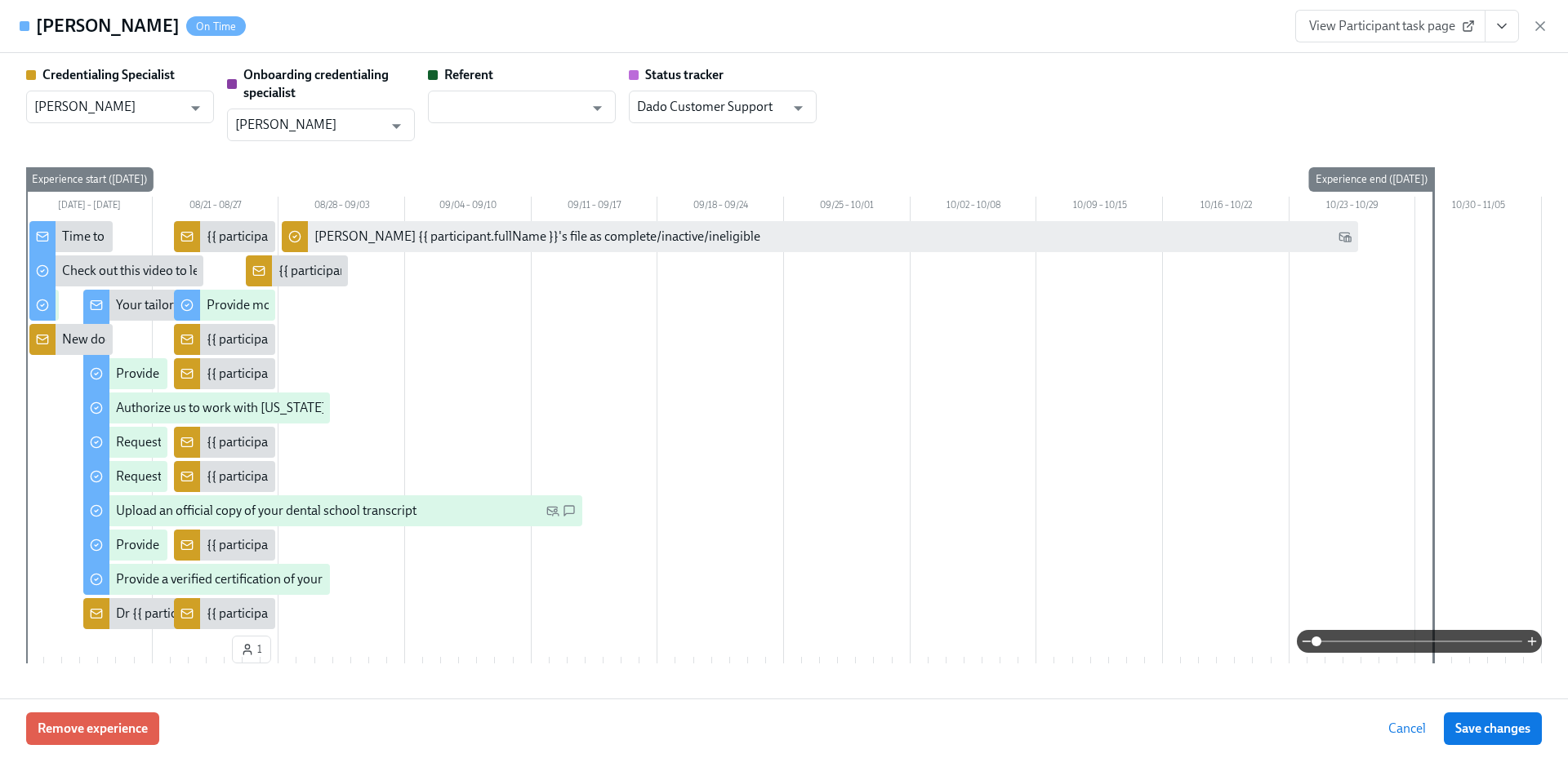
click at [1378, 23] on span "View Participant task page" at bounding box center [1390, 26] width 163 height 17
click at [1406, 3] on div "Allison Bash On Time View Participant task page" at bounding box center [784, 26] width 1568 height 53
click at [1404, 17] on link "View Participant task page" at bounding box center [1390, 26] width 191 height 33
click at [1542, 24] on icon "button" at bounding box center [1539, 25] width 8 height 8
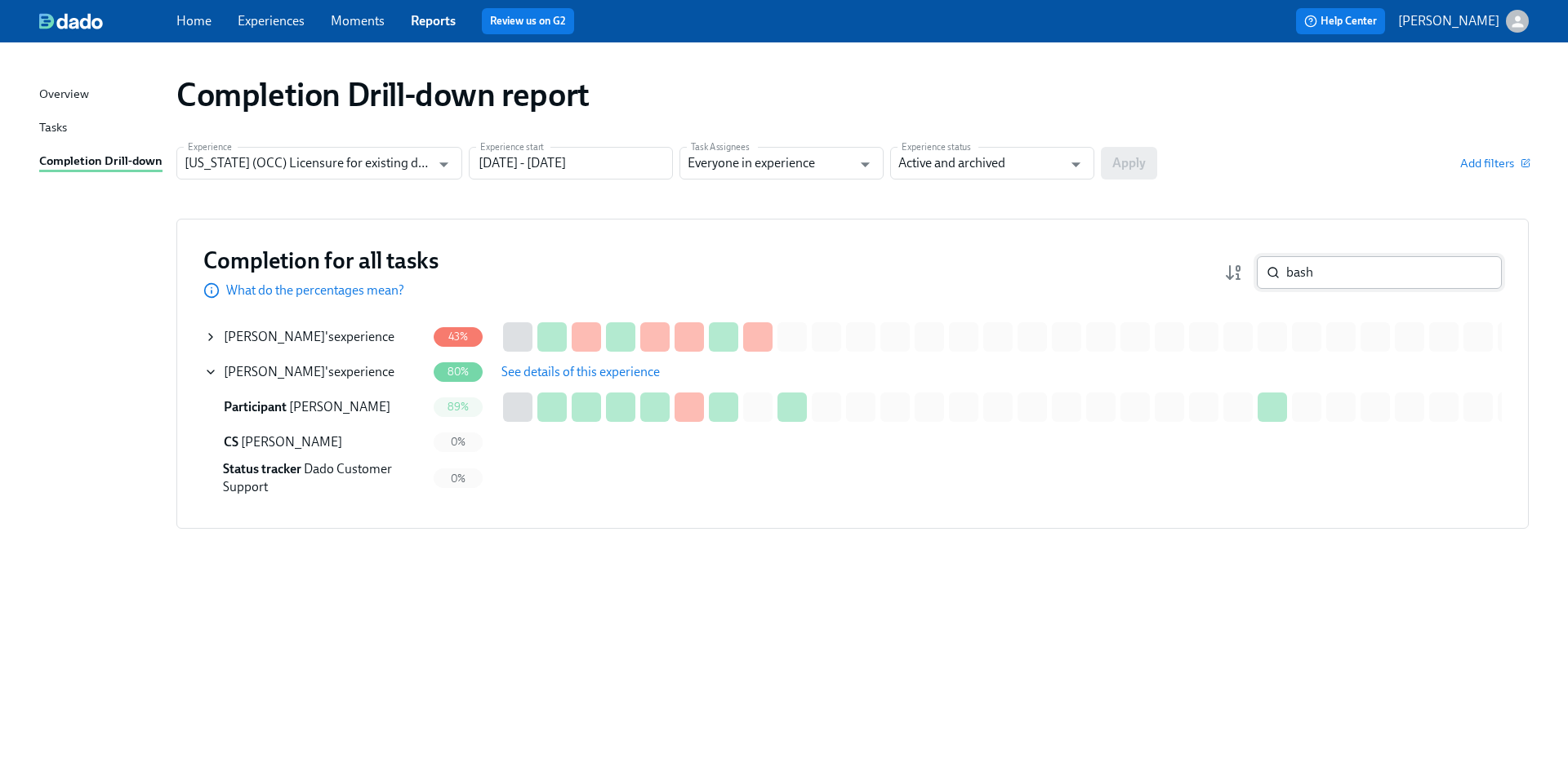
click at [1406, 261] on input "bash" at bounding box center [1394, 272] width 216 height 33
drag, startPoint x: 1321, startPoint y: 276, endPoint x: 1251, endPoint y: 268, distance: 70.5
click at [1251, 268] on div "bash ​" at bounding box center [1363, 272] width 278 height 33
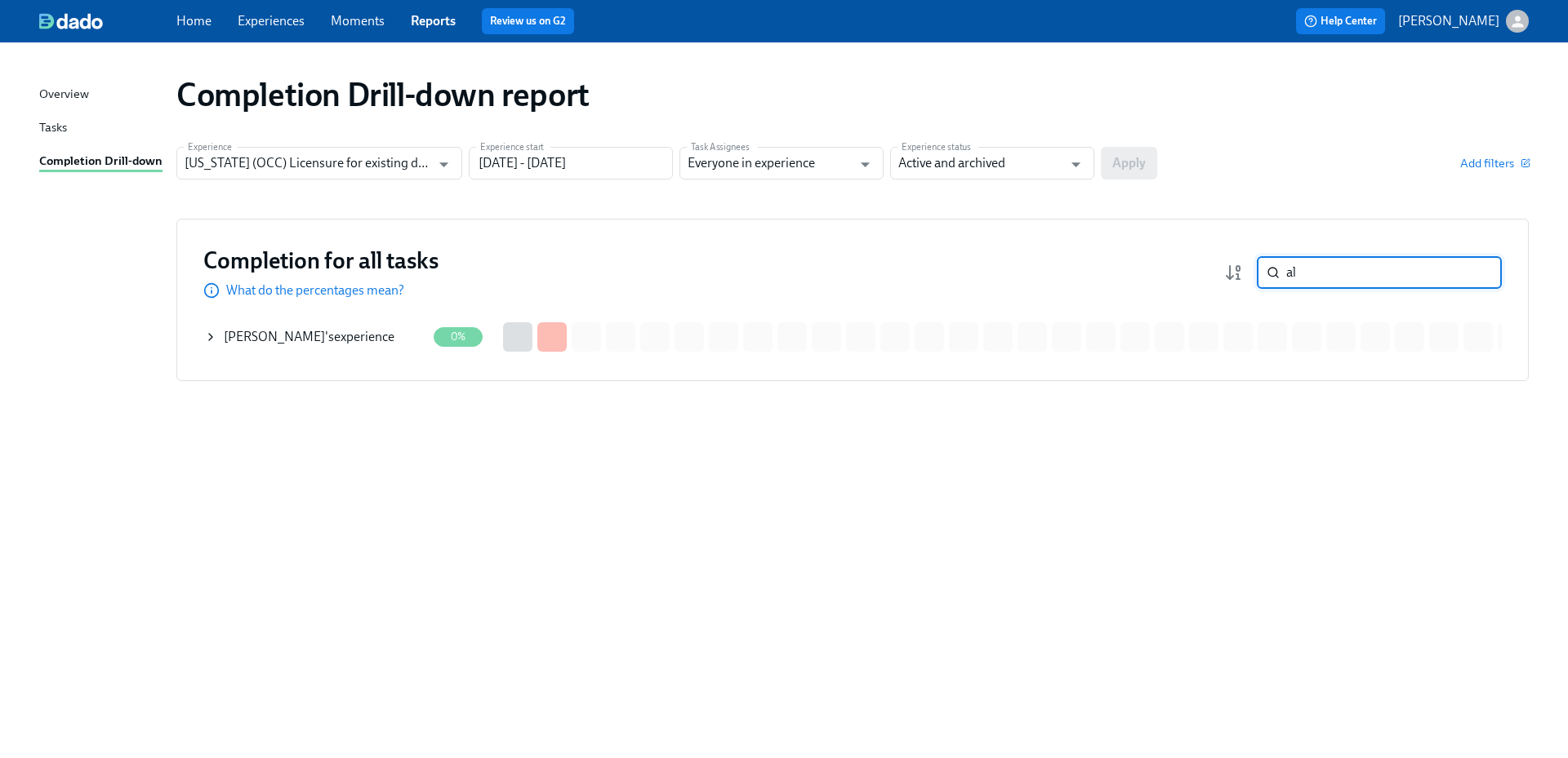
type input "a"
drag, startPoint x: 1312, startPoint y: 270, endPoint x: 1244, endPoint y: 269, distance: 68.0
click at [1244, 269] on div "blay ​" at bounding box center [1363, 272] width 278 height 33
click at [402, 344] on div "Evan Busby 's experience" at bounding box center [314, 338] width 222 height 33
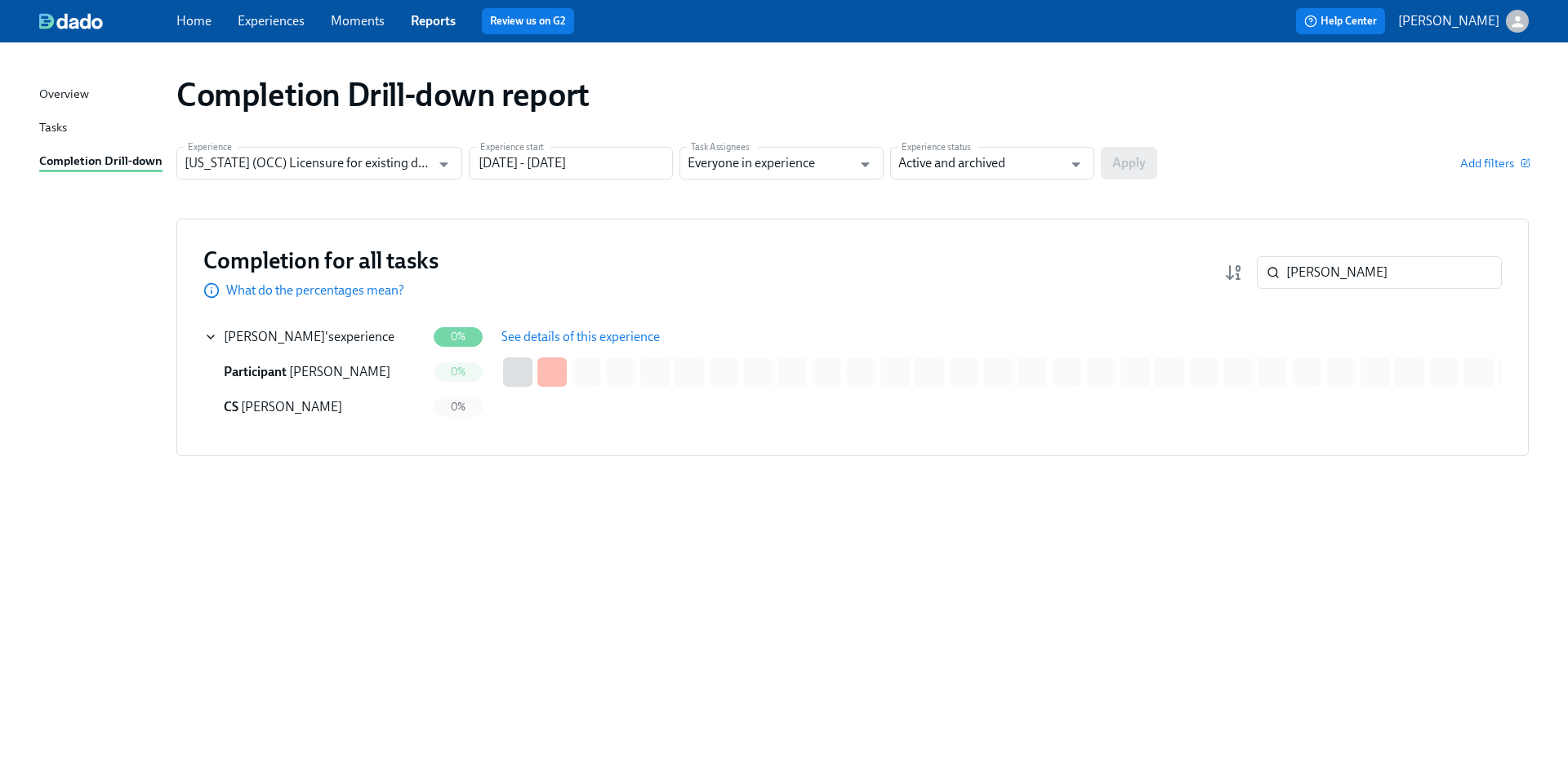
click at [540, 334] on span "See details of this experience" at bounding box center [581, 337] width 158 height 17
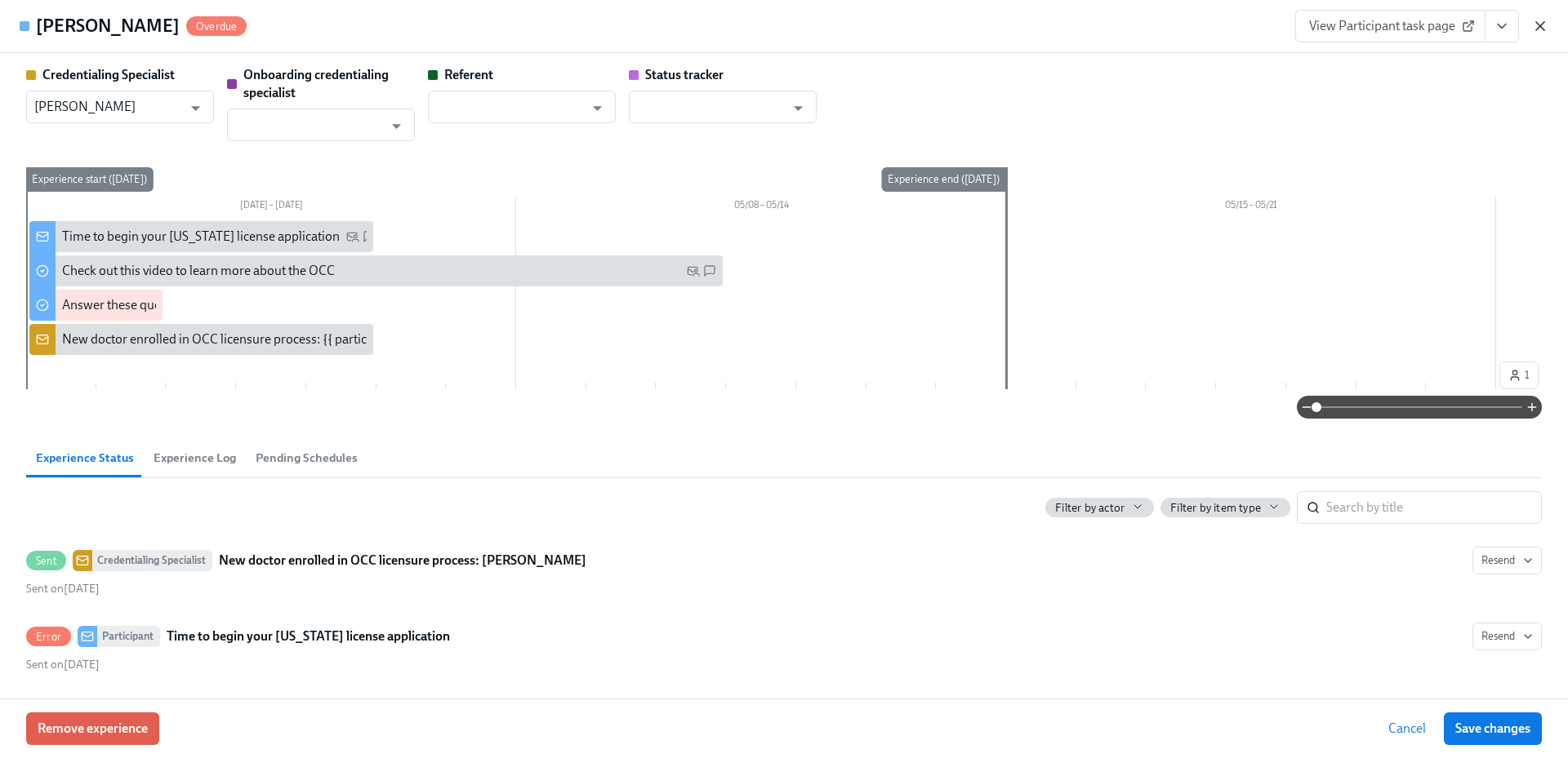
click at [1542, 28] on icon "button" at bounding box center [1539, 25] width 8 height 8
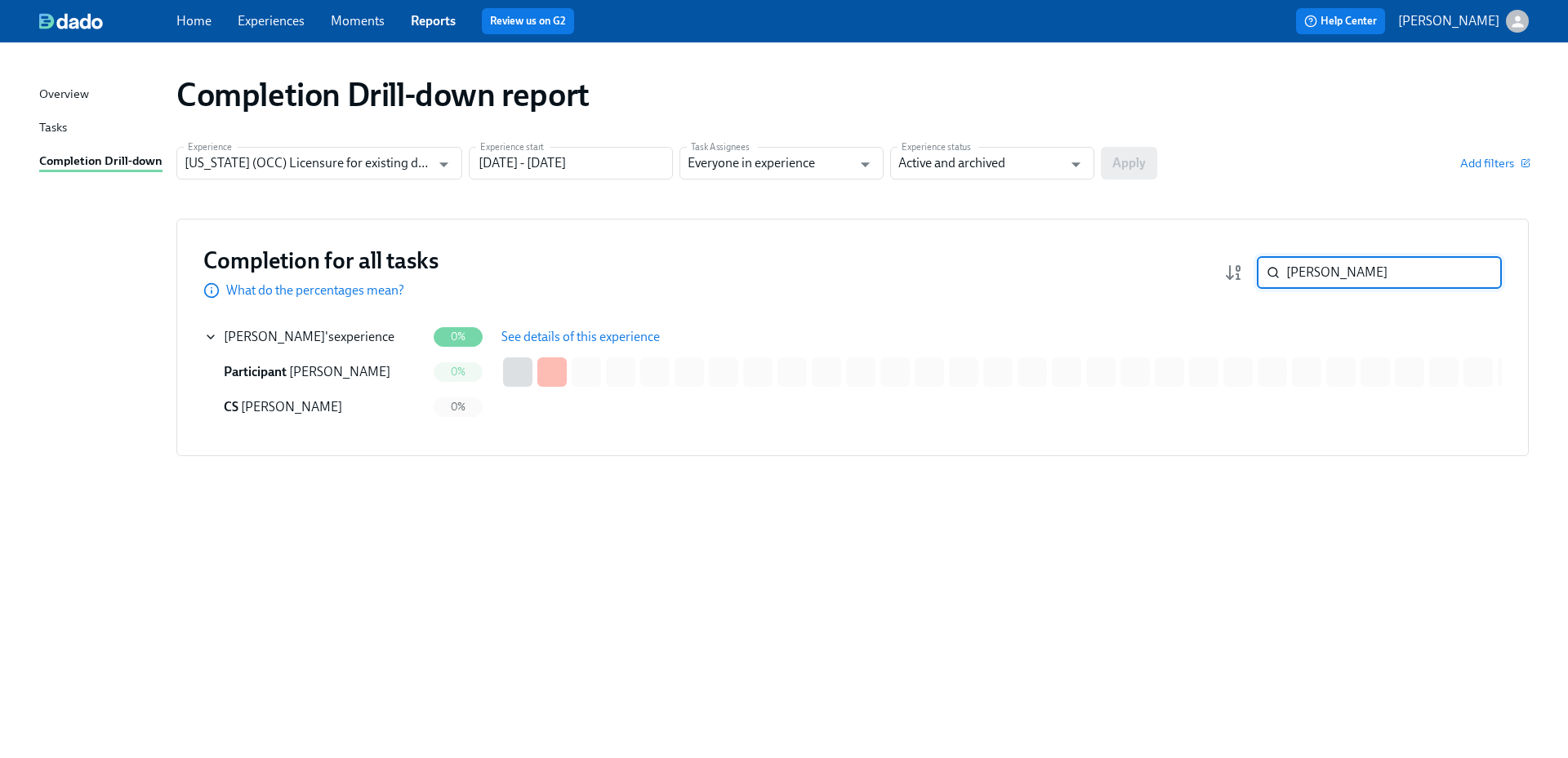
drag, startPoint x: 1330, startPoint y: 280, endPoint x: 1257, endPoint y: 271, distance: 73.6
click at [1257, 271] on div "busby ​" at bounding box center [1378, 272] width 245 height 33
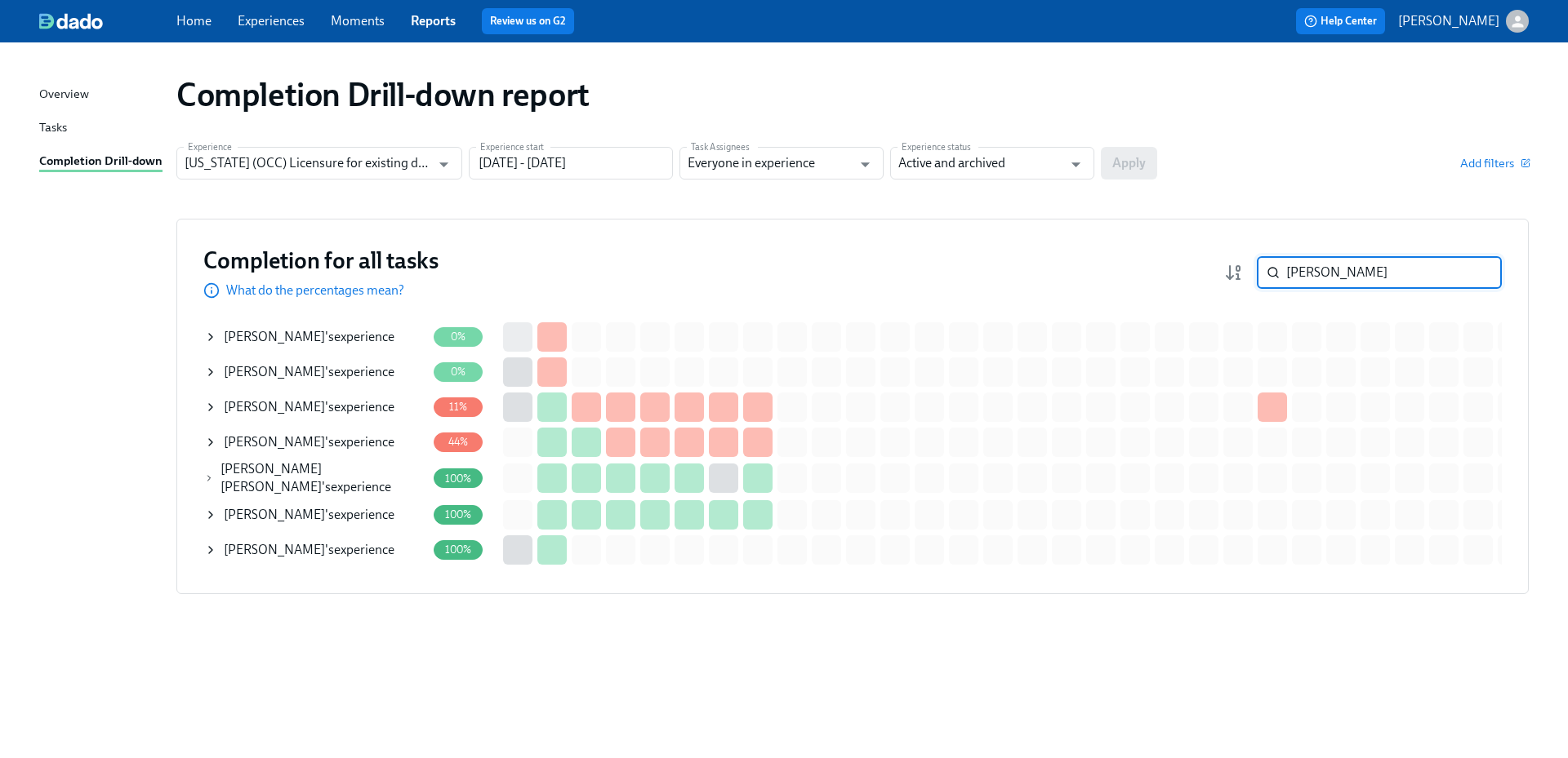
click at [304, 338] on div "Shawn Chen 's experience" at bounding box center [309, 337] width 171 height 18
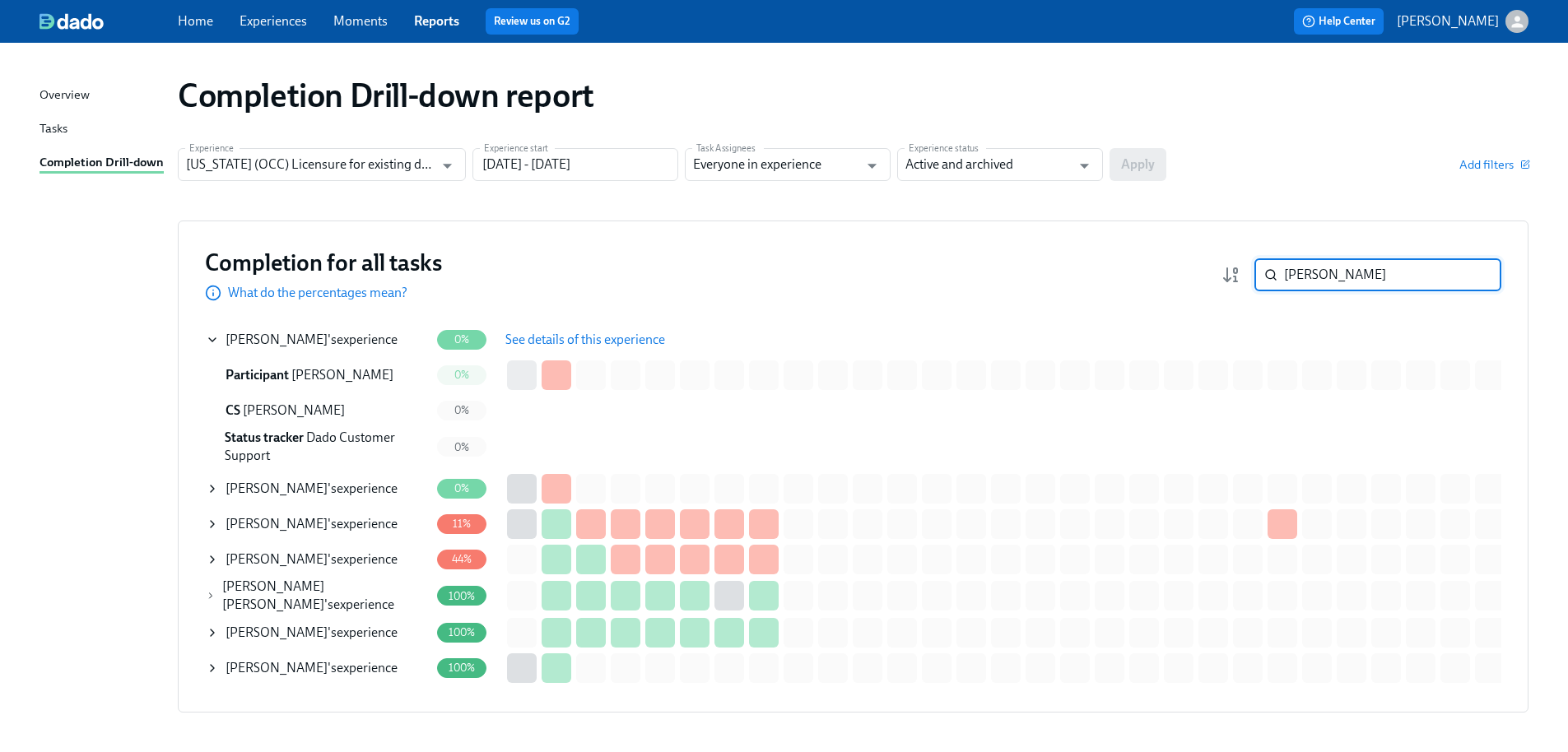
drag, startPoint x: 1342, startPoint y: 272, endPoint x: 1255, endPoint y: 271, distance: 87.0
click at [1255, 271] on div "chen ​" at bounding box center [1361, 275] width 280 height 33
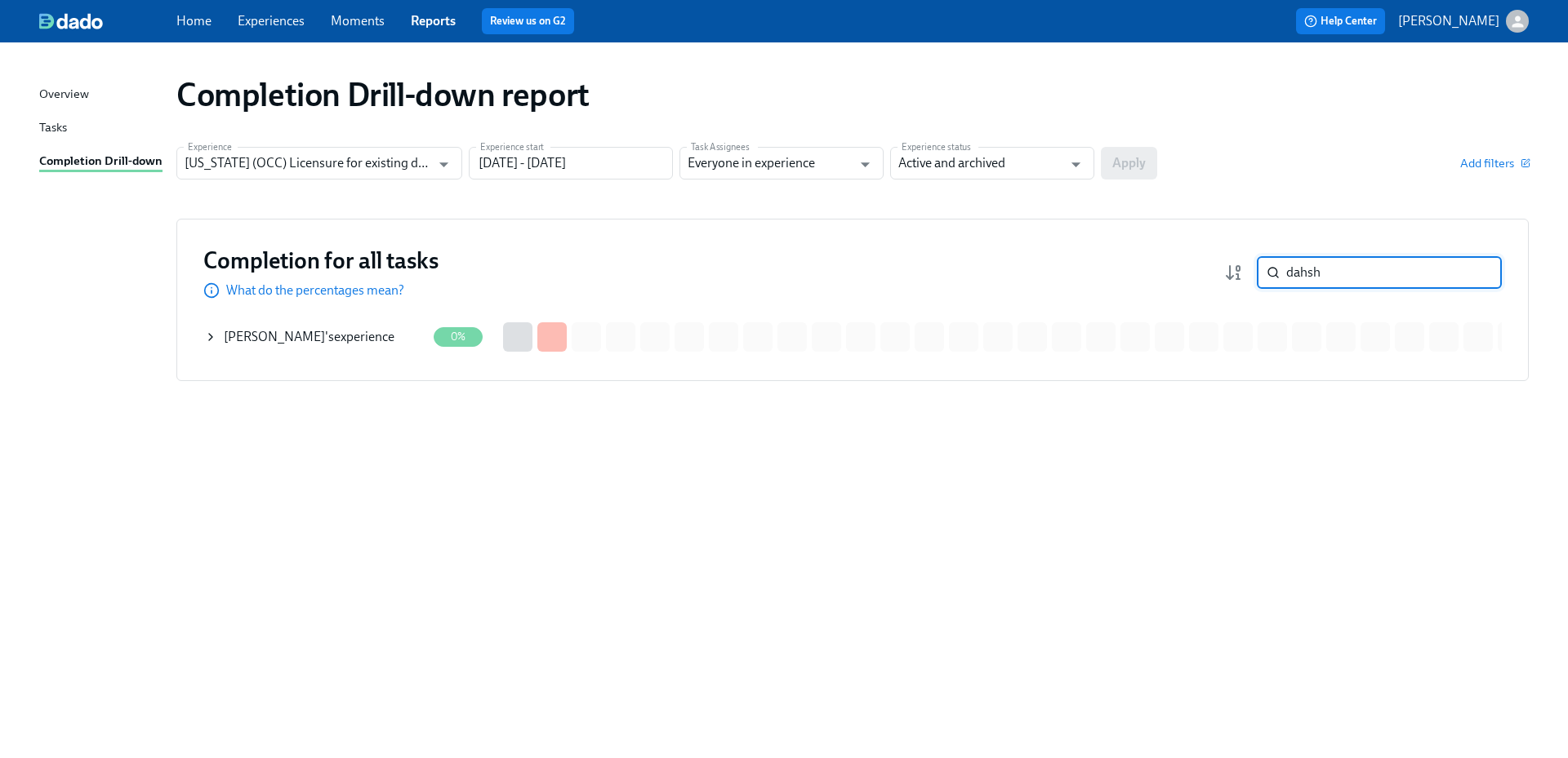
drag, startPoint x: 1339, startPoint y: 279, endPoint x: 1269, endPoint y: 285, distance: 70.3
click at [1269, 285] on div "dahsh ​" at bounding box center [1378, 272] width 245 height 33
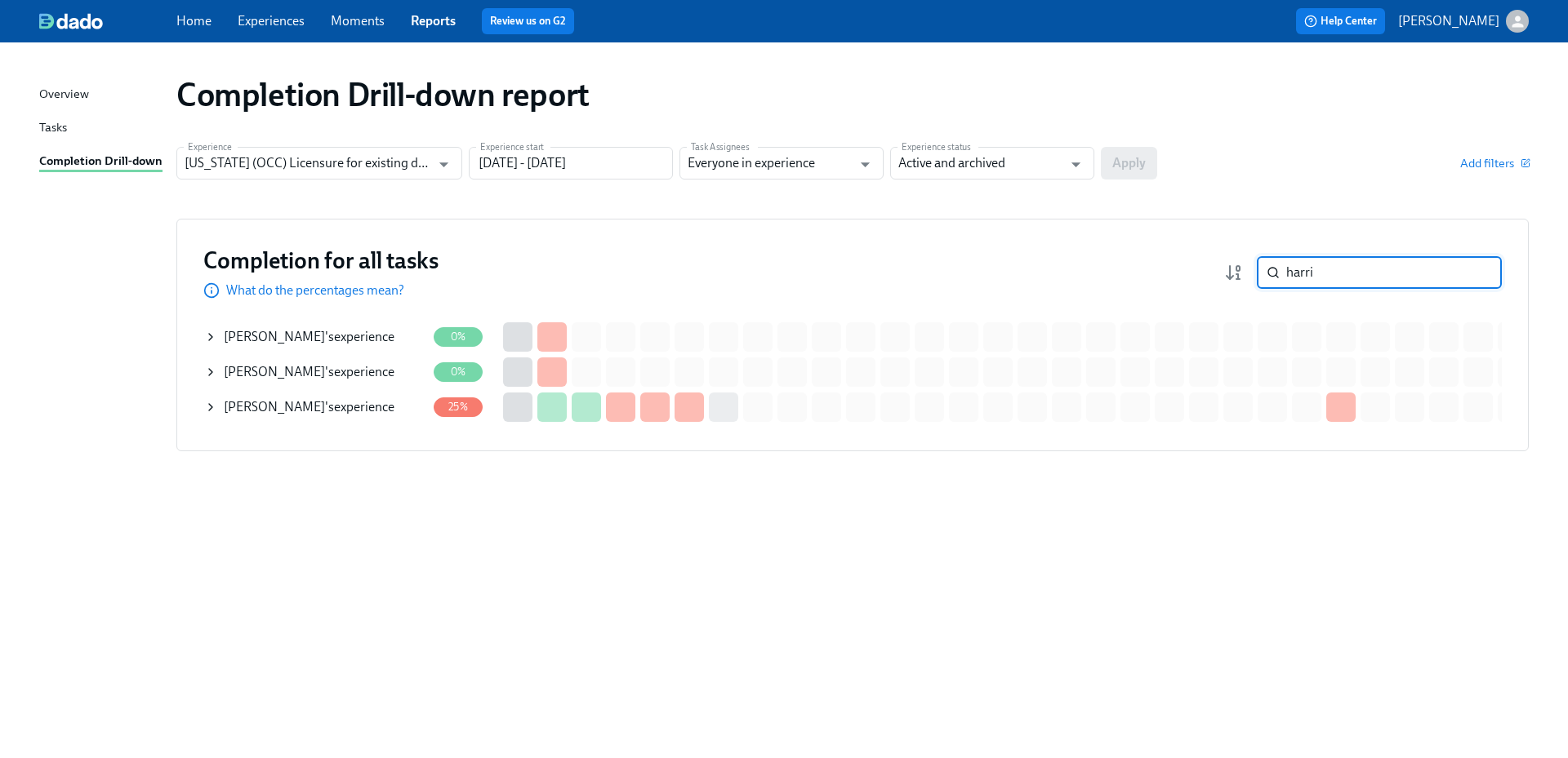
drag, startPoint x: 1319, startPoint y: 278, endPoint x: 1243, endPoint y: 277, distance: 76.0
click at [1256, 278] on div "harri ​" at bounding box center [1378, 272] width 245 height 33
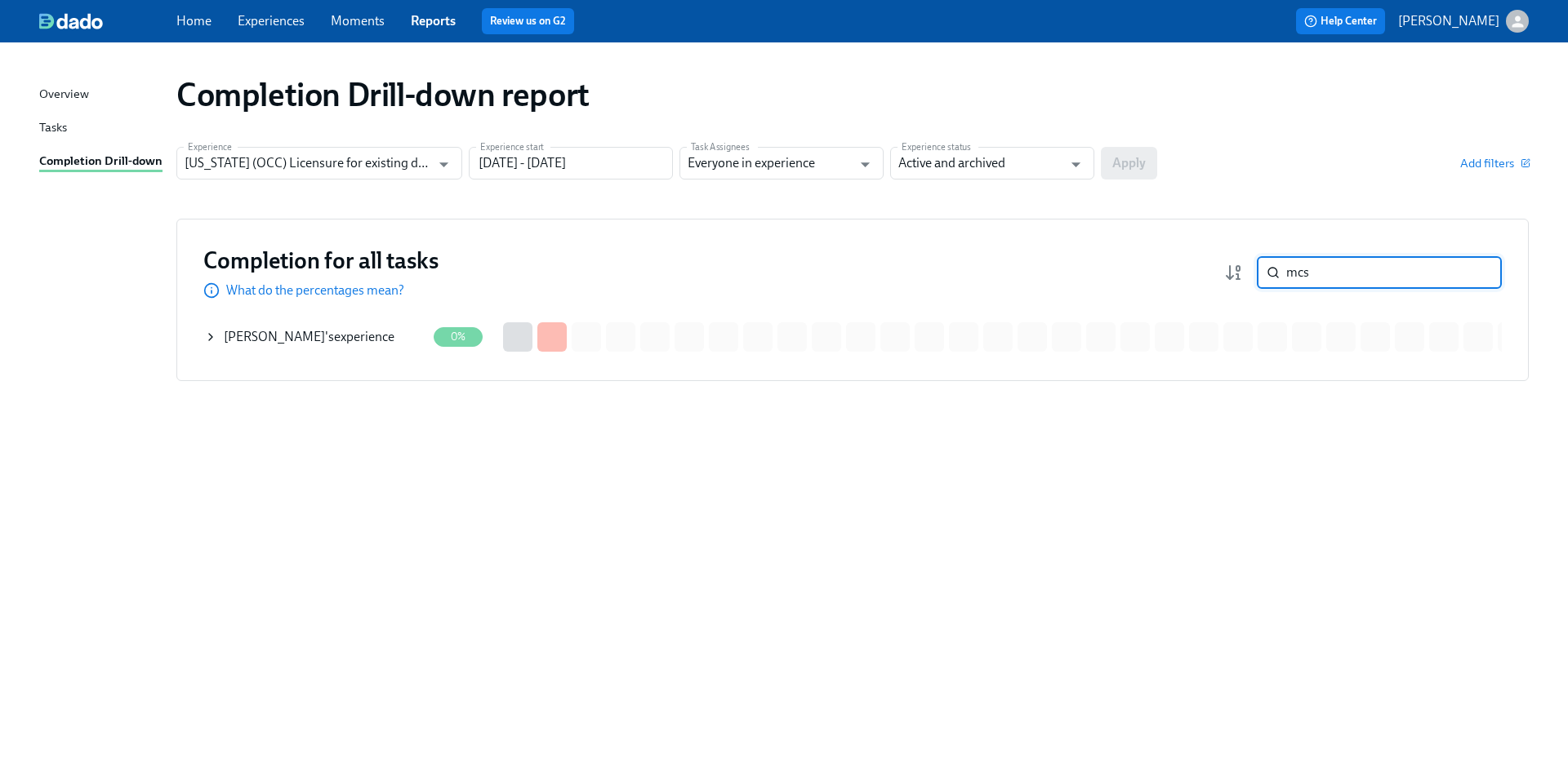
drag, startPoint x: 1277, startPoint y: 273, endPoint x: 1257, endPoint y: 273, distance: 20.0
click at [1258, 273] on div "mcs ​" at bounding box center [1378, 272] width 245 height 33
drag, startPoint x: 1338, startPoint y: 274, endPoint x: 1248, endPoint y: 276, distance: 90.0
click at [1248, 276] on div "arshi ​" at bounding box center [1363, 272] width 278 height 33
drag, startPoint x: 1329, startPoint y: 270, endPoint x: 1217, endPoint y: 274, distance: 112.1
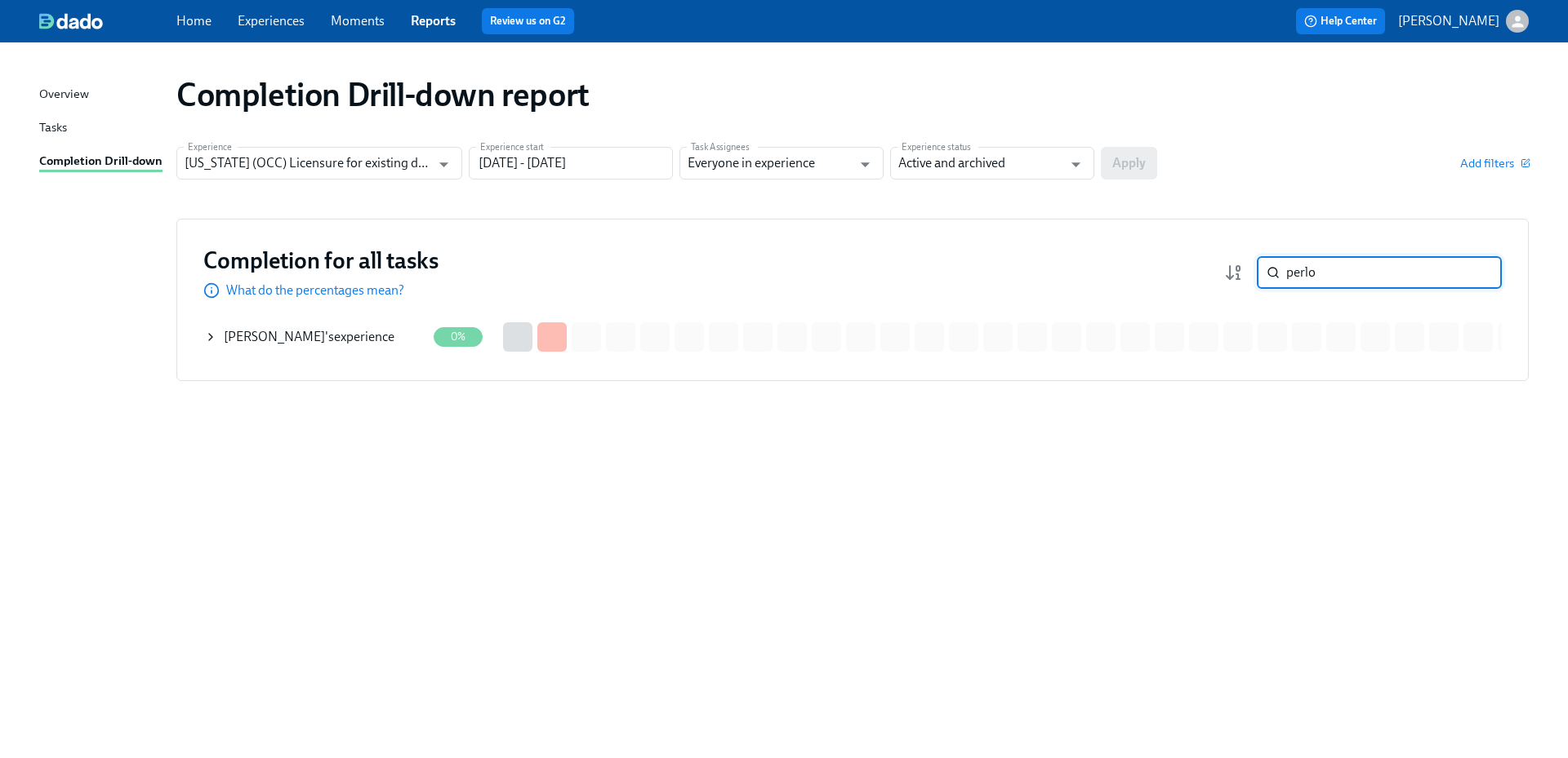
click at [1217, 274] on div "Completion for all tasks What do the percentages mean? perlo ​" at bounding box center [852, 272] width 1298 height 54
drag, startPoint x: 1347, startPoint y: 273, endPoint x: 1244, endPoint y: 280, distance: 103.2
click at [1248, 278] on div "rosse ​" at bounding box center [1363, 272] width 278 height 33
drag, startPoint x: 1346, startPoint y: 275, endPoint x: 1261, endPoint y: 272, distance: 85.1
click at [1261, 272] on div "sandh ​" at bounding box center [1378, 272] width 245 height 33
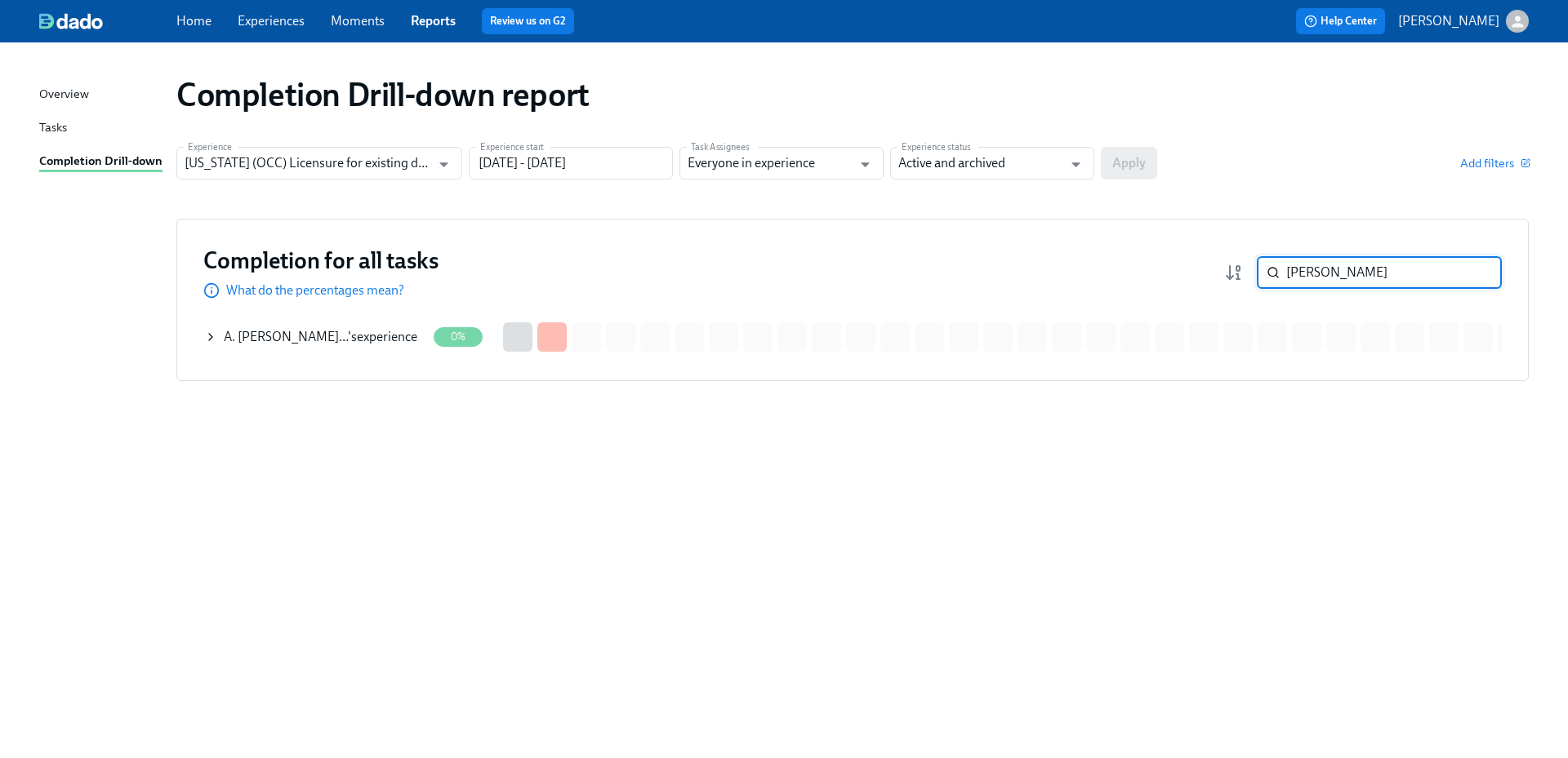
drag, startPoint x: 1321, startPoint y: 274, endPoint x: 1174, endPoint y: 275, distance: 147.0
click at [1174, 275] on div "Completion for all tasks What do the percentages mean? weis ​" at bounding box center [852, 272] width 1298 height 54
type input "weyh"
click at [1507, 549] on div "Completion Drill-down report Experience Illinois (OCC) Licensure for existing d…" at bounding box center [784, 390] width 1490 height 657
click at [1480, 452] on div "Completion Drill-down report Experience Illinois (OCC) Licensure for existing d…" at bounding box center [784, 390] width 1490 height 657
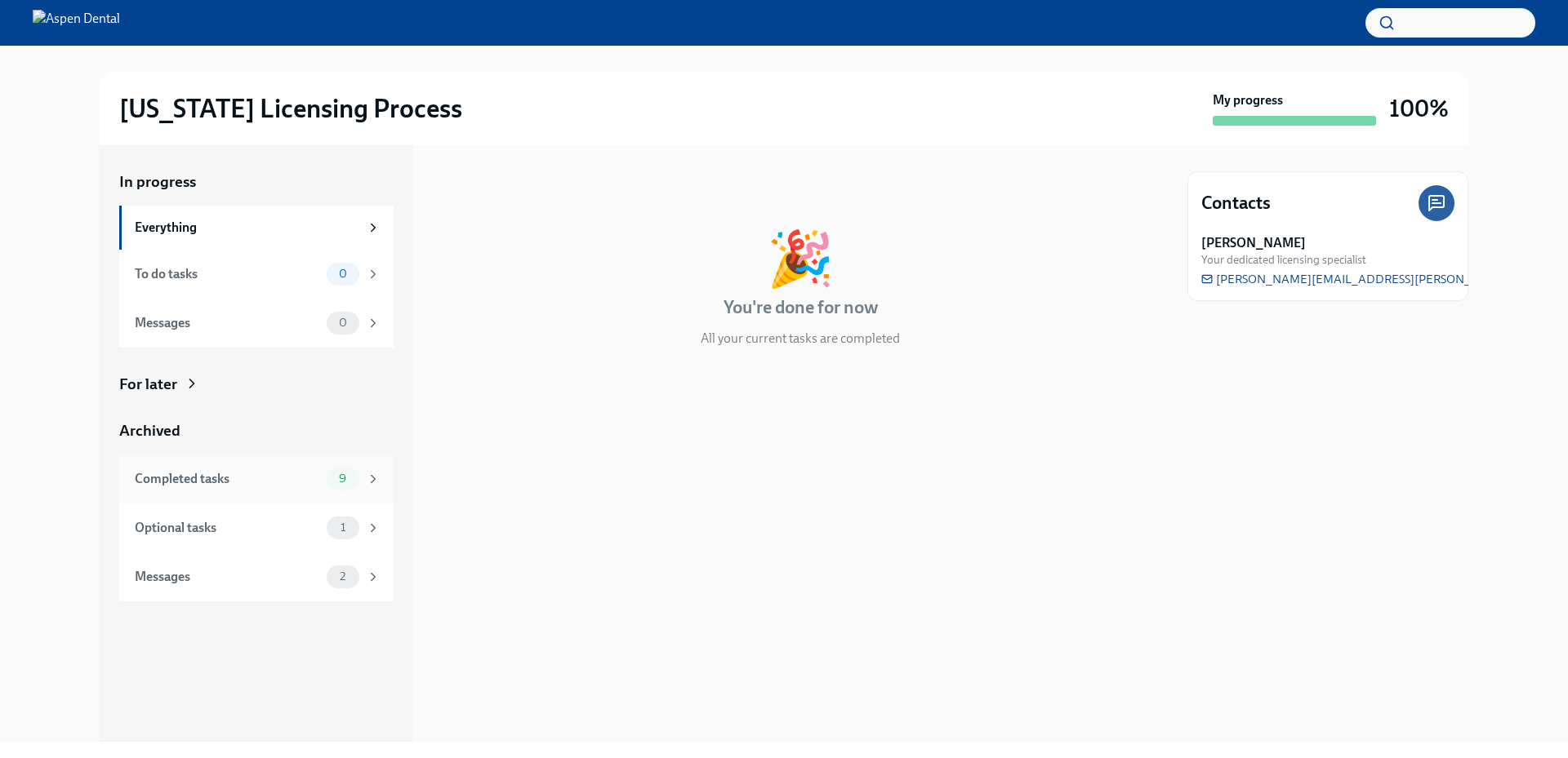
click at [256, 474] on div "Completed tasks" at bounding box center [227, 479] width 185 height 18
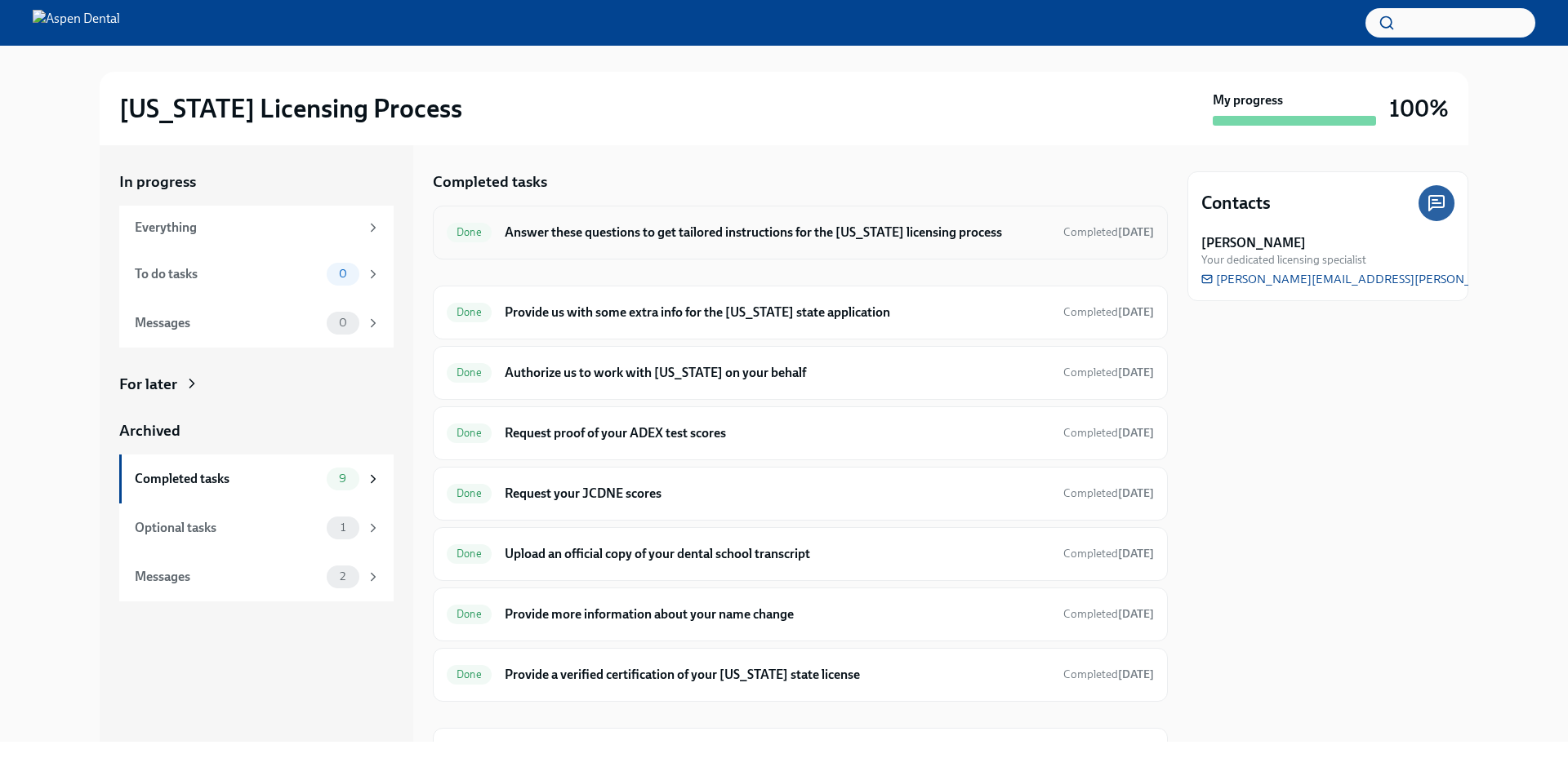
click at [662, 238] on h6 "Answer these questions to get tailored instructions for the [US_STATE] licensin…" at bounding box center [777, 232] width 546 height 18
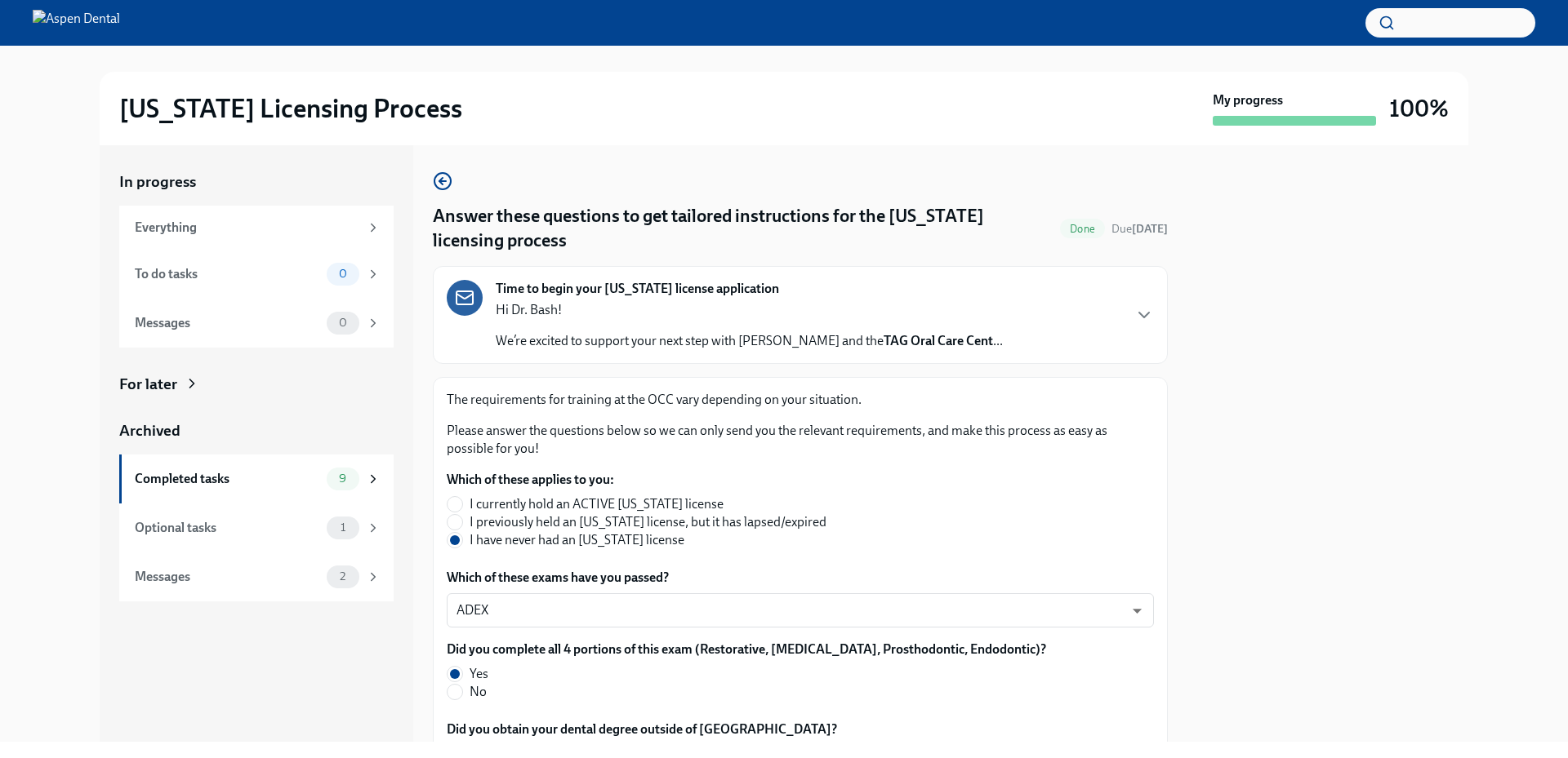
scroll to position [739, 0]
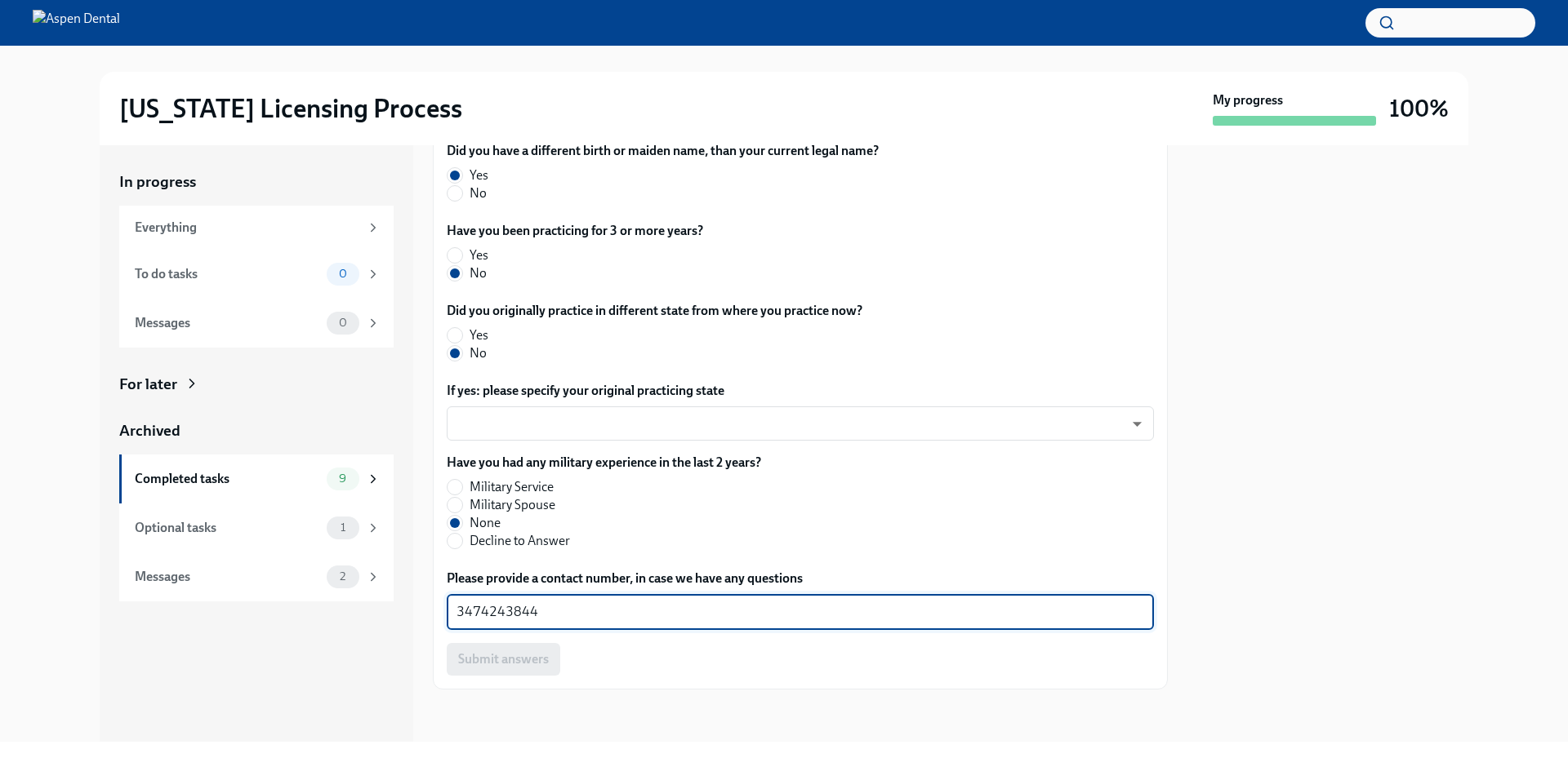
drag, startPoint x: 545, startPoint y: 617, endPoint x: 369, endPoint y: 611, distance: 176.1
click at [369, 611] on div "In progress Everything To do tasks 0 Messages 0 For later Archived Completed ta…" at bounding box center [784, 444] width 1369 height 597
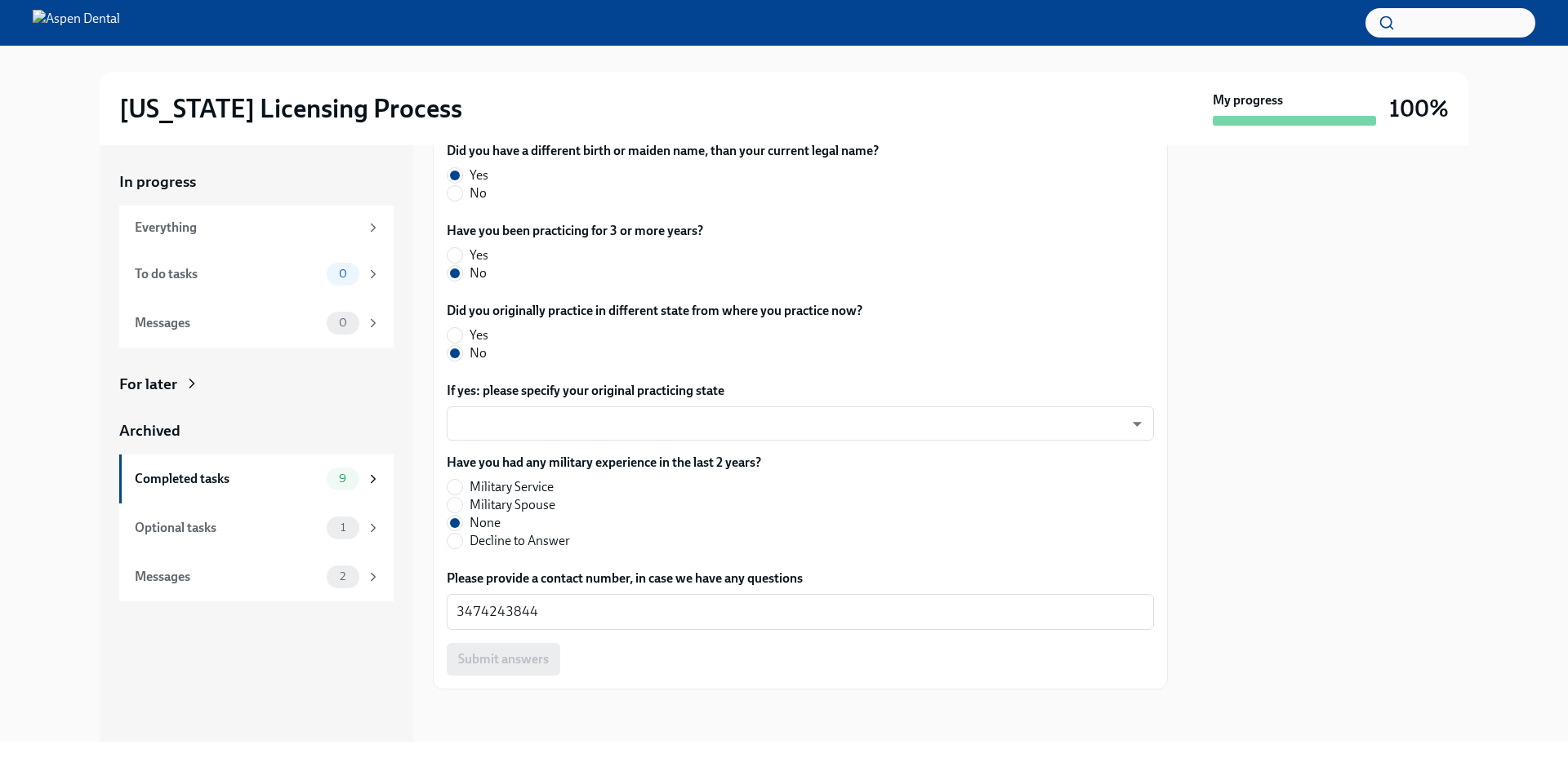
click at [1527, 440] on div "In progress Everything To do tasks 0 Messages 0 For later Archived Completed ta…" at bounding box center [784, 444] width 1516 height 597
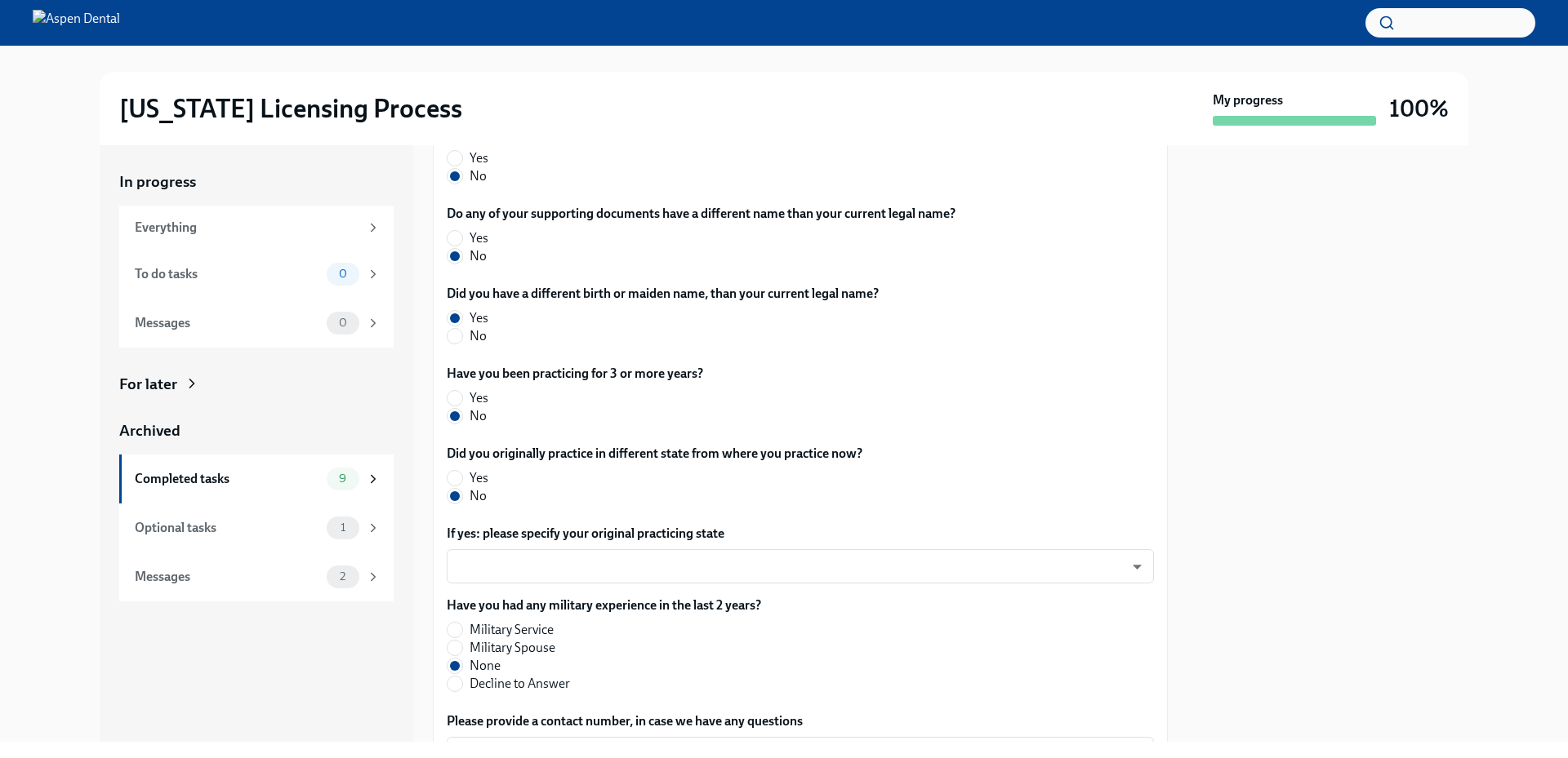
scroll to position [493, 0]
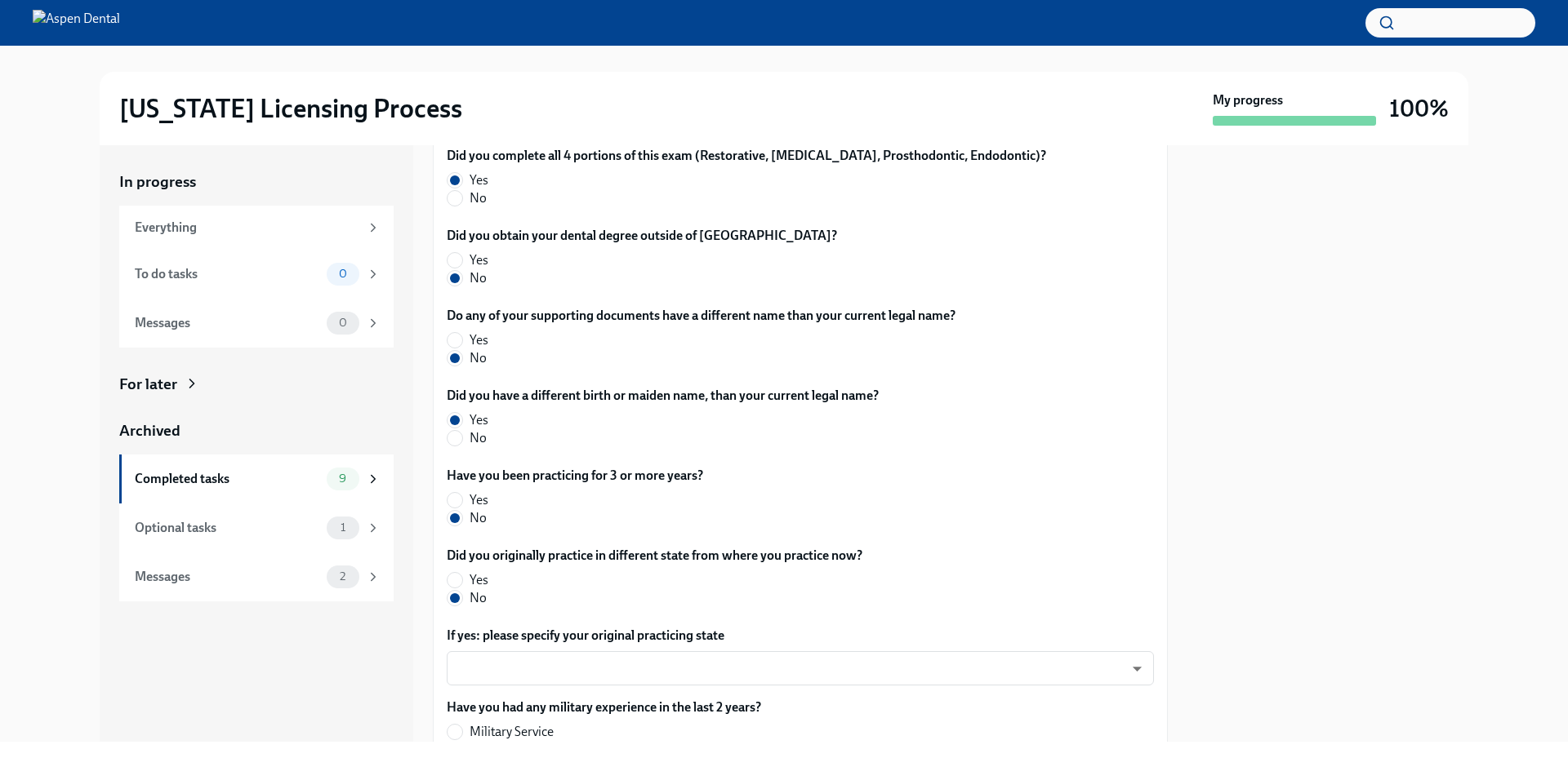
drag, startPoint x: 1391, startPoint y: 285, endPoint x: 1376, endPoint y: 291, distance: 16.2
click at [1391, 285] on div at bounding box center [1328, 444] width 281 height 597
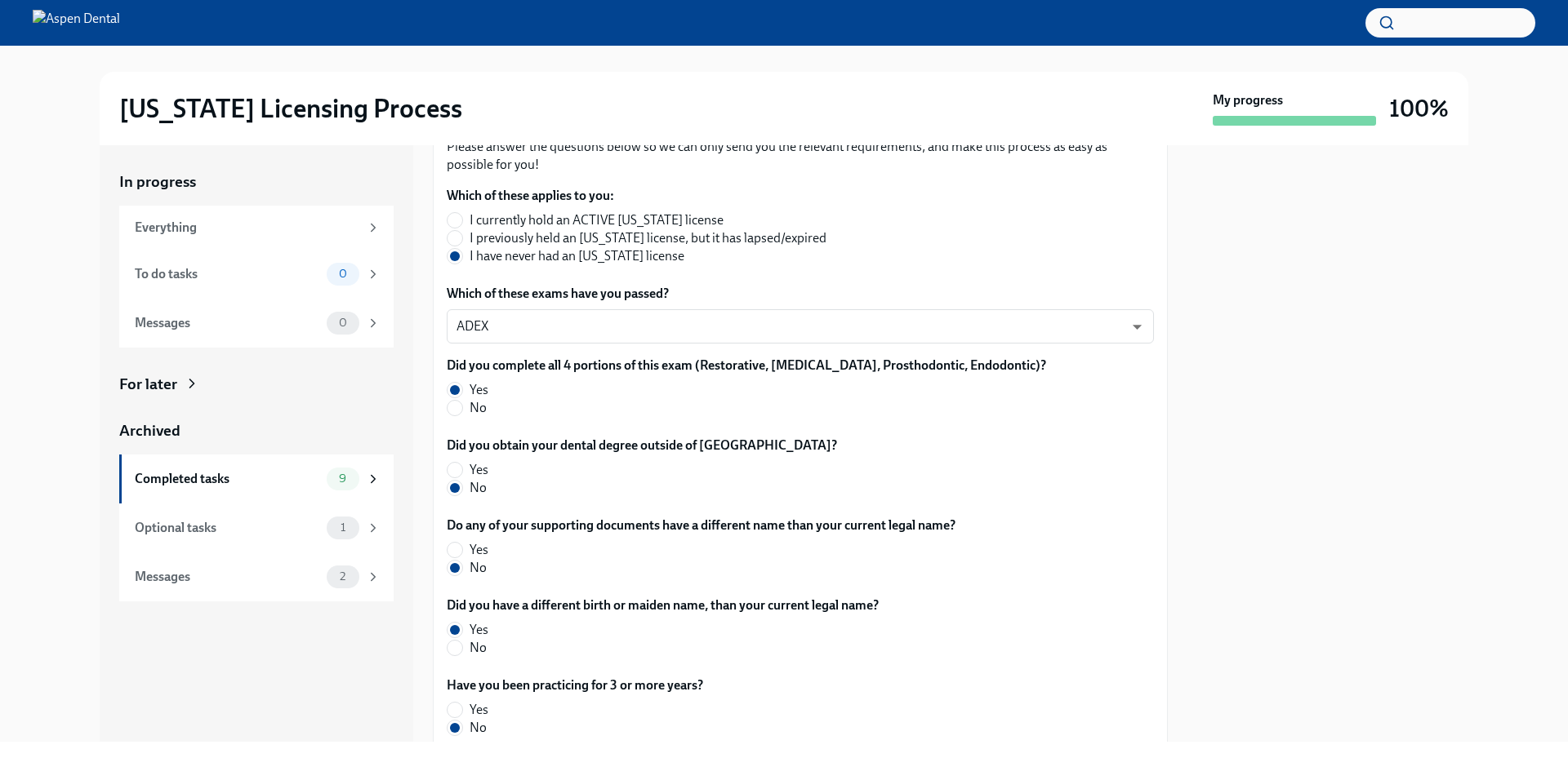
scroll to position [249, 0]
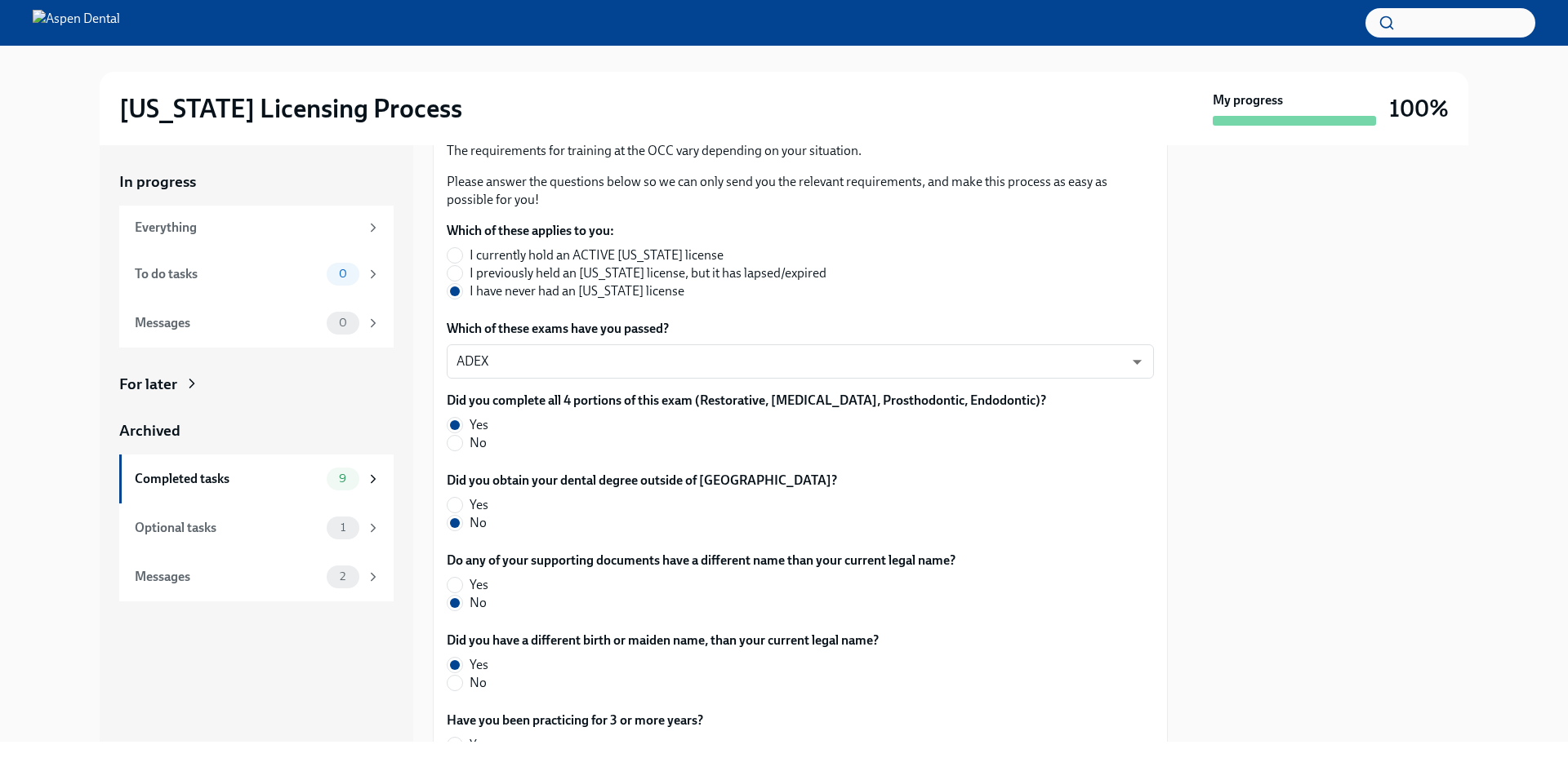
drag, startPoint x: 1478, startPoint y: 359, endPoint x: 1456, endPoint y: 352, distance: 23.1
click at [1478, 359] on div "In progress Everything To do tasks 0 Messages 0 For later Archived Completed ta…" at bounding box center [784, 444] width 1516 height 597
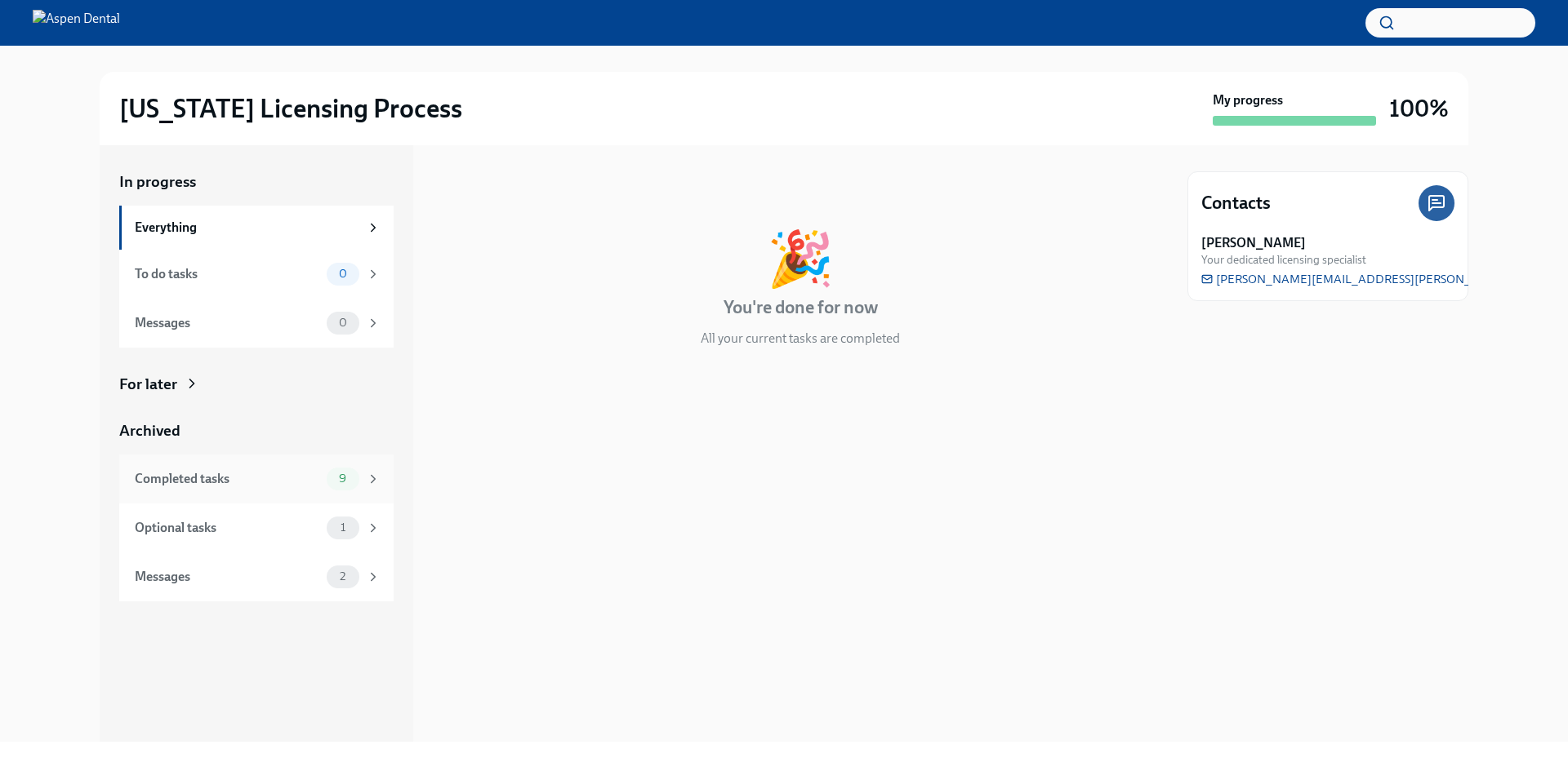
click at [271, 477] on div "Completed tasks" at bounding box center [227, 479] width 185 height 18
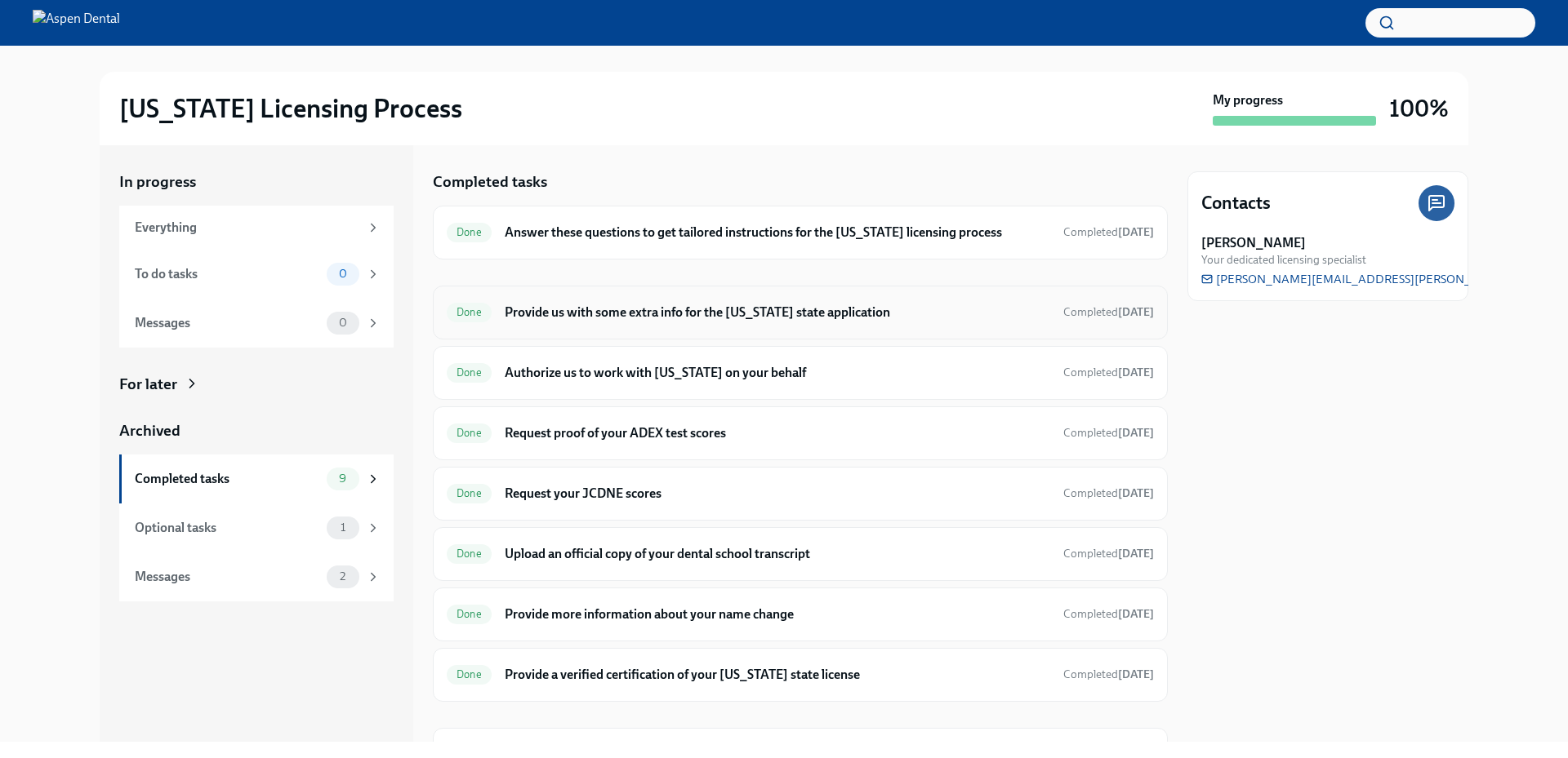
click at [671, 307] on h6 "Provide us with some extra info for the [US_STATE] state application" at bounding box center [777, 312] width 546 height 18
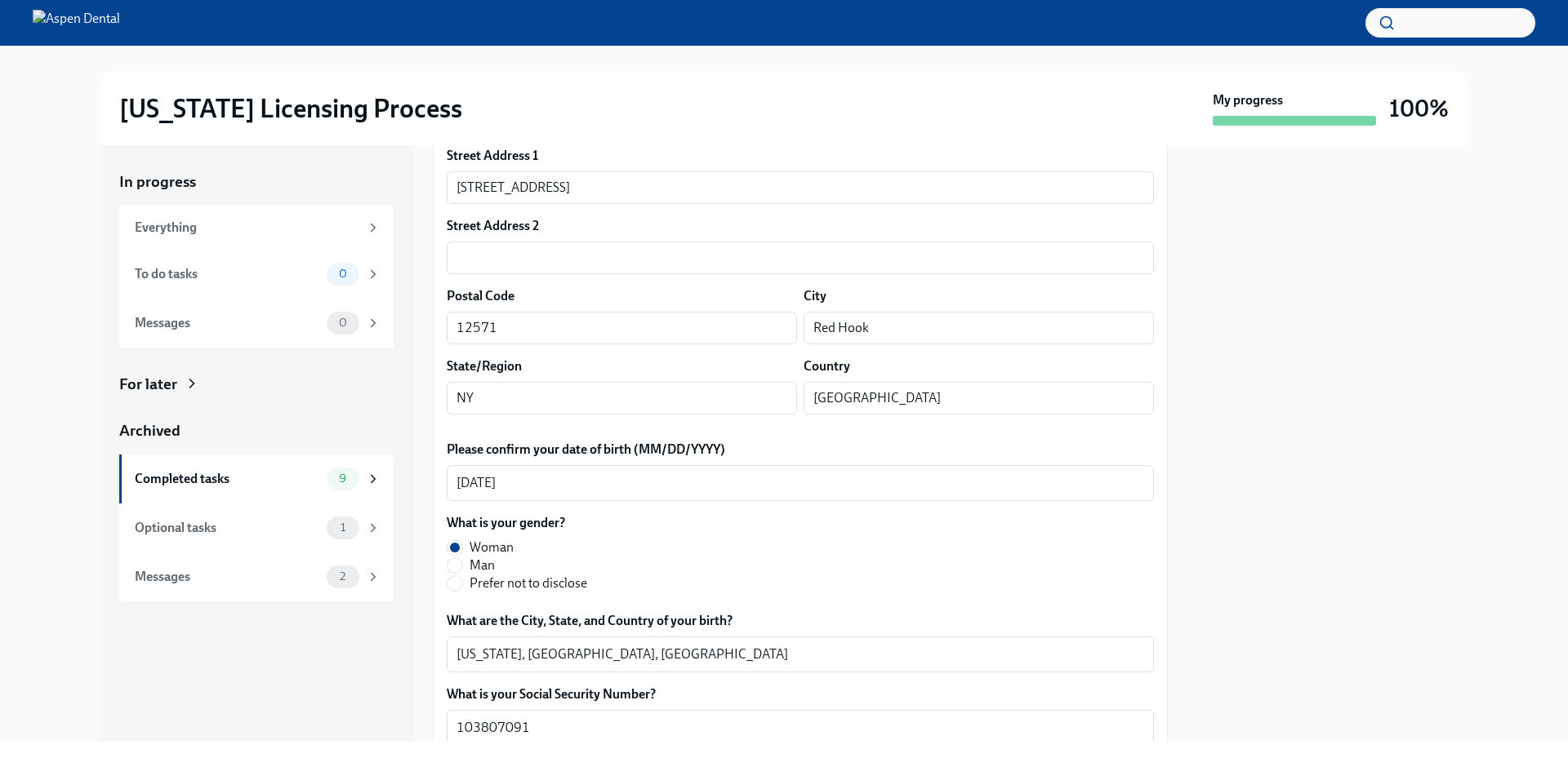
scroll to position [408, 0]
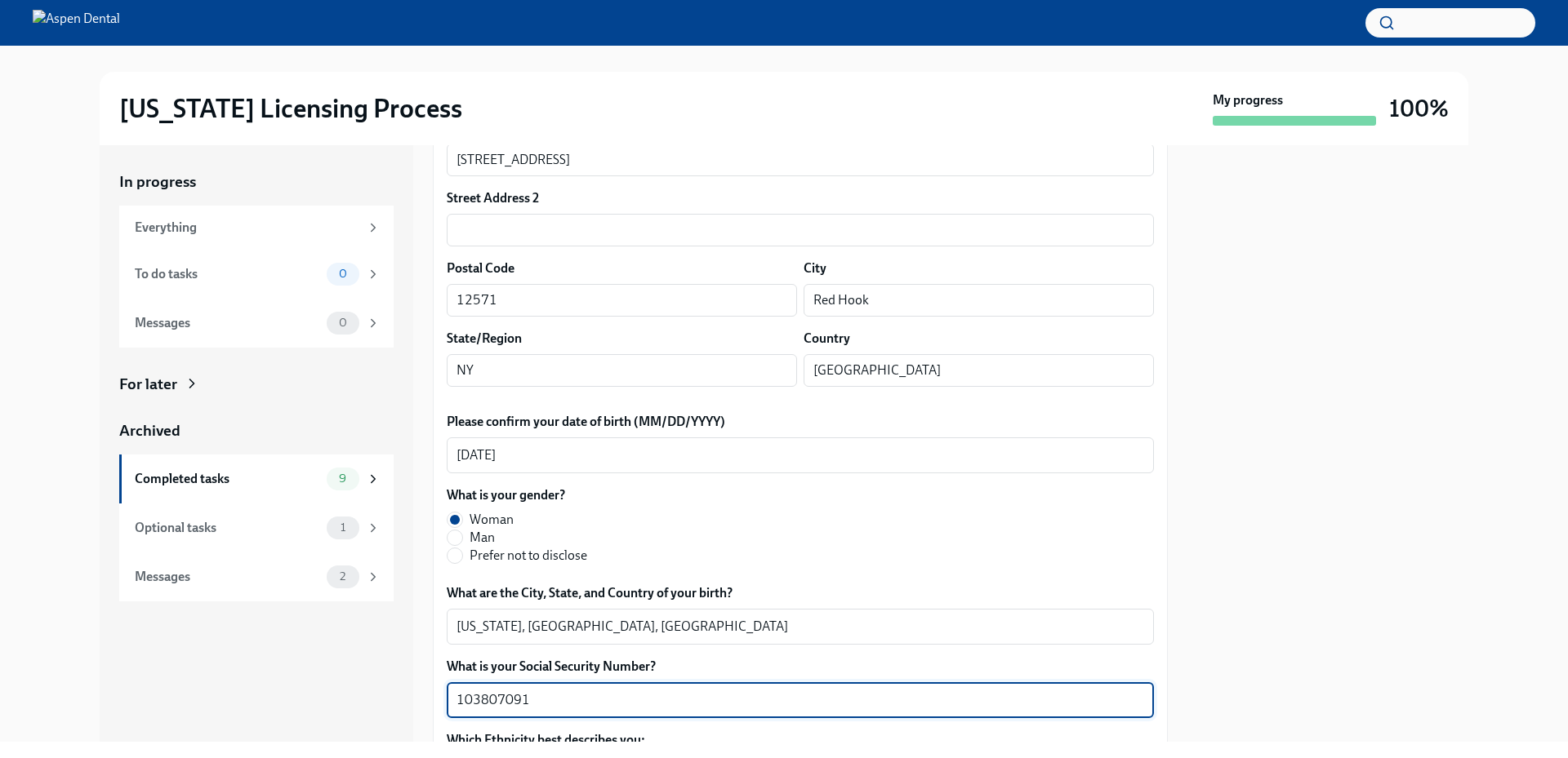
drag, startPoint x: 541, startPoint y: 703, endPoint x: 436, endPoint y: 700, distance: 105.0
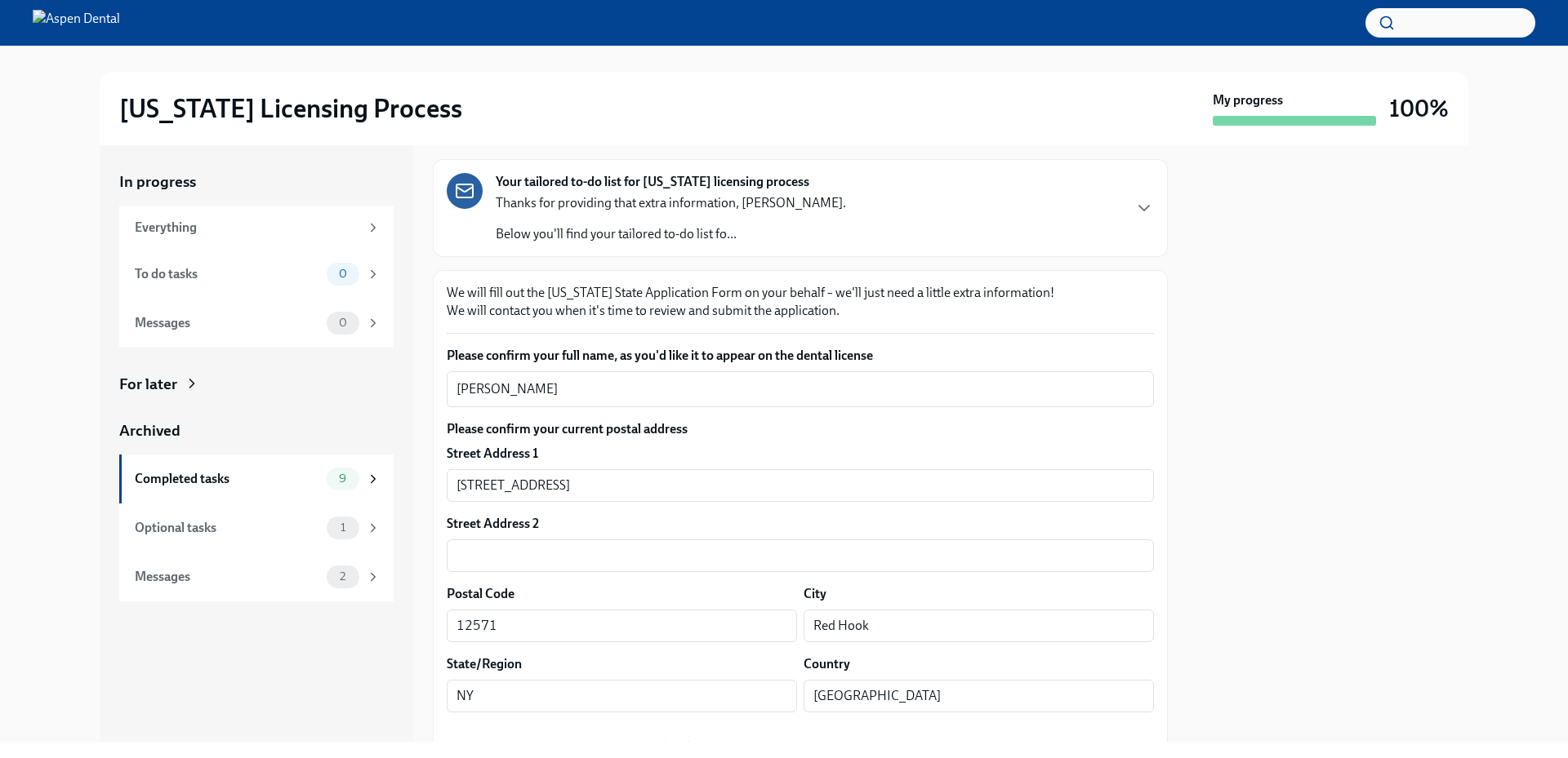
scroll to position [82, 0]
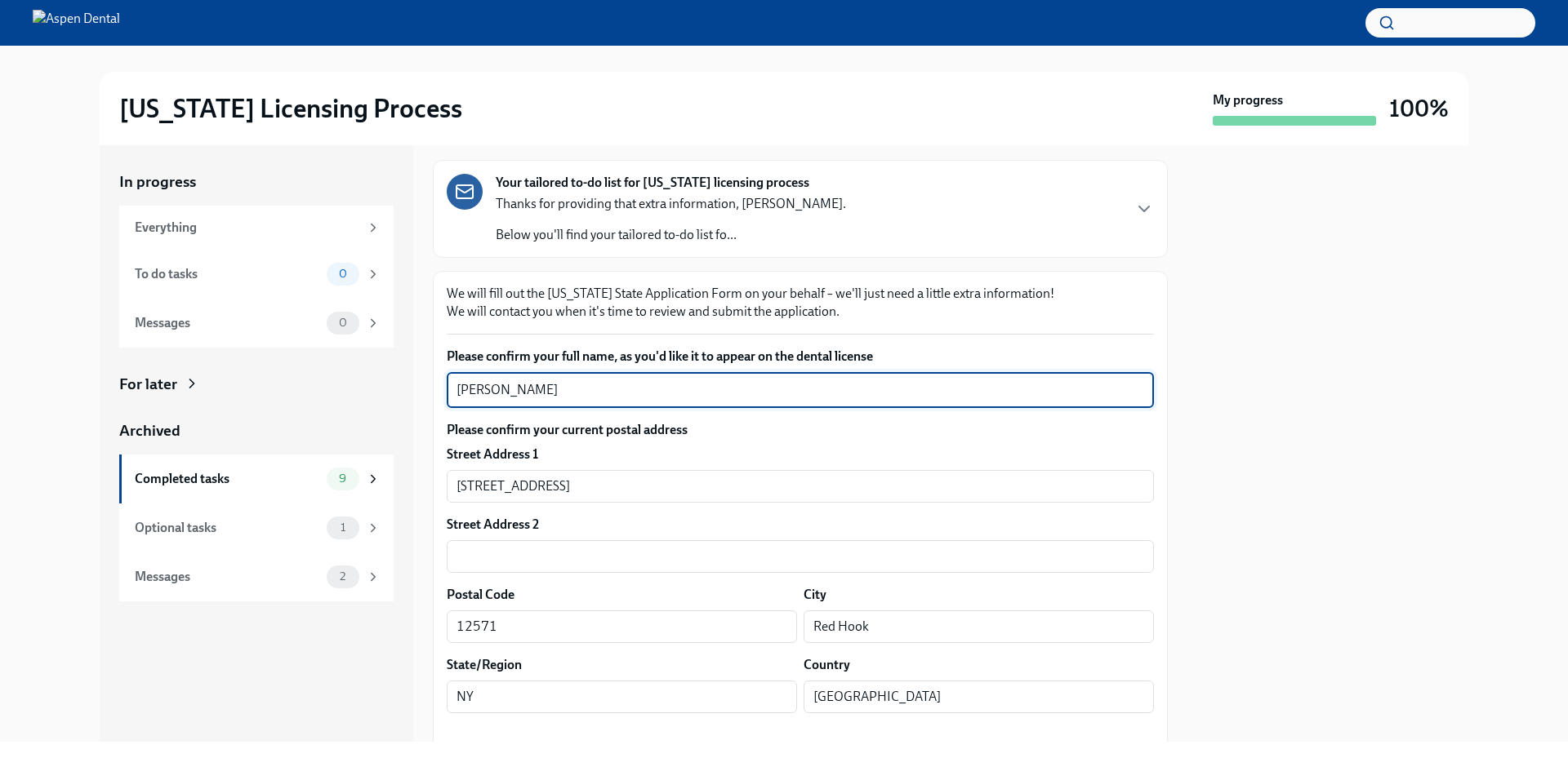
drag, startPoint x: 538, startPoint y: 386, endPoint x: 394, endPoint y: 390, distance: 144.1
click at [394, 390] on div "In progress Everything To do tasks 0 Messages 0 For later Archived Completed ta…" at bounding box center [784, 444] width 1369 height 597
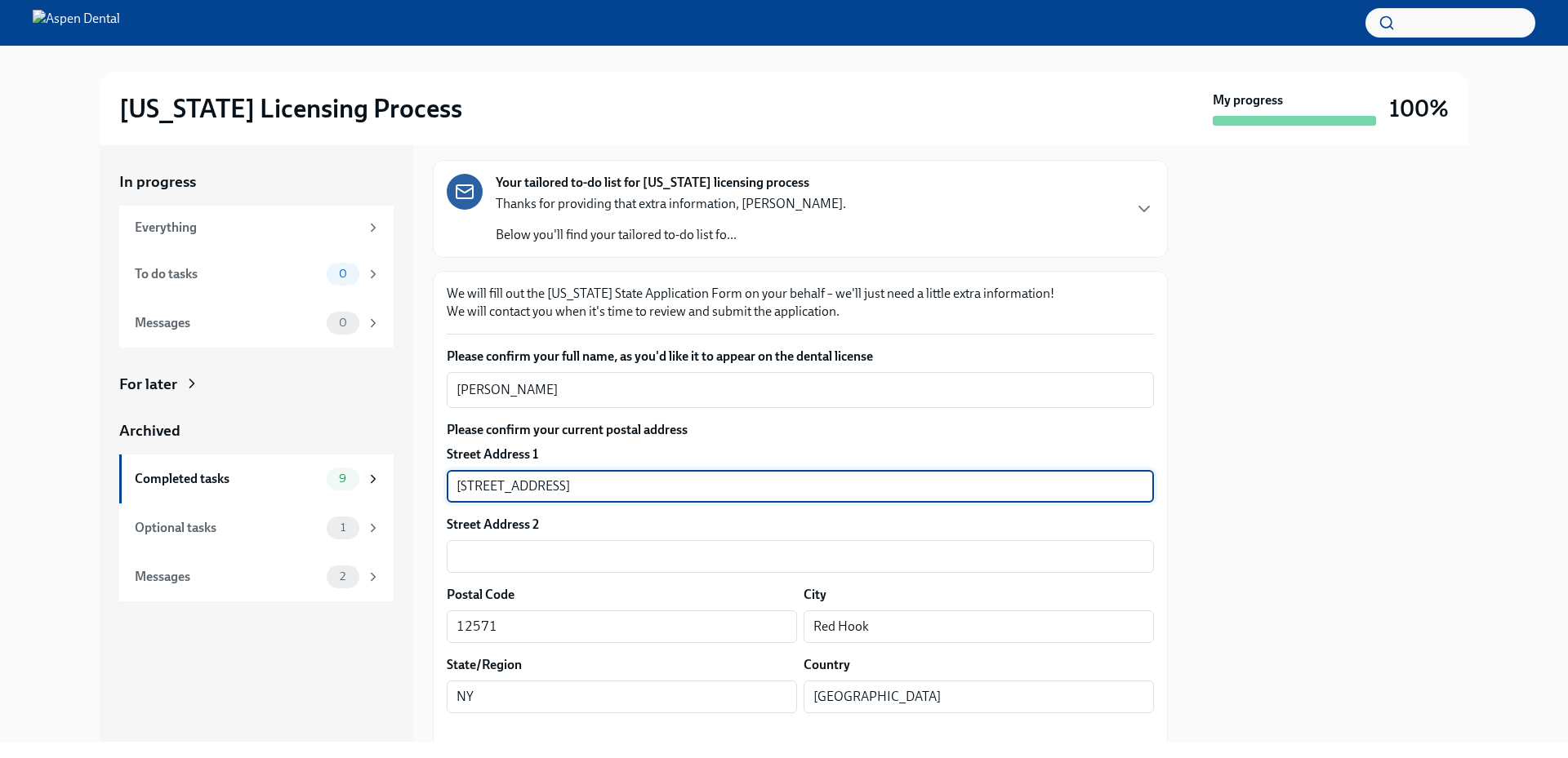
drag, startPoint x: 583, startPoint y: 485, endPoint x: 411, endPoint y: 486, distance: 172.0
click at [407, 486] on div "In progress Everything To do tasks 0 Messages 0 For later Archived Completed ta…" at bounding box center [784, 444] width 1369 height 597
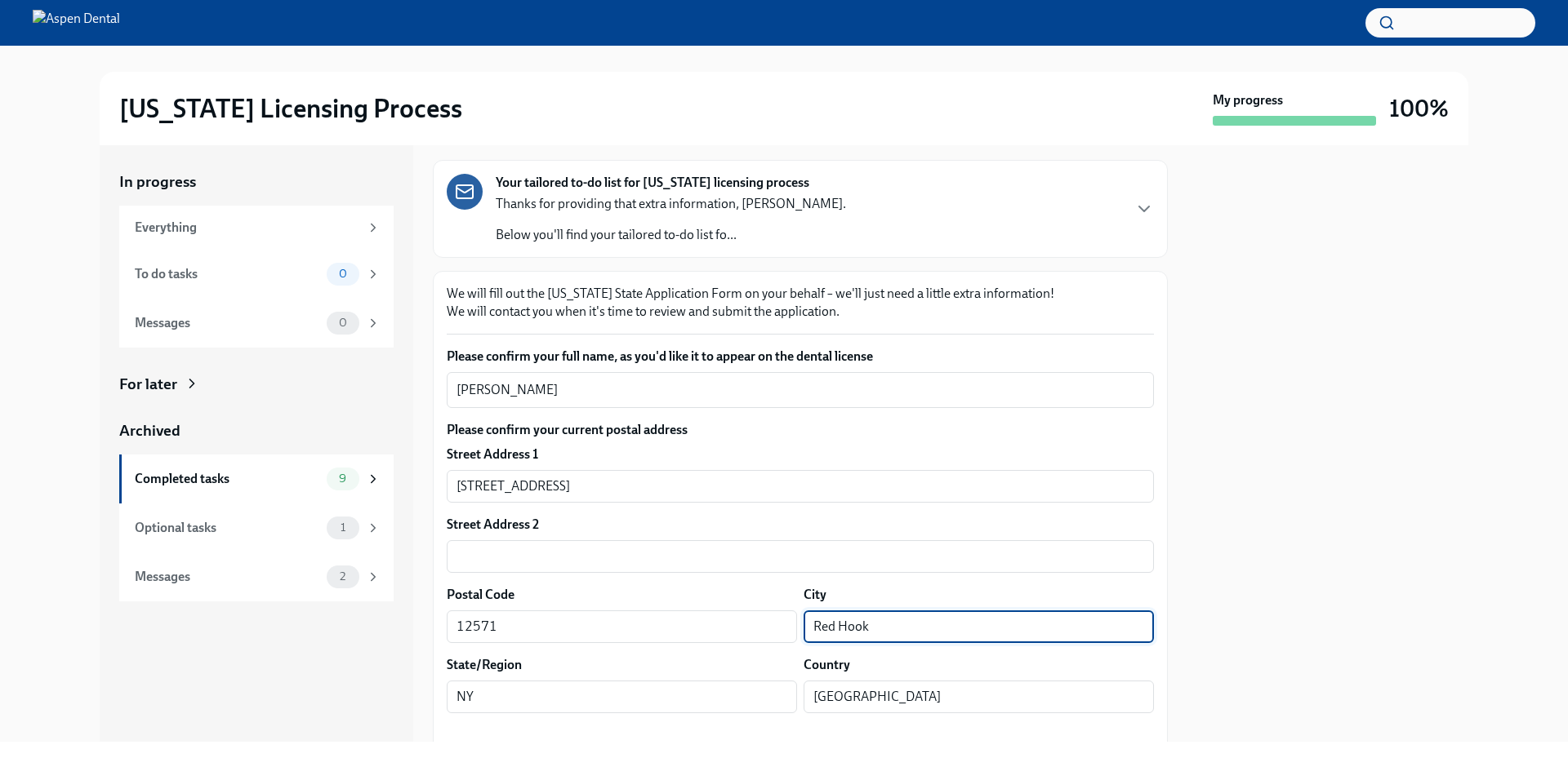
drag, startPoint x: 871, startPoint y: 628, endPoint x: 801, endPoint y: 629, distance: 70.0
click at [804, 629] on input "Red Hook" at bounding box center [979, 627] width 350 height 33
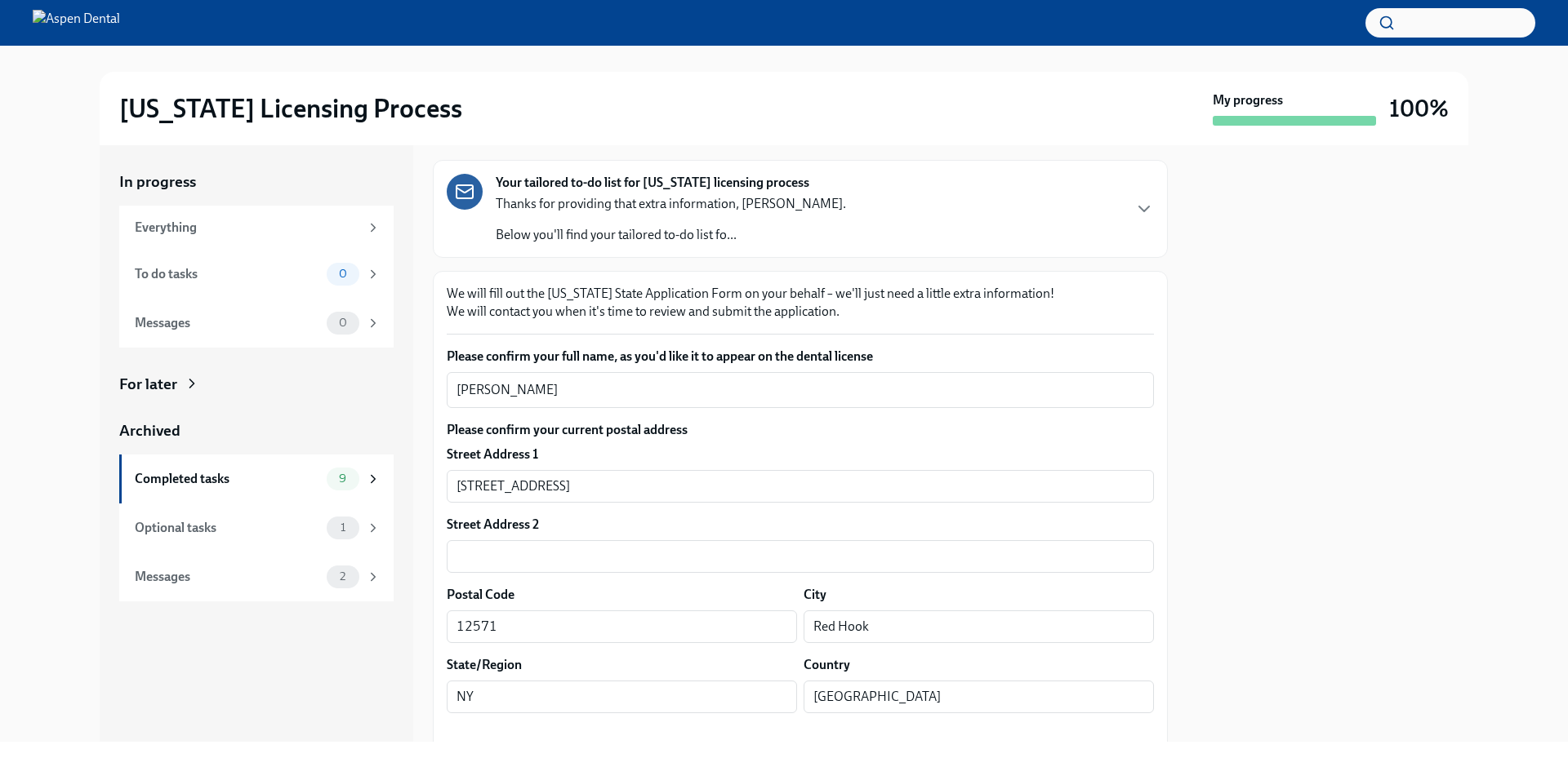
click at [1234, 426] on div at bounding box center [1328, 444] width 281 height 597
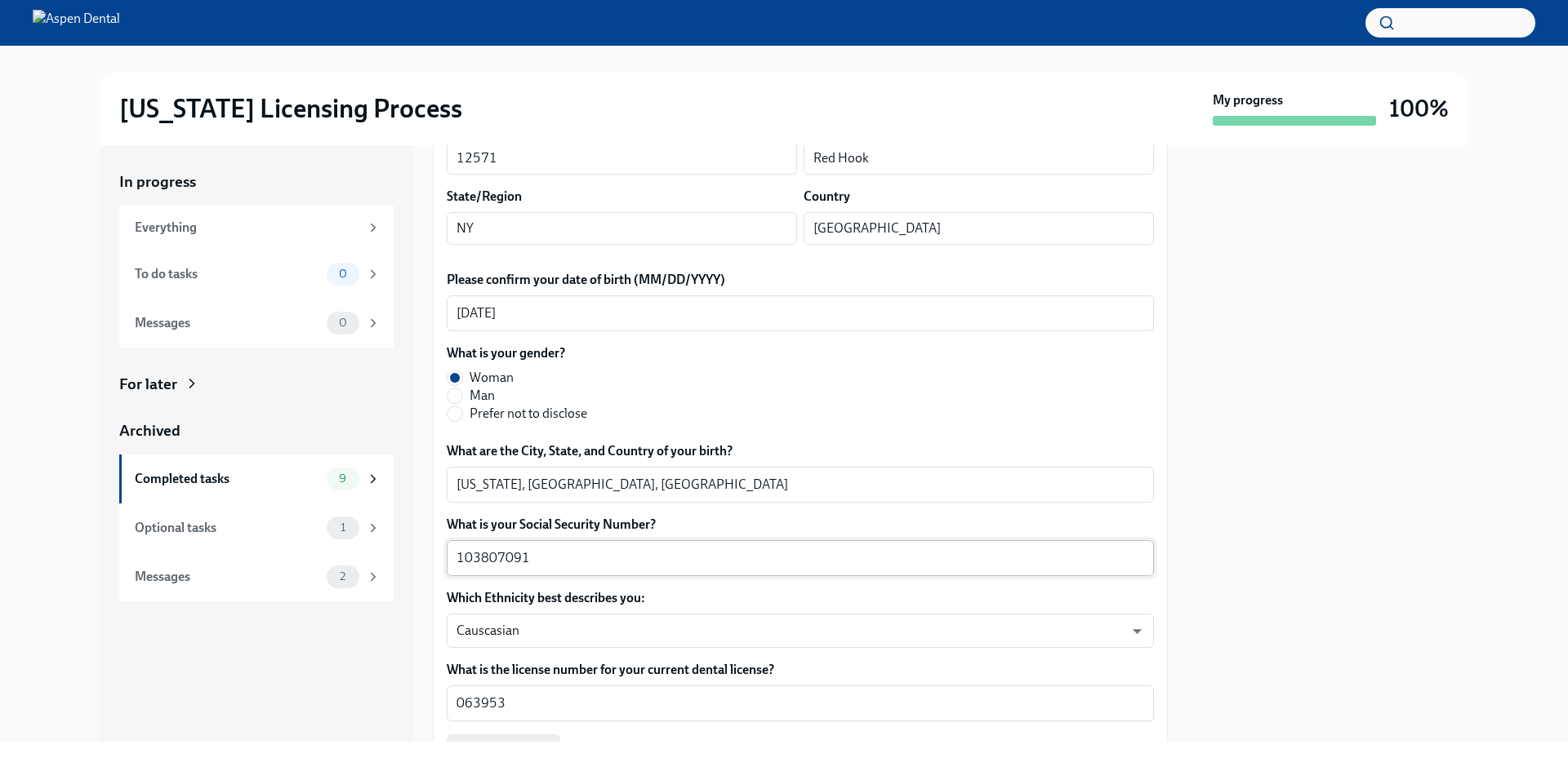
scroll to position [572, 0]
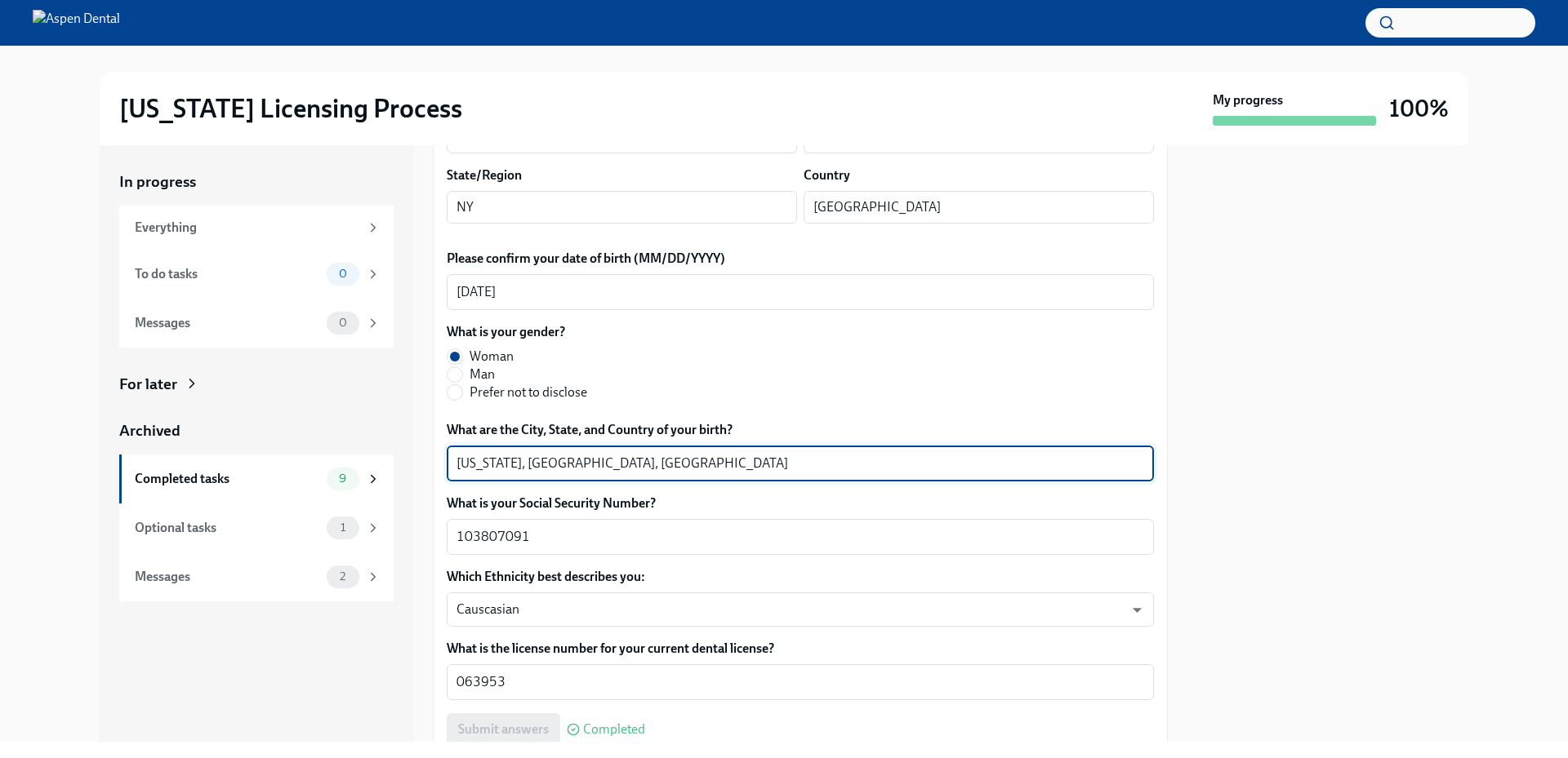
drag, startPoint x: 509, startPoint y: 462, endPoint x: 408, endPoint y: 459, distance: 101.0
click at [400, 459] on div "In progress Everything To do tasks 0 Messages 0 For later Archived Completed ta…" at bounding box center [784, 444] width 1369 height 597
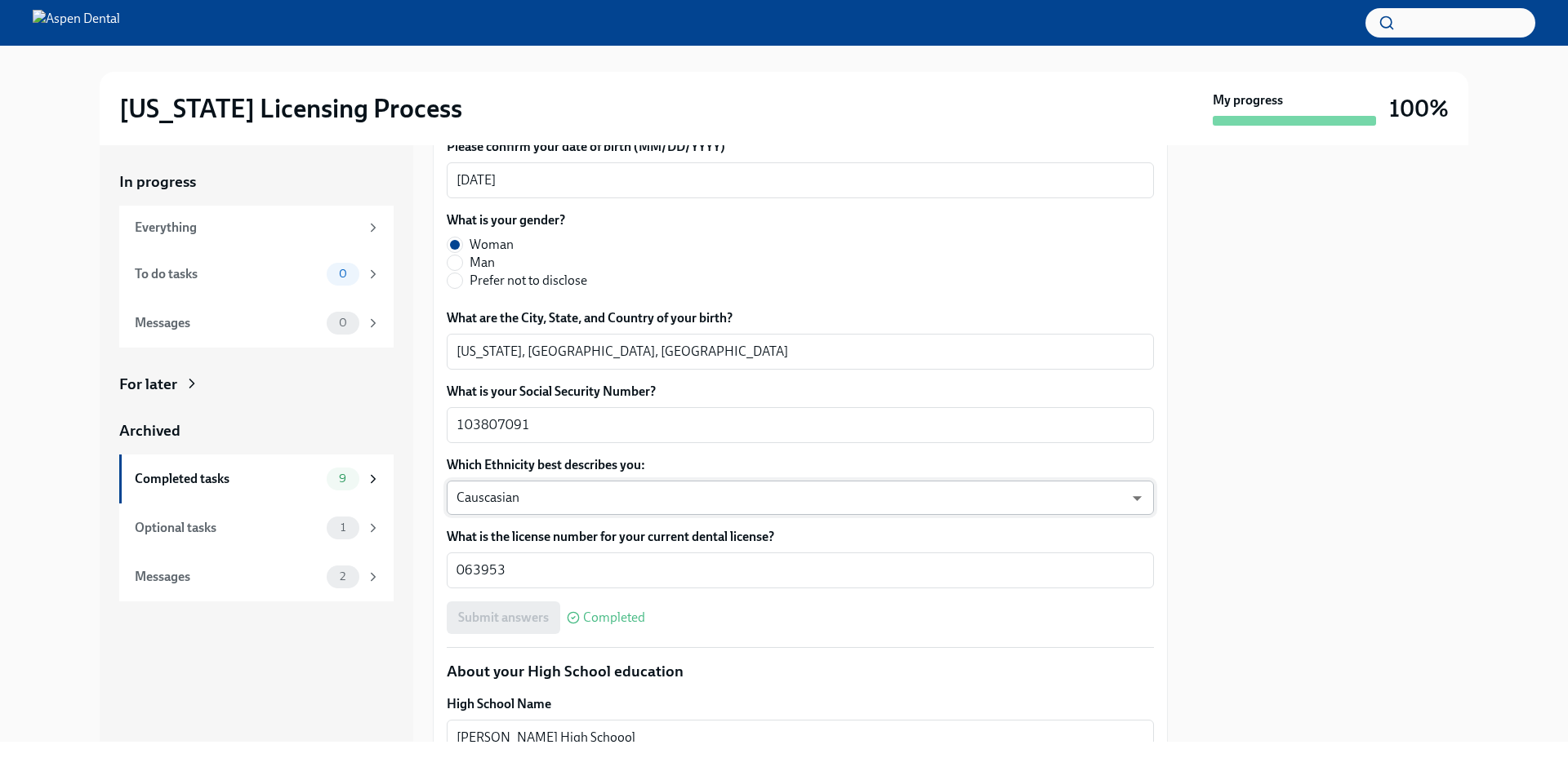
scroll to position [653, 0]
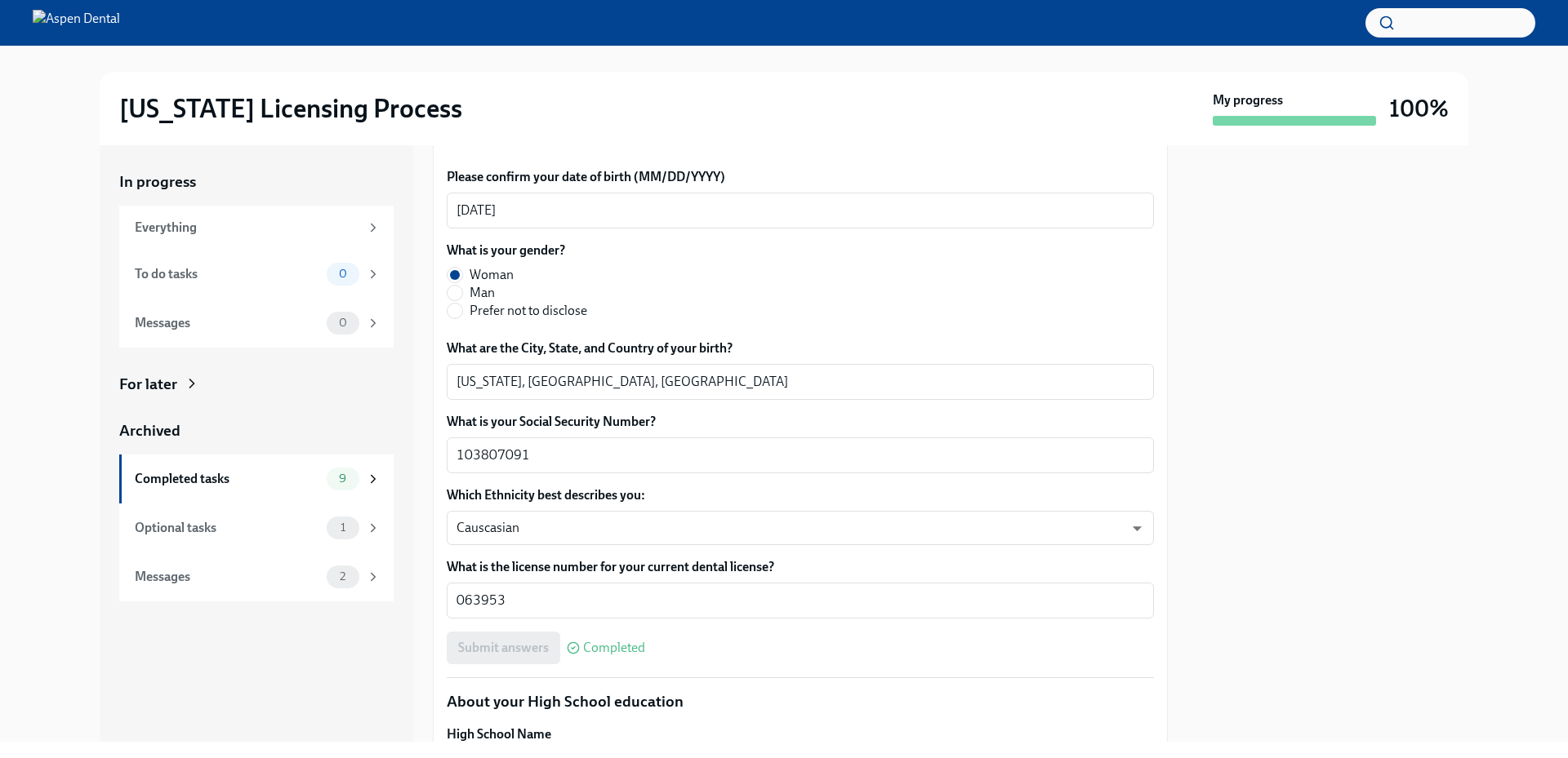
click at [1470, 319] on div "In progress Everything To do tasks 0 Messages 0 For later Archived Completed ta…" at bounding box center [784, 444] width 1516 height 597
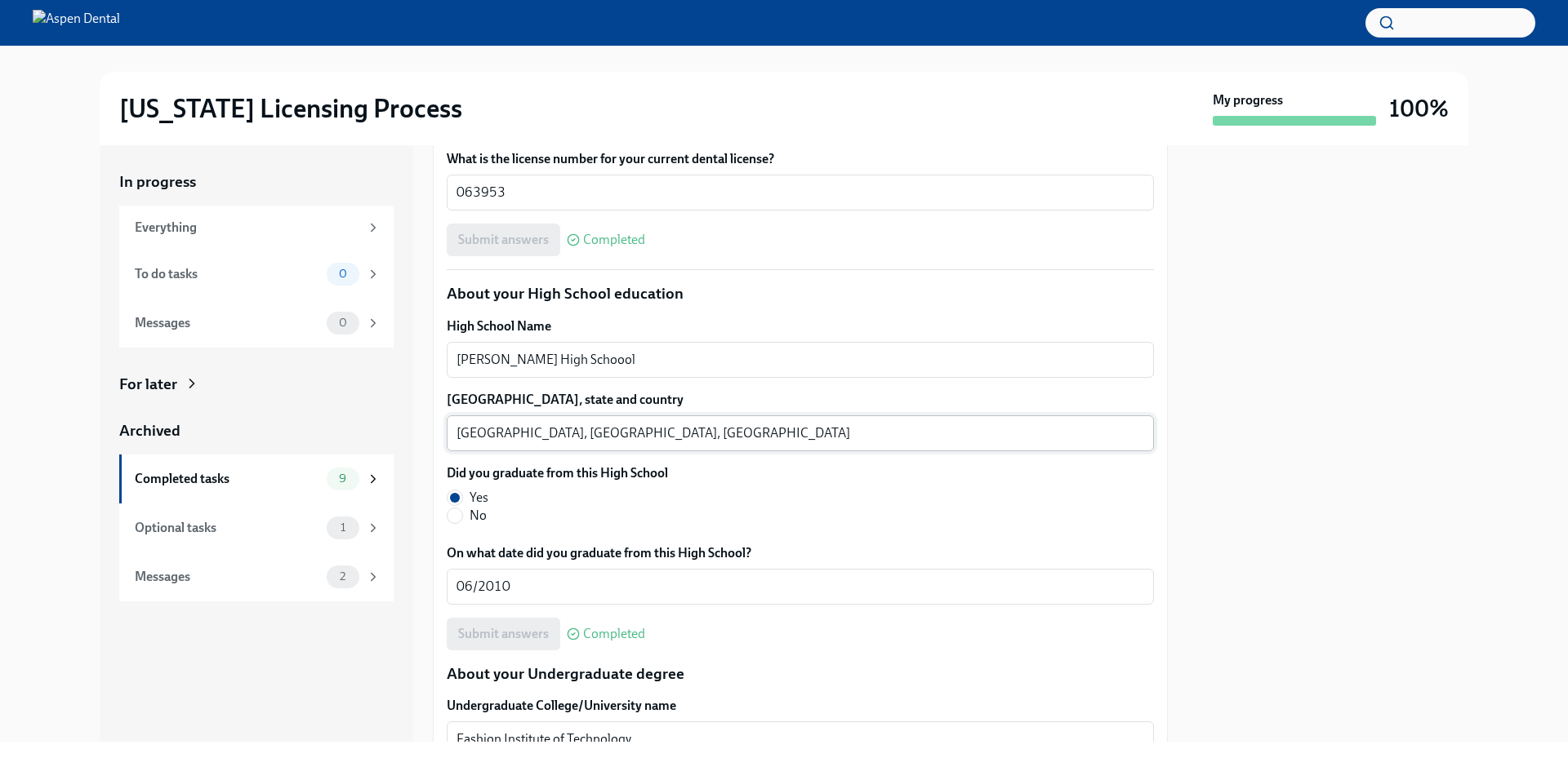
scroll to position [1143, 0]
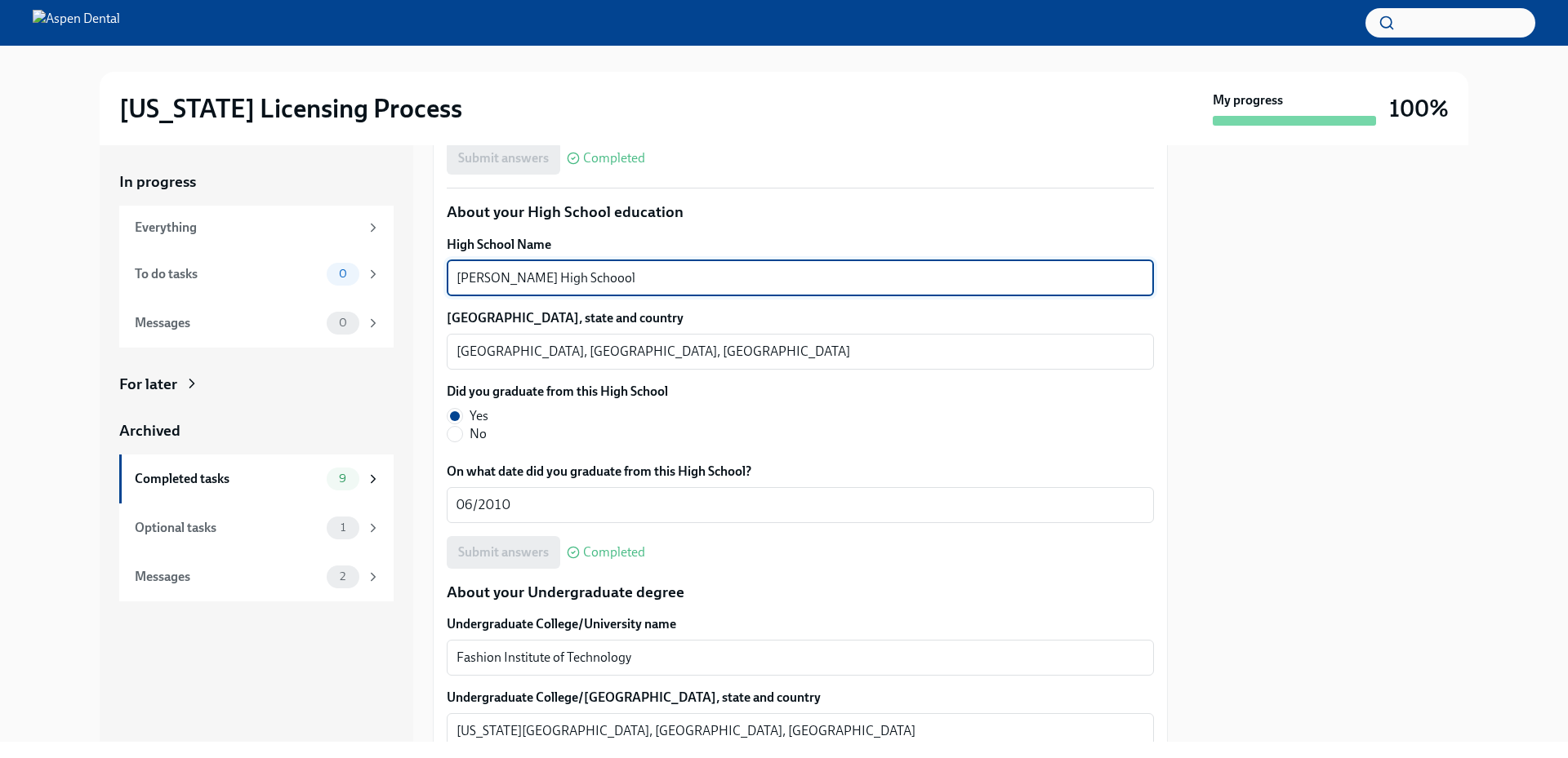
drag, startPoint x: 677, startPoint y: 285, endPoint x: 444, endPoint y: 269, distance: 233.5
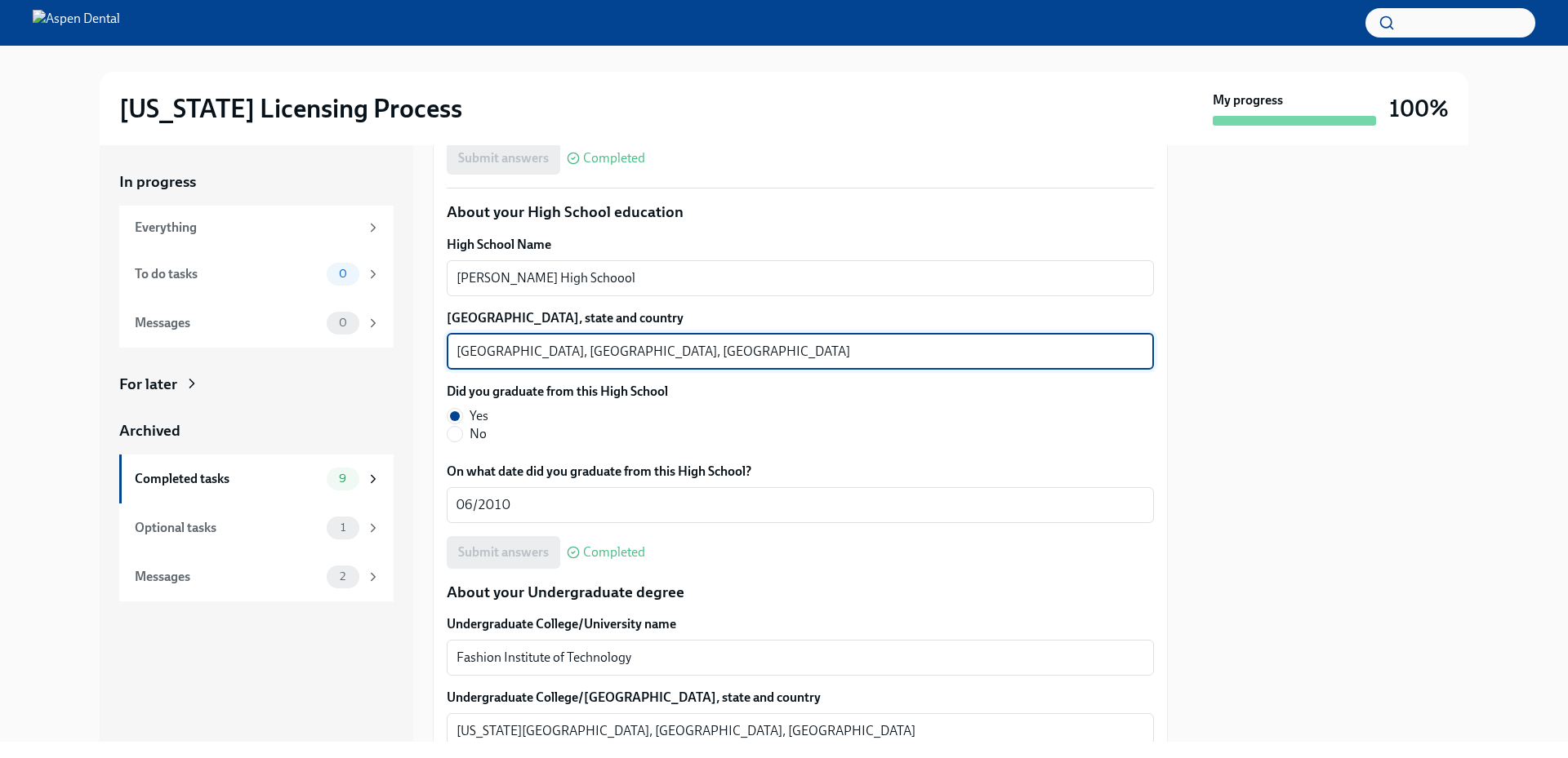
click at [480, 349] on textarea "[GEOGRAPHIC_DATA], [GEOGRAPHIC_DATA], [GEOGRAPHIC_DATA]" at bounding box center [800, 352] width 688 height 20
click at [479, 349] on textarea "[GEOGRAPHIC_DATA], [GEOGRAPHIC_DATA], [GEOGRAPHIC_DATA]" at bounding box center [800, 352] width 688 height 20
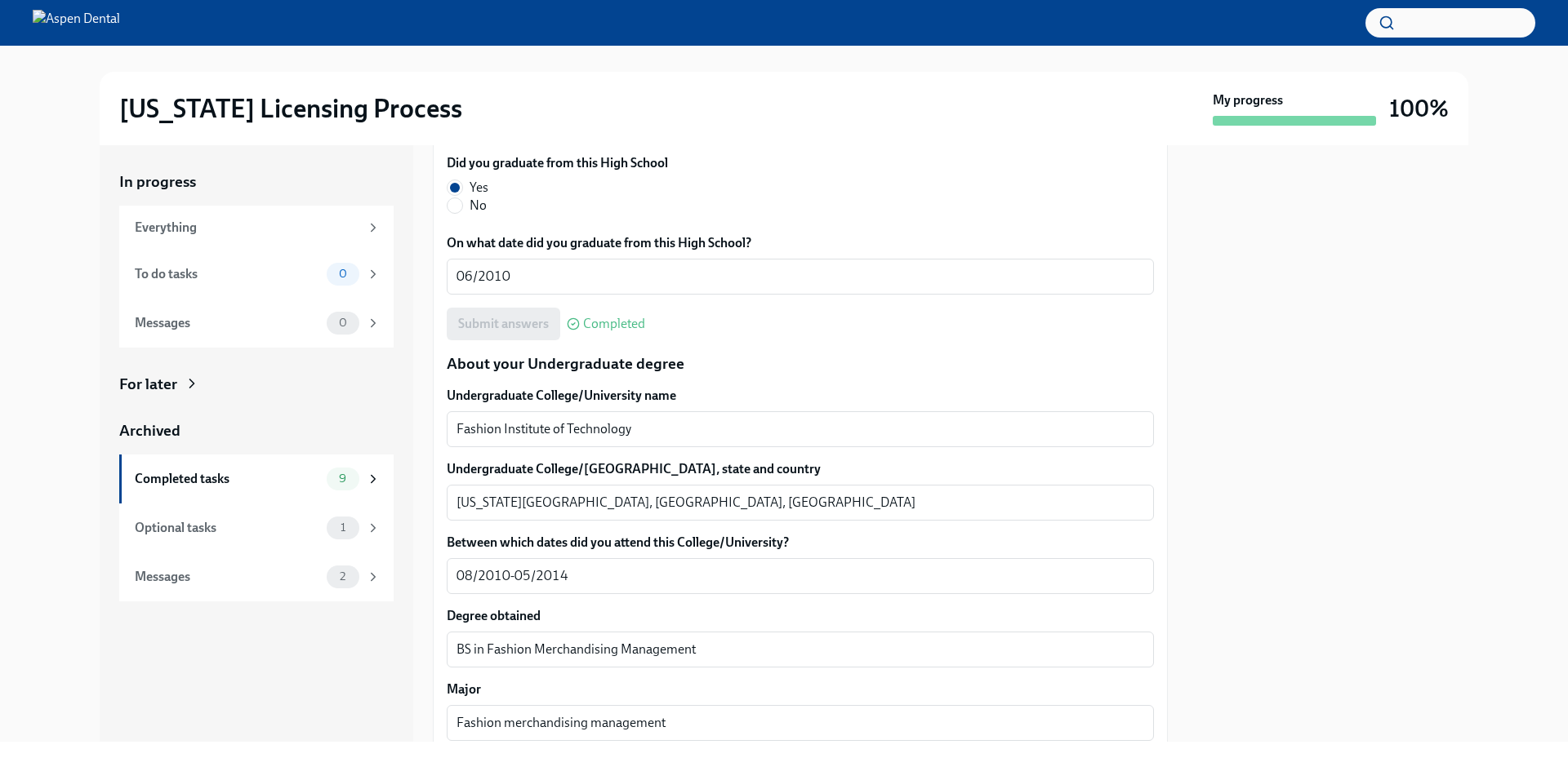
scroll to position [1387, 0]
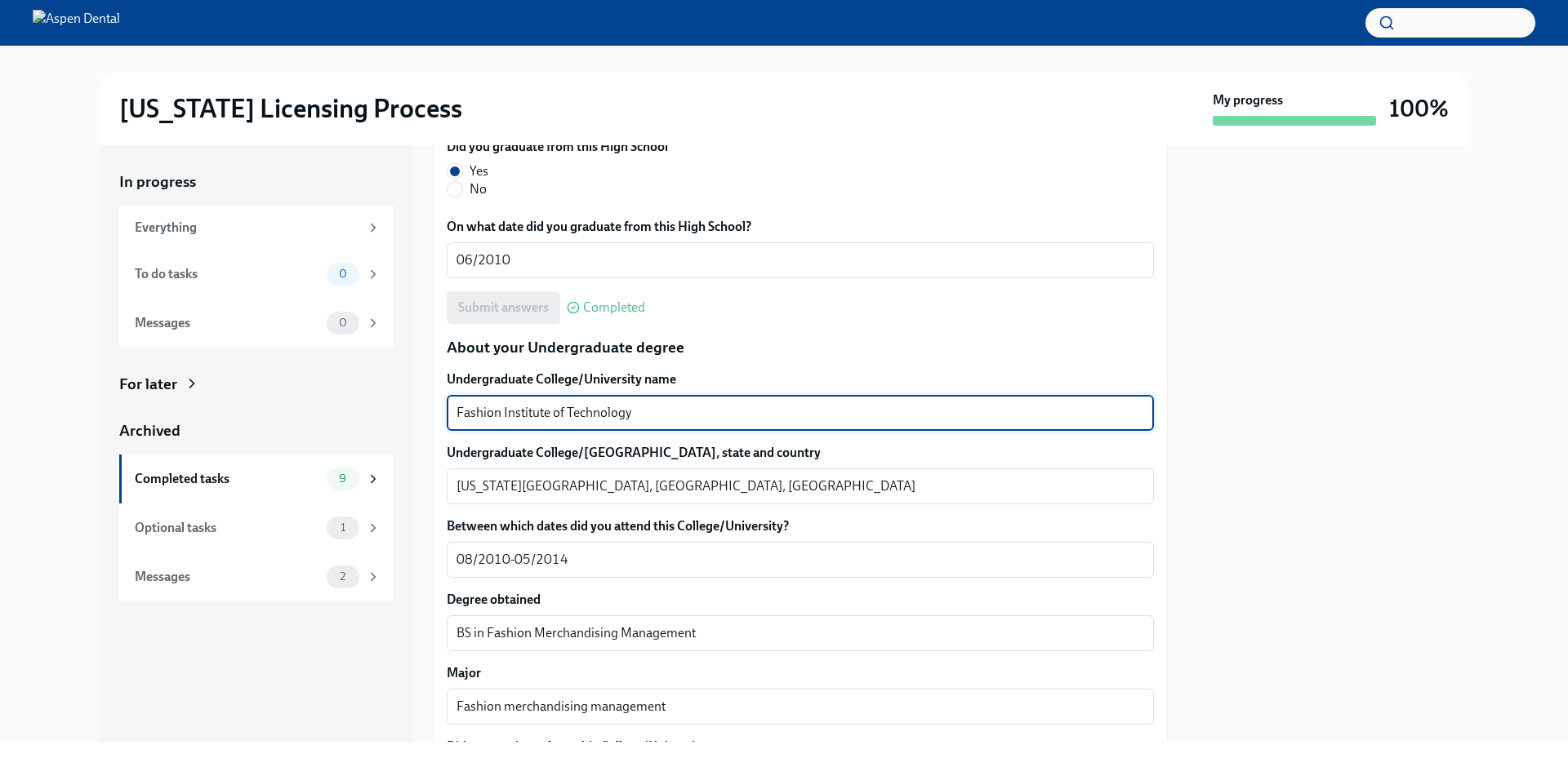
drag, startPoint x: 654, startPoint y: 410, endPoint x: 438, endPoint y: 406, distance: 216.0
click at [438, 406] on div "We will fill out the [US_STATE] State Application Form on your behalf – we'll j…" at bounding box center [800, 722] width 735 height 3514
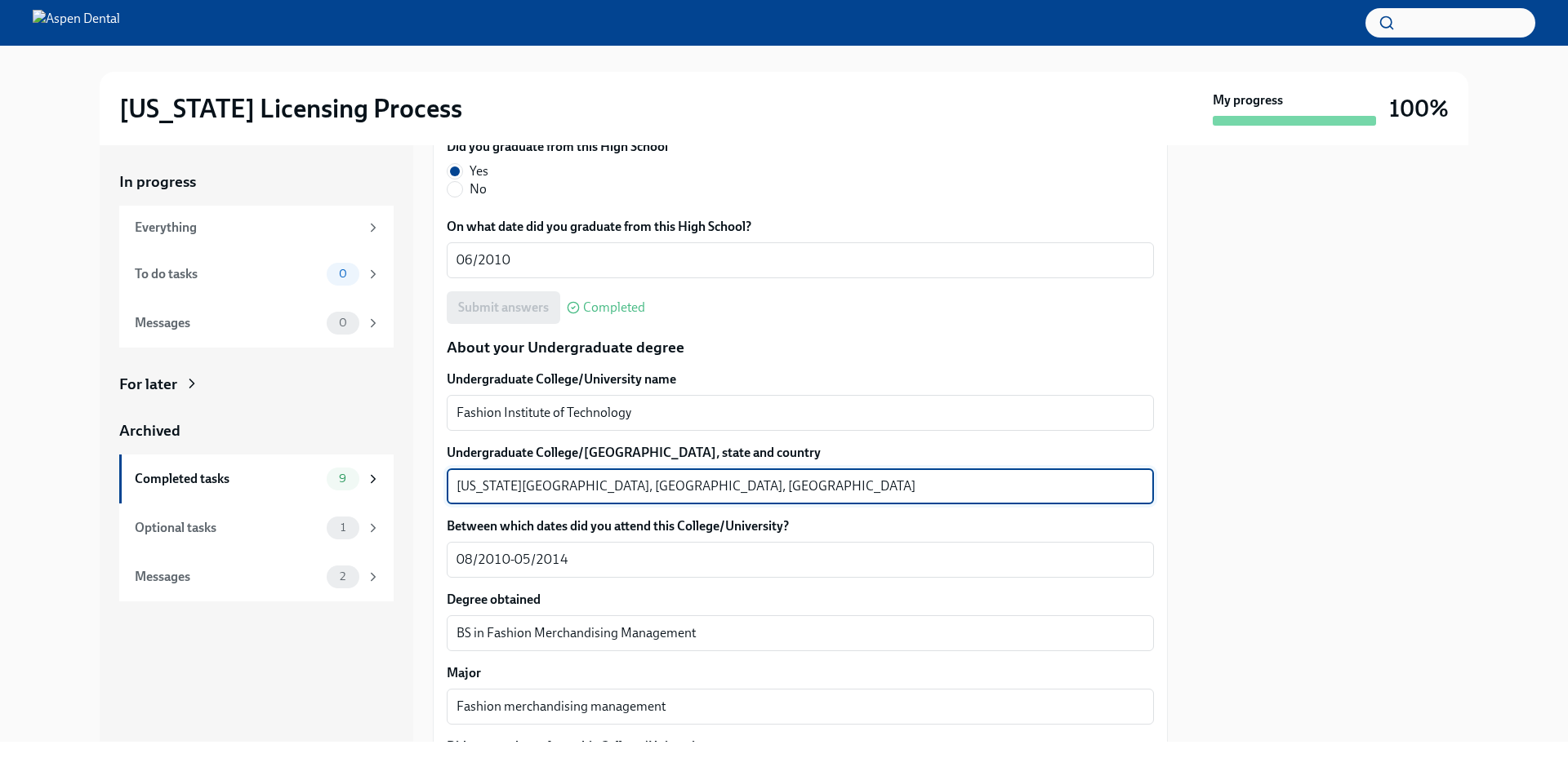
drag, startPoint x: 531, startPoint y: 485, endPoint x: 438, endPoint y: 480, distance: 93.1
click at [438, 480] on div "We will fill out the [US_STATE] State Application Form on your behalf – we'll j…" at bounding box center [800, 722] width 735 height 3514
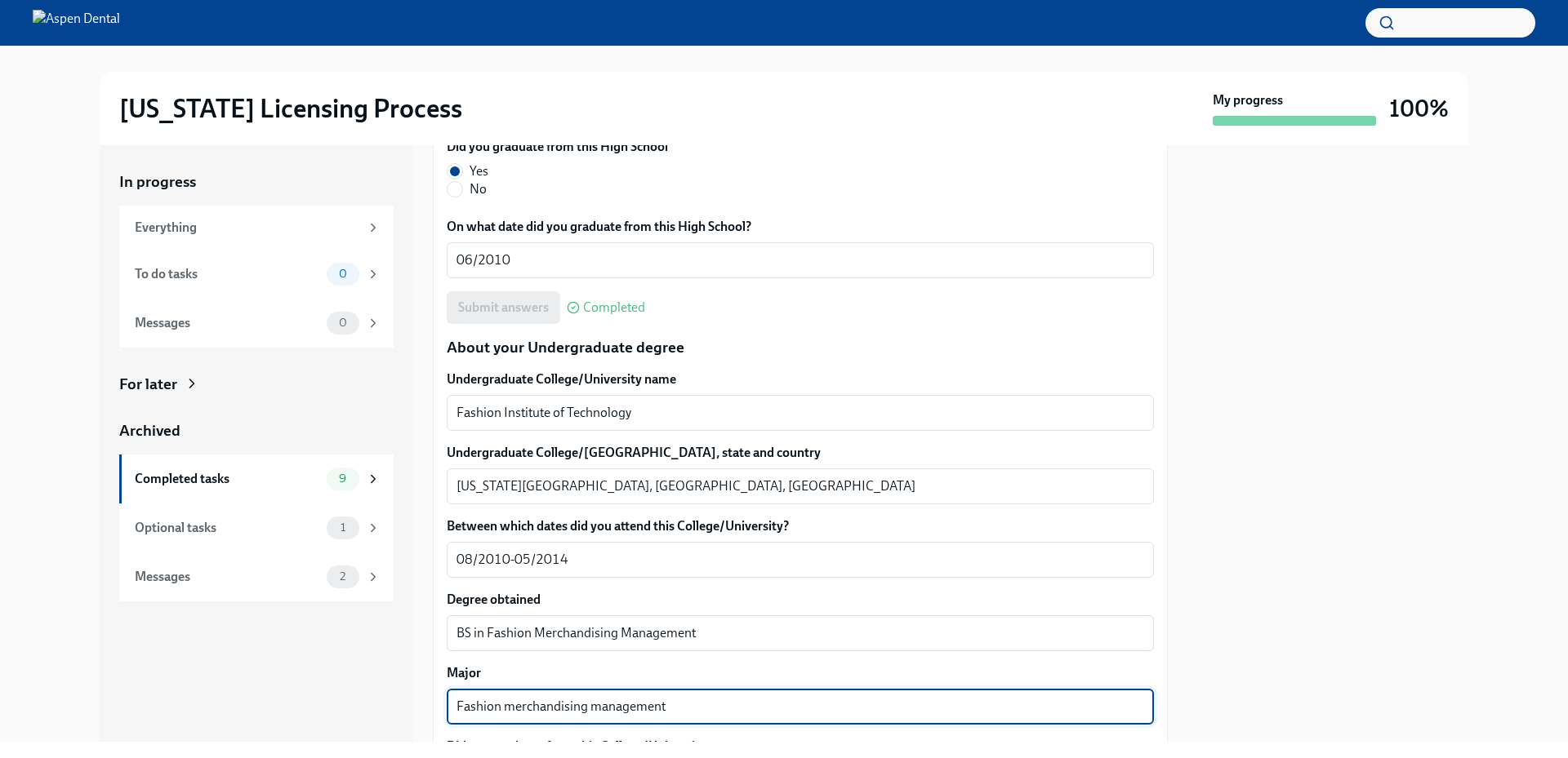
drag, startPoint x: 700, startPoint y: 700, endPoint x: 427, endPoint y: 702, distance: 273.0
click at [427, 702] on div "In progress Everything To do tasks 0 Messages 0 For later Archived Completed ta…" at bounding box center [784, 444] width 1369 height 597
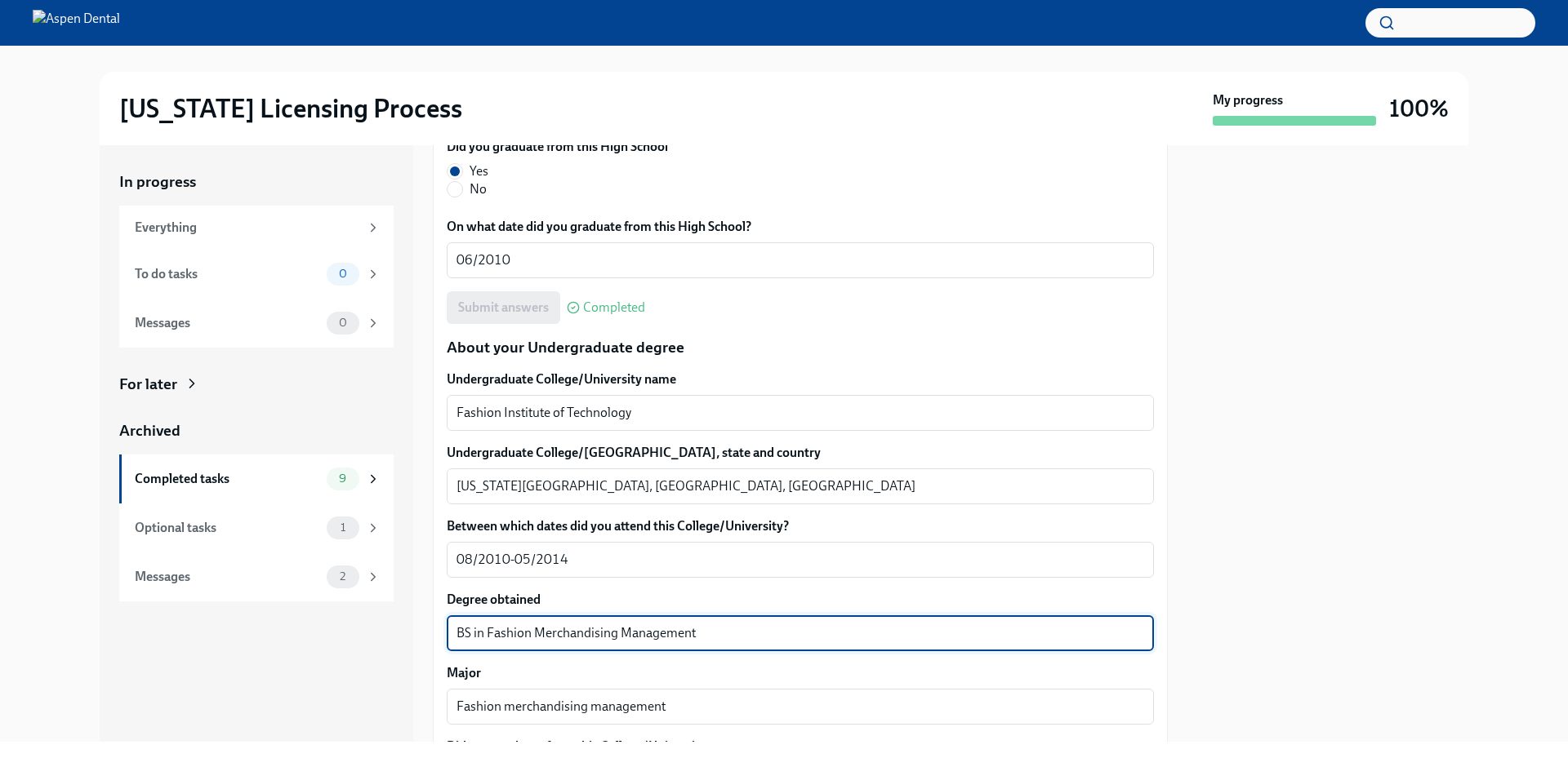
drag, startPoint x: 710, startPoint y: 638, endPoint x: 396, endPoint y: 639, distance: 314.0
click at [396, 639] on div "In progress Everything To do tasks 0 Messages 0 For later Archived Completed ta…" at bounding box center [784, 444] width 1369 height 597
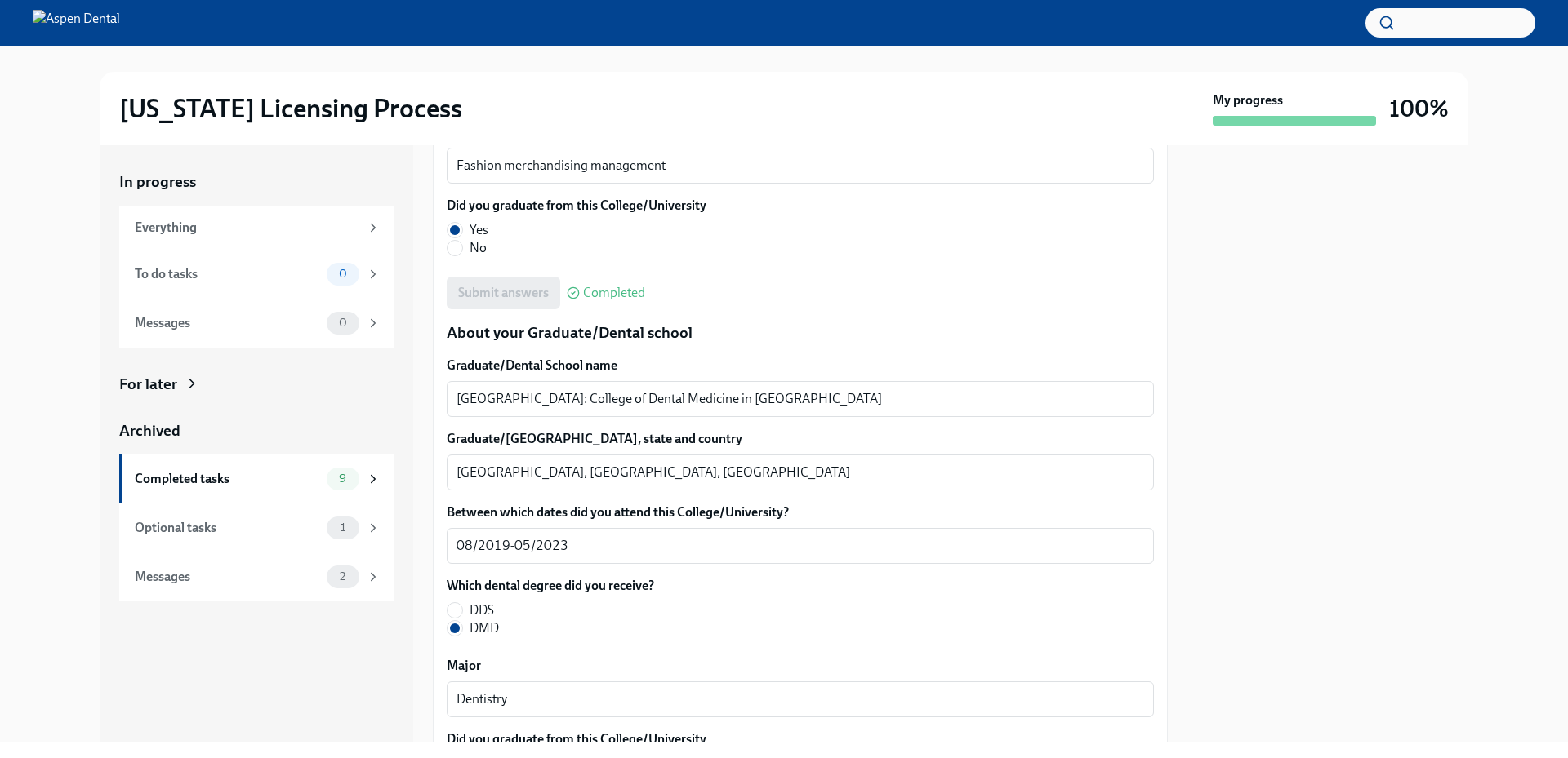
scroll to position [1959, 0]
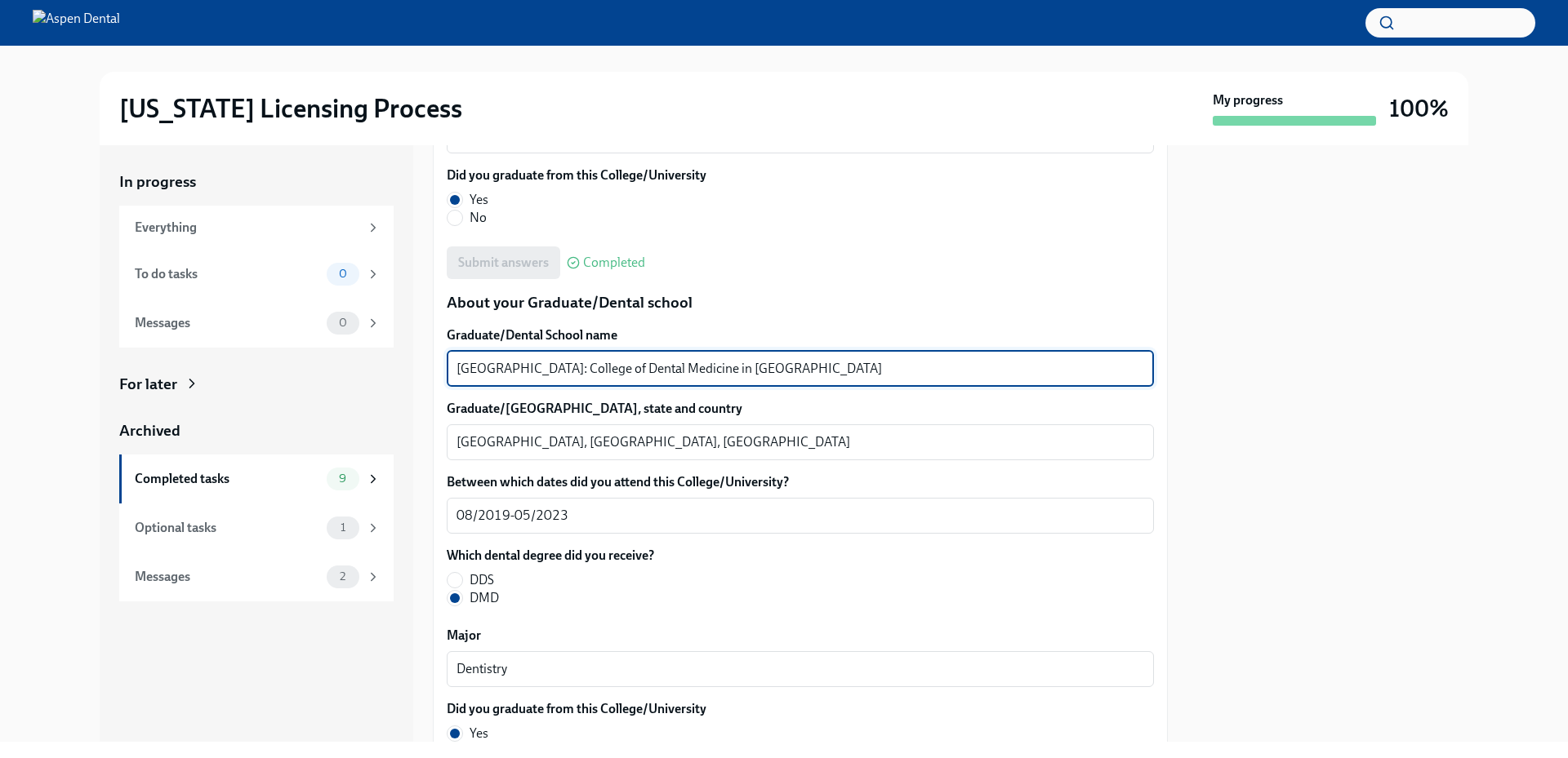
drag, startPoint x: 743, startPoint y: 367, endPoint x: 440, endPoint y: 350, distance: 303.5
click at [440, 350] on div "We will fill out the [US_STATE] State Application Form on your behalf – we'll j…" at bounding box center [800, 151] width 735 height 3514
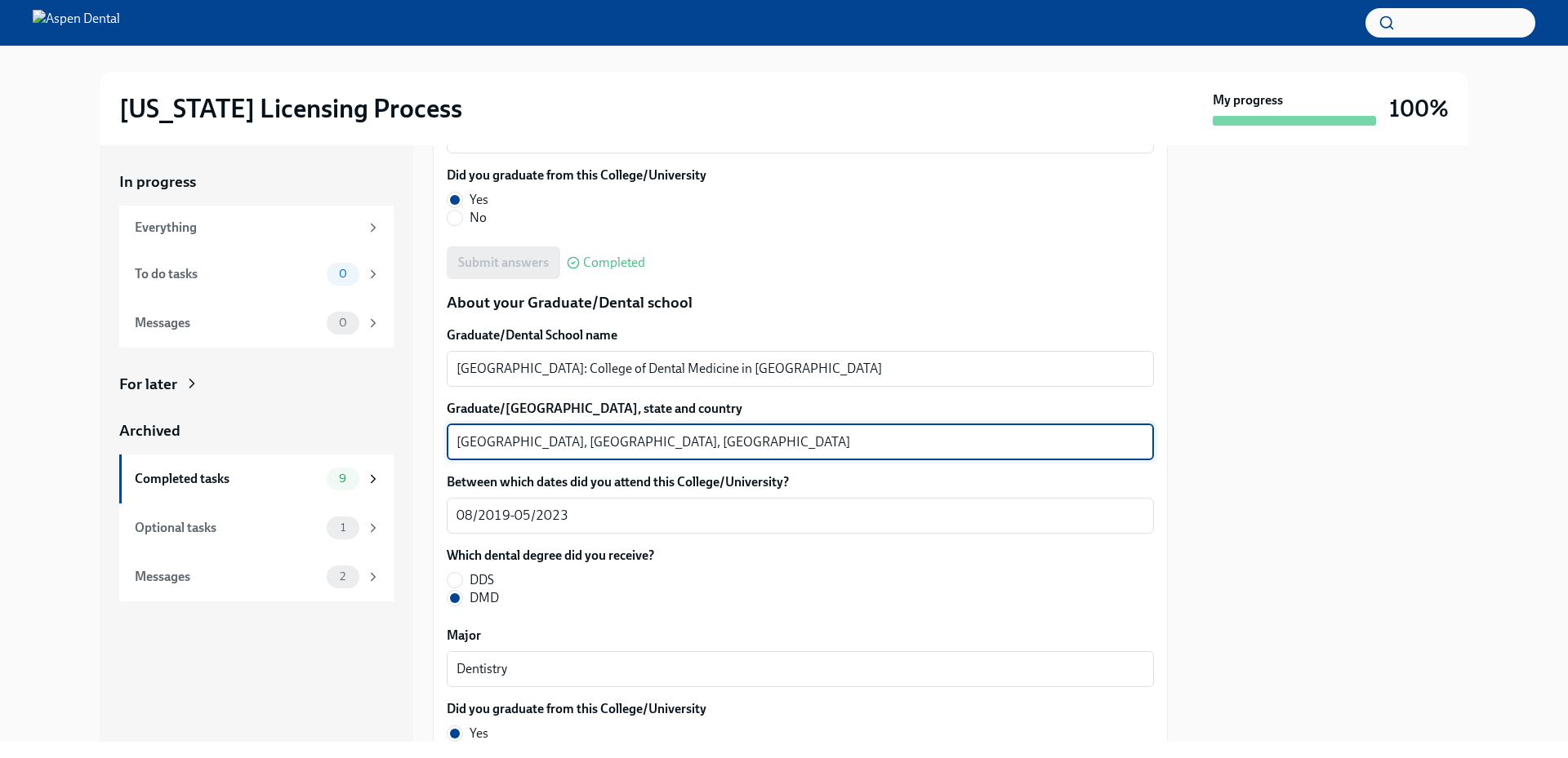
drag, startPoint x: 539, startPoint y: 441, endPoint x: 393, endPoint y: 435, distance: 146.1
click at [393, 435] on div "In progress Everything To do tasks 0 Messages 0 For later Archived Completed ta…" at bounding box center [784, 444] width 1369 height 597
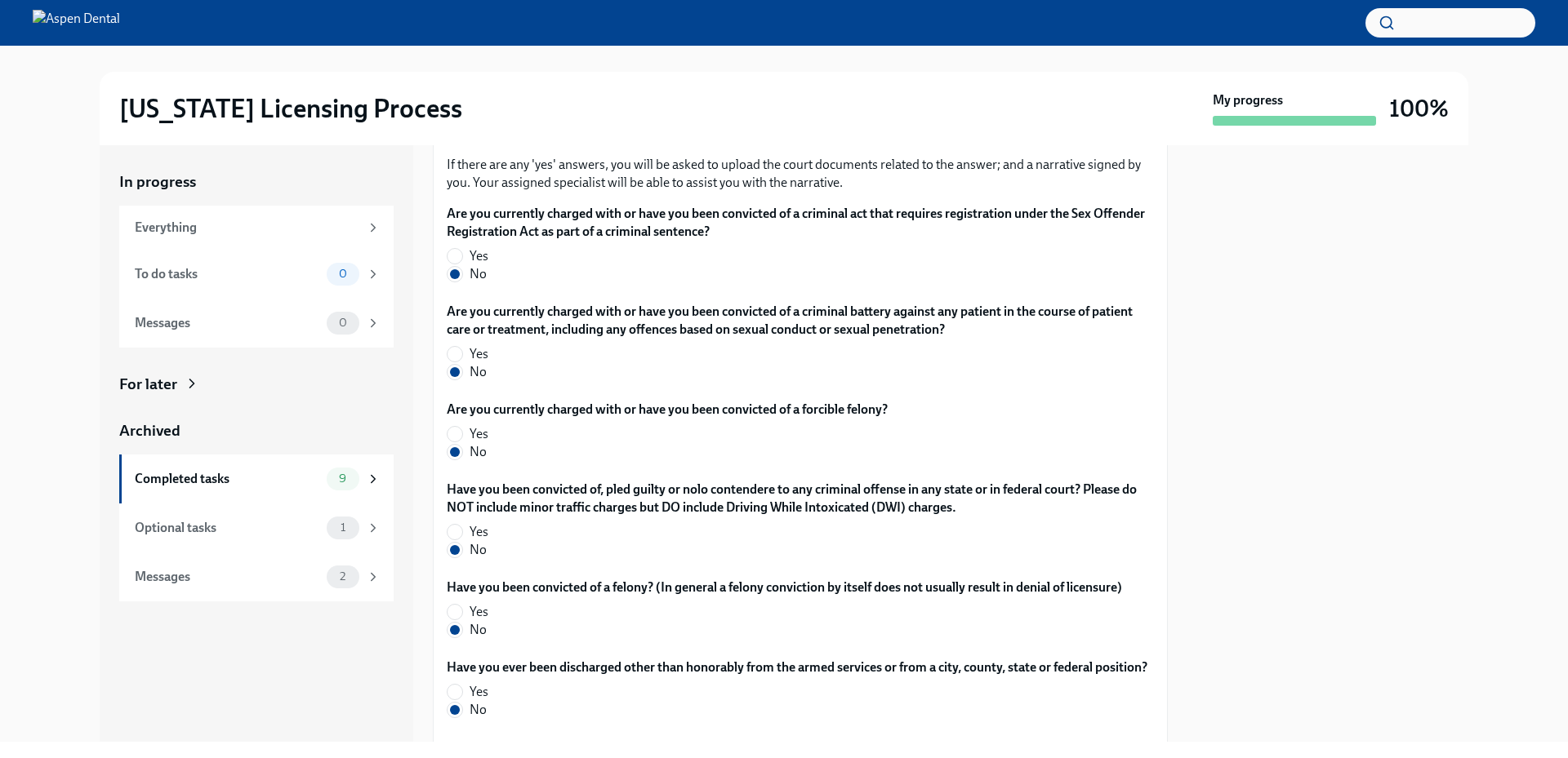
scroll to position [2624, 0]
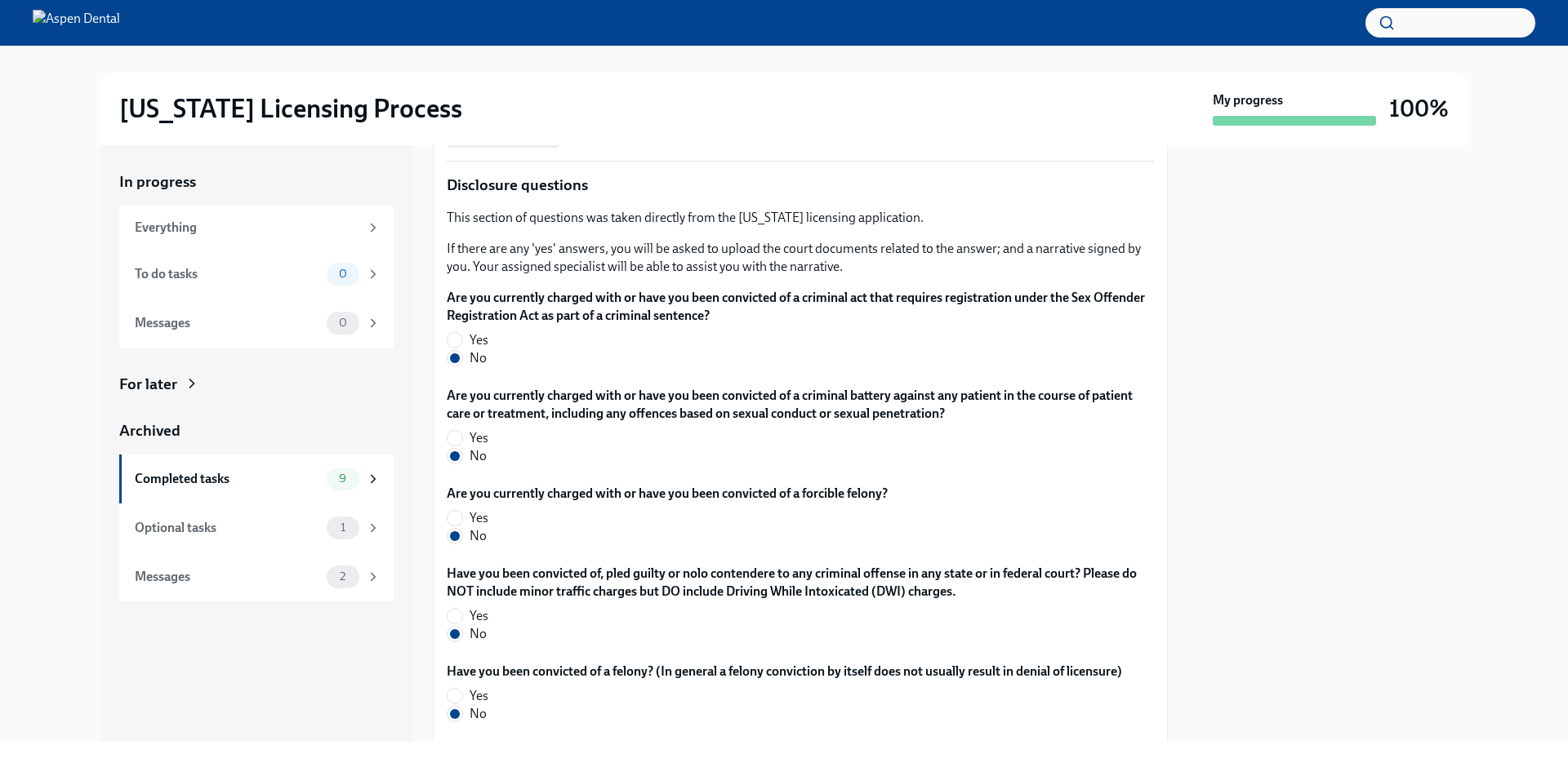
click at [1410, 402] on div at bounding box center [1328, 444] width 281 height 597
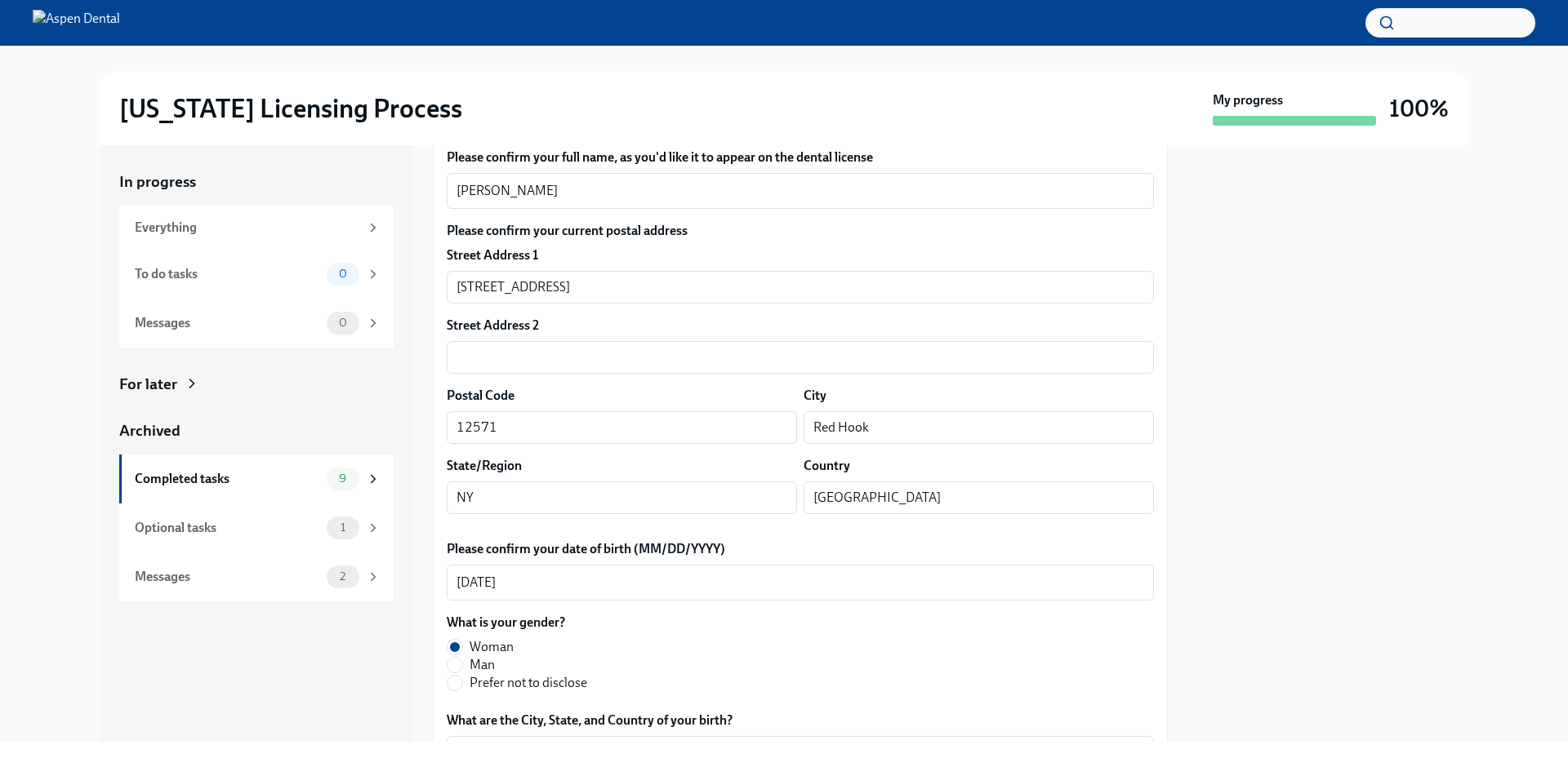
scroll to position [0, 0]
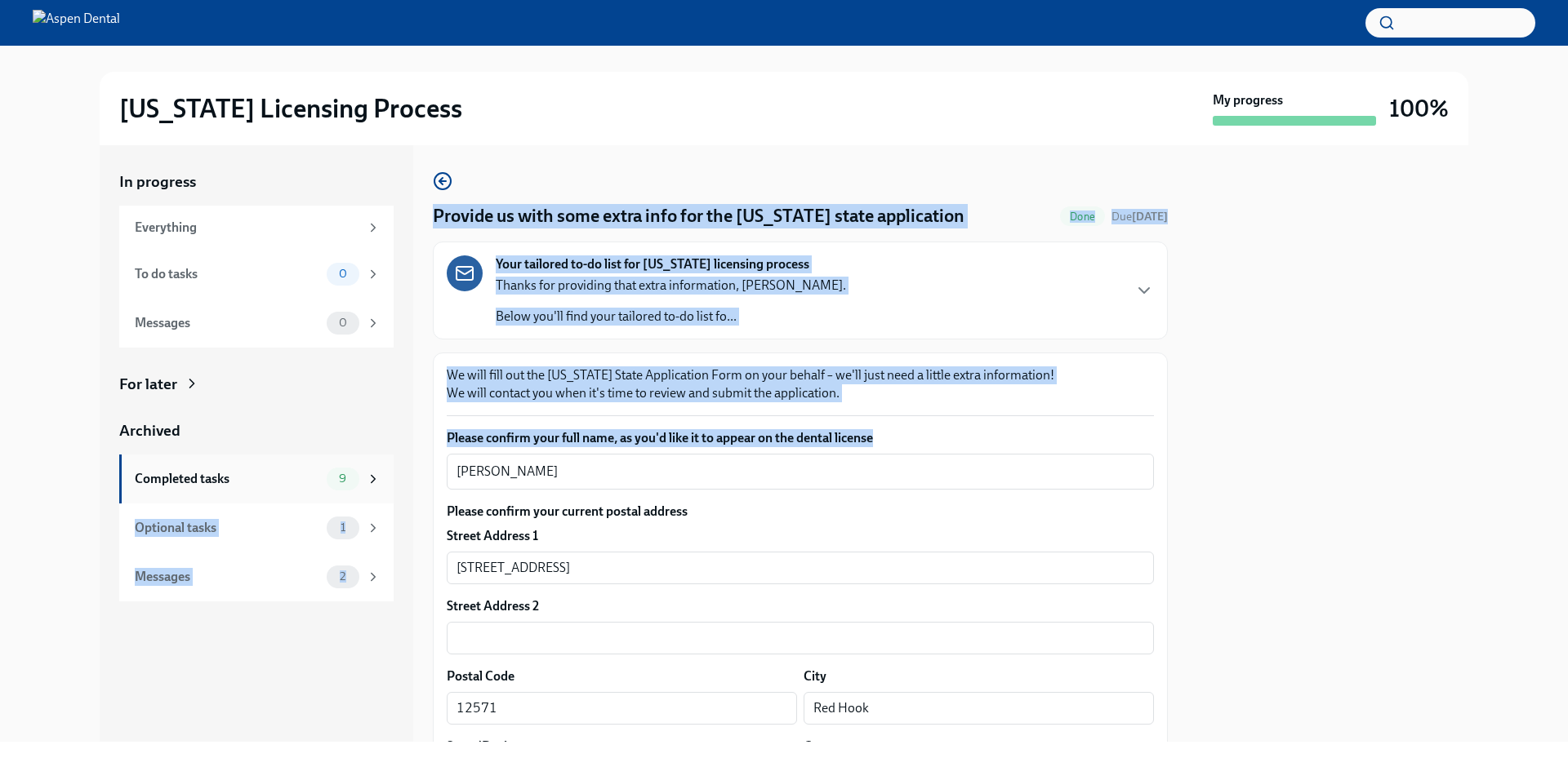
drag, startPoint x: 448, startPoint y: 460, endPoint x: 353, endPoint y: 459, distance: 95.0
click at [353, 459] on div "In progress Everything To do tasks 0 Messages 0 For later Archived Completed ta…" at bounding box center [784, 444] width 1369 height 597
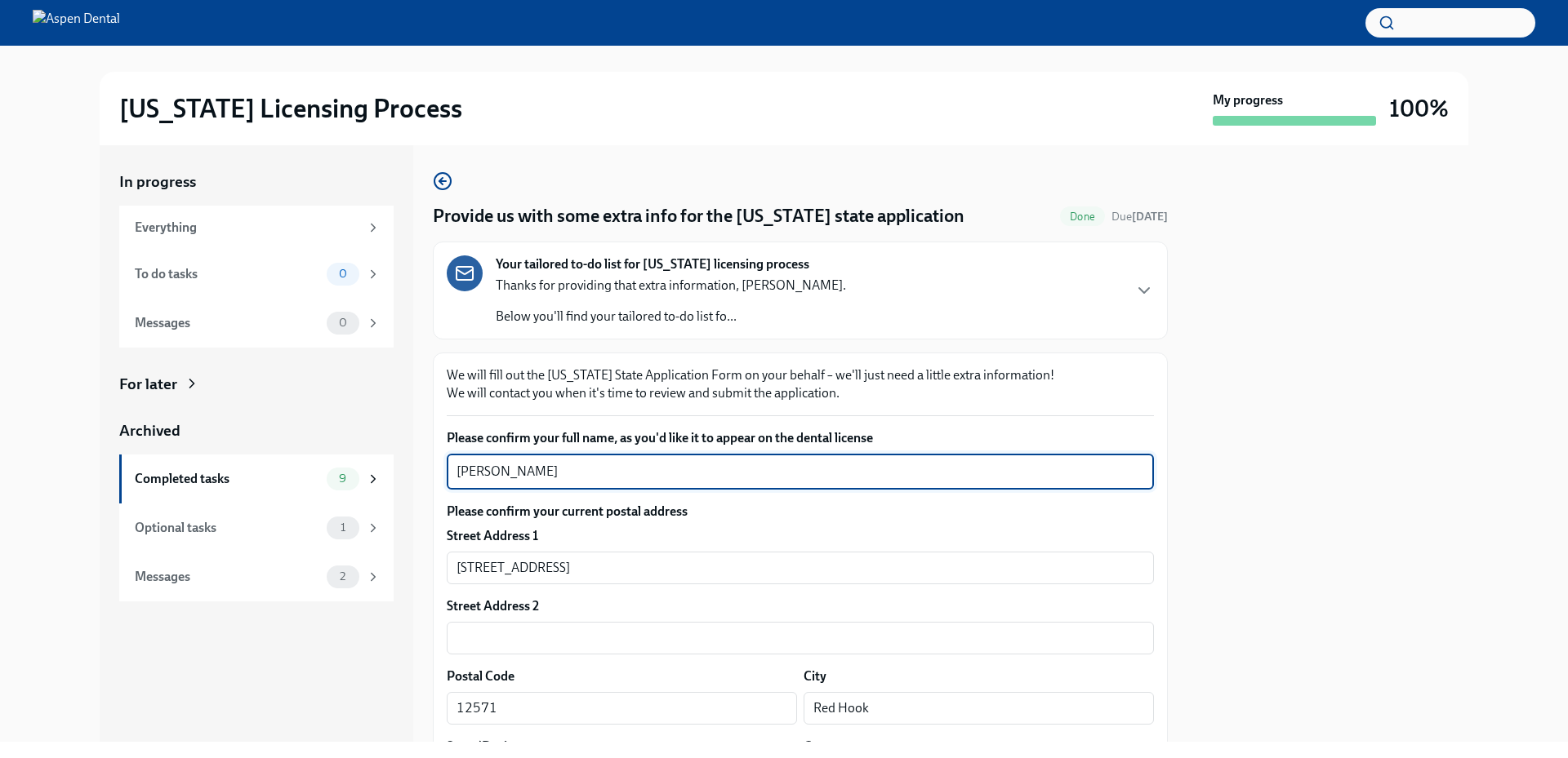
click at [562, 473] on textarea "[PERSON_NAME]" at bounding box center [800, 472] width 688 height 20
drag, startPoint x: 441, startPoint y: 473, endPoint x: 423, endPoint y: 470, distance: 18.2
click at [423, 470] on div "In progress Everything To do tasks 0 Messages 0 For later Archived Completed ta…" at bounding box center [784, 444] width 1369 height 597
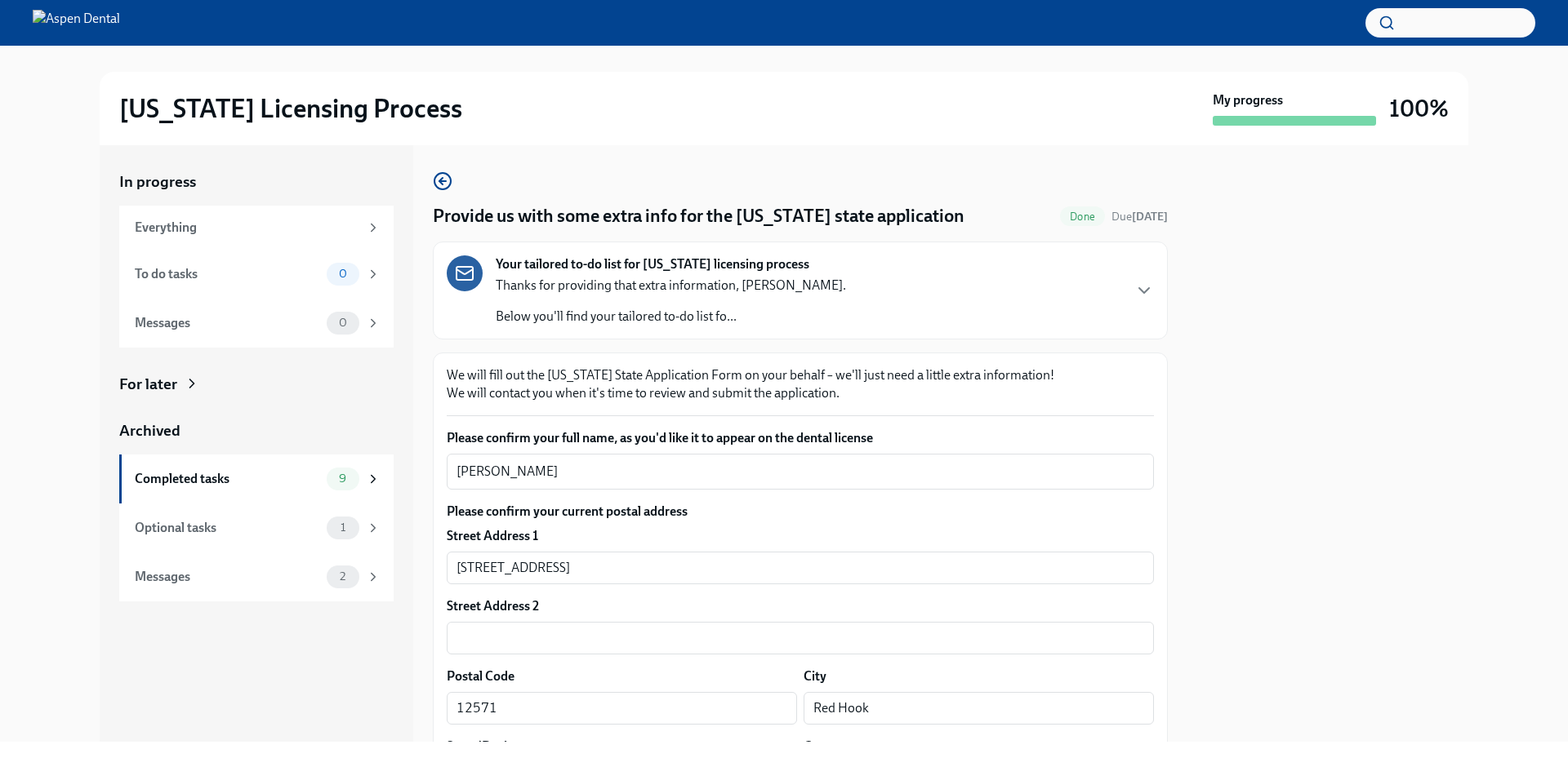
click at [1503, 233] on div "In progress Everything To do tasks 0 Messages 0 For later Archived Completed ta…" at bounding box center [784, 444] width 1516 height 597
